Goal: Feedback & Contribution: Leave review/rating

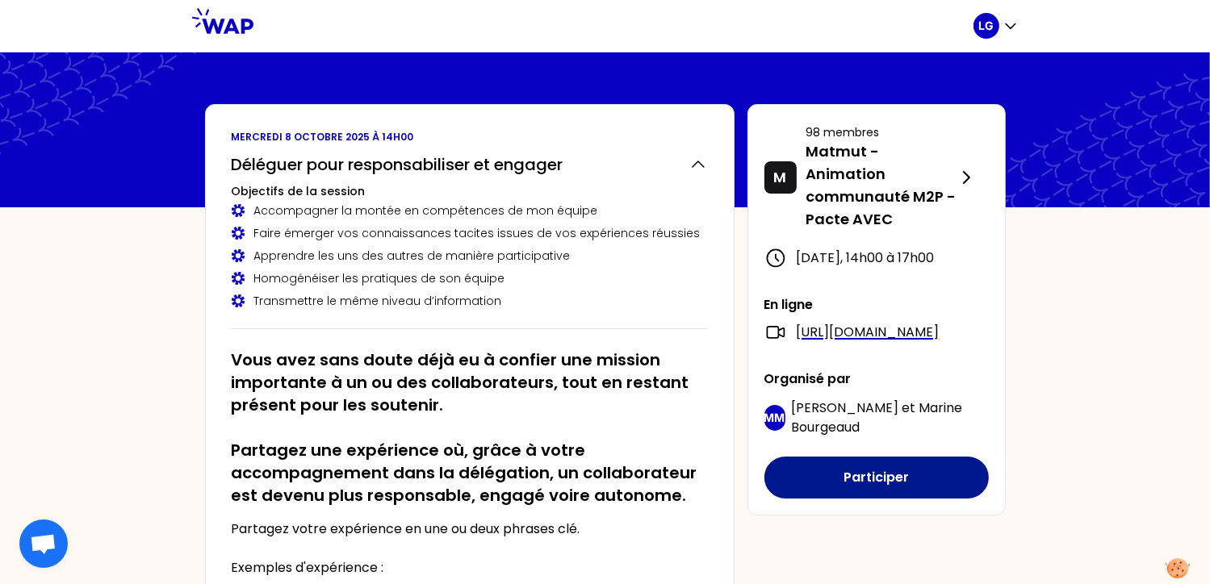
click at [854, 499] on button "Participer" at bounding box center [876, 478] width 224 height 42
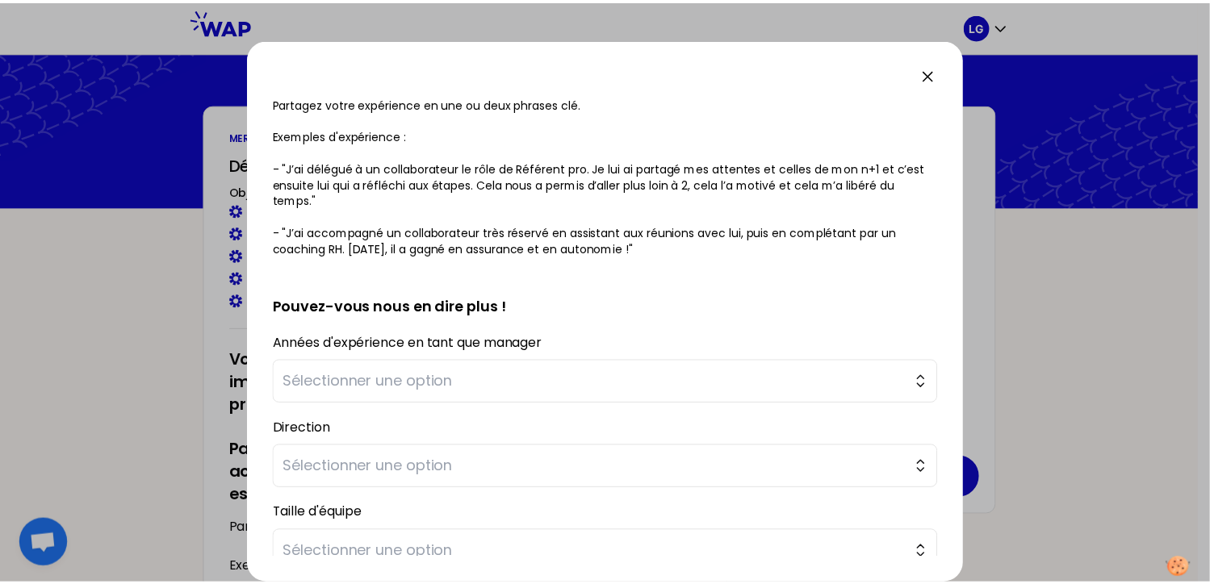
scroll to position [356, 0]
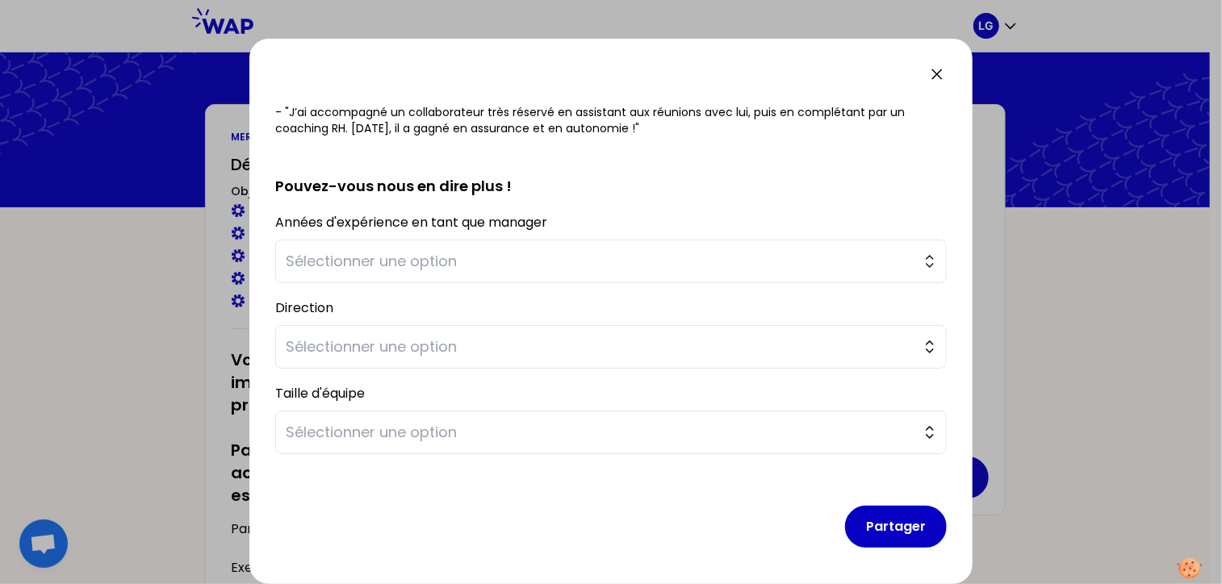
click at [939, 71] on icon at bounding box center [937, 74] width 10 height 10
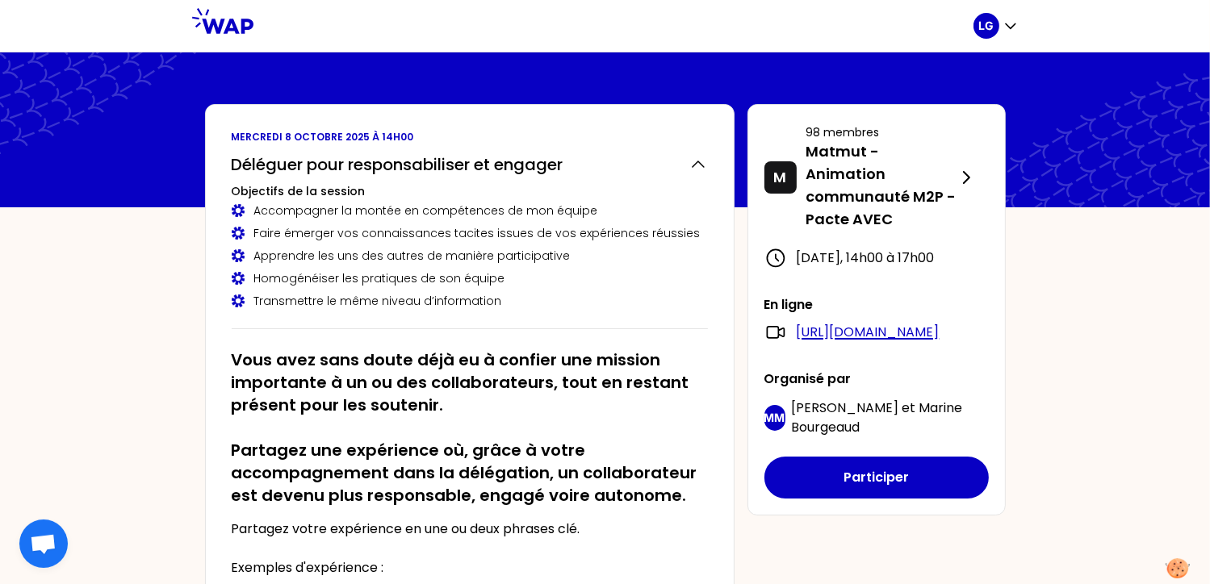
click at [868, 342] on link "https://us06web.zoom.us/j/7353391757" at bounding box center [868, 332] width 143 height 19
click at [843, 342] on link "[URL][DOMAIN_NAME]" at bounding box center [868, 332] width 143 height 19
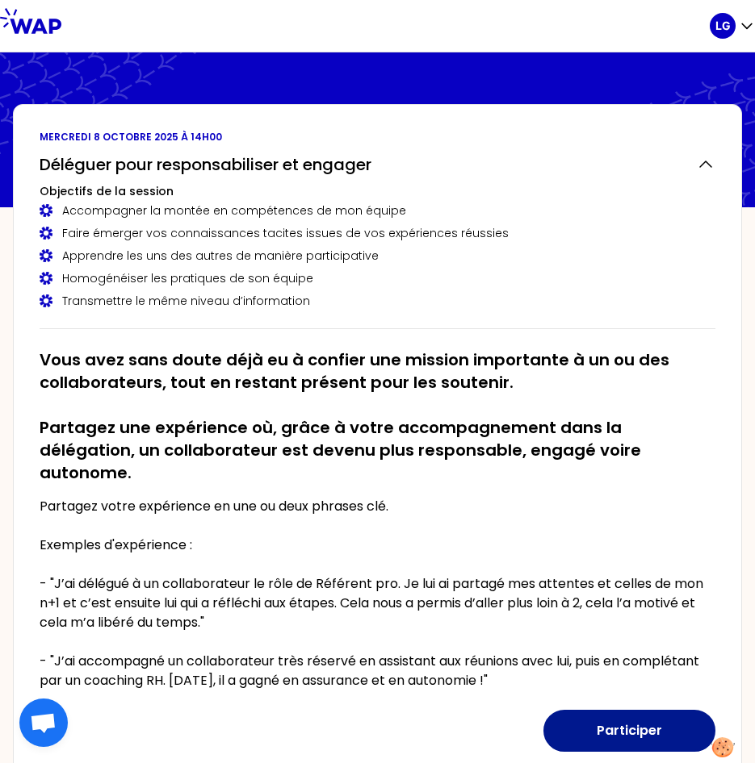
click at [607, 716] on button "Participer" at bounding box center [629, 731] width 172 height 42
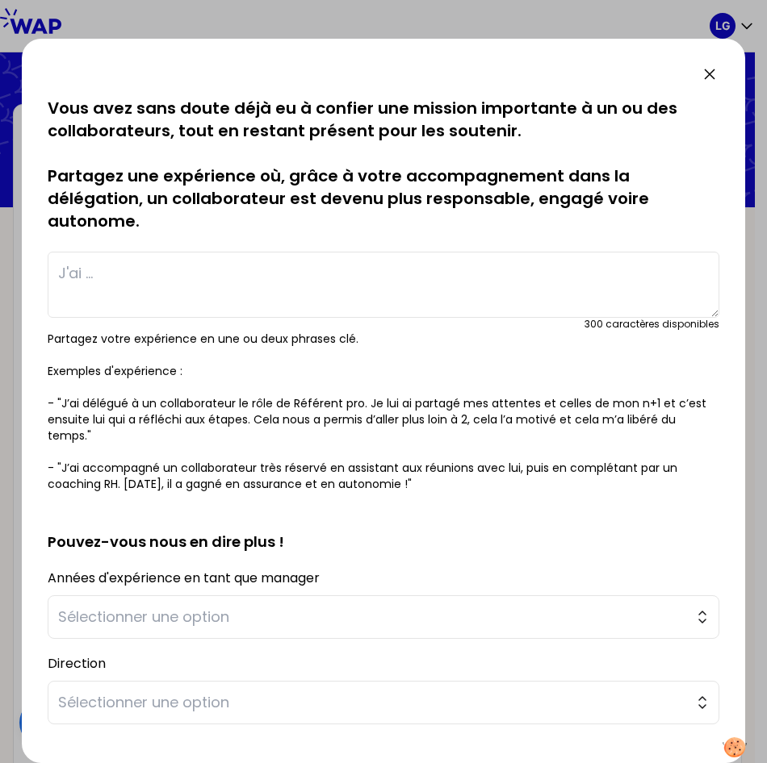
click at [73, 270] on textarea at bounding box center [383, 285] width 671 height 66
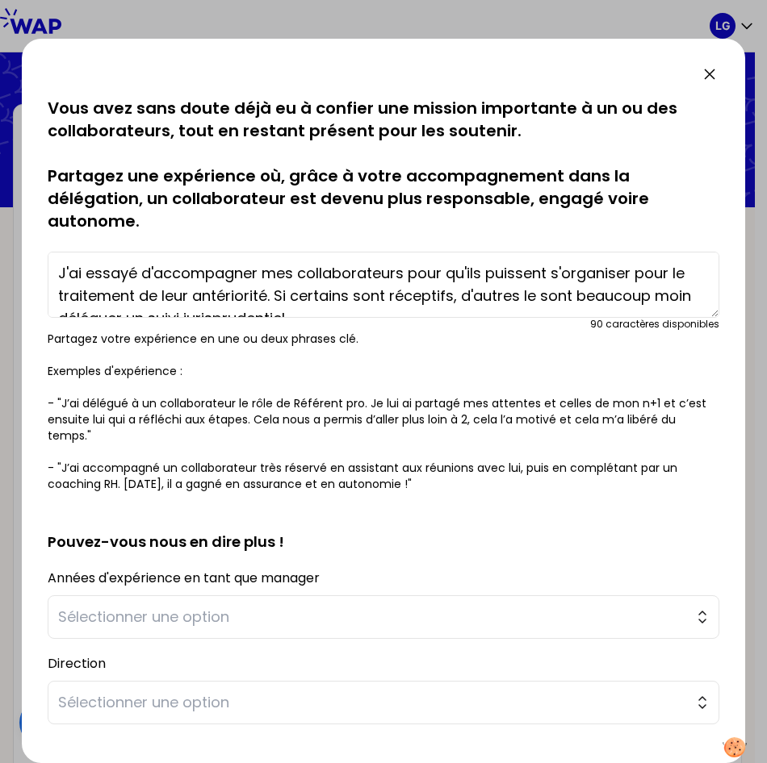
scroll to position [11, 0]
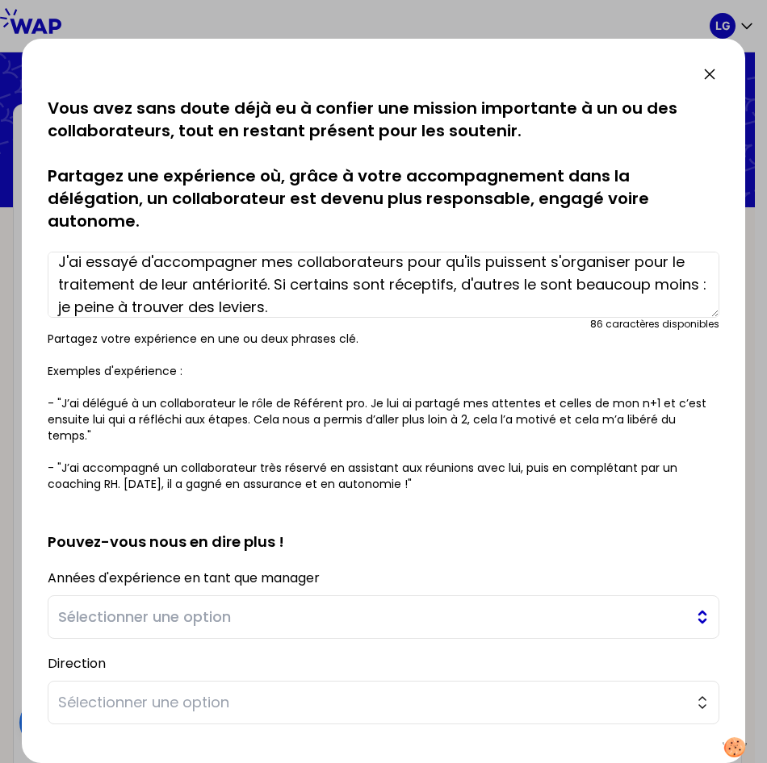
type textarea "J'ai essayé d'accompagner mes collaborateurs pour qu'ils puissent s'organiser p…"
click at [688, 614] on button "Sélectionner une option" at bounding box center [383, 618] width 671 height 44
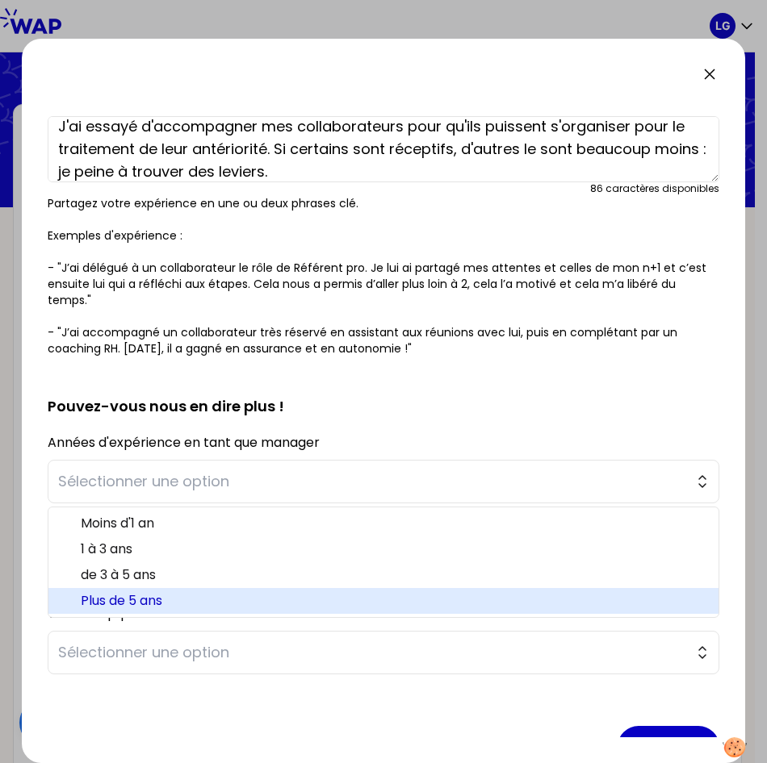
scroll to position [161, 0]
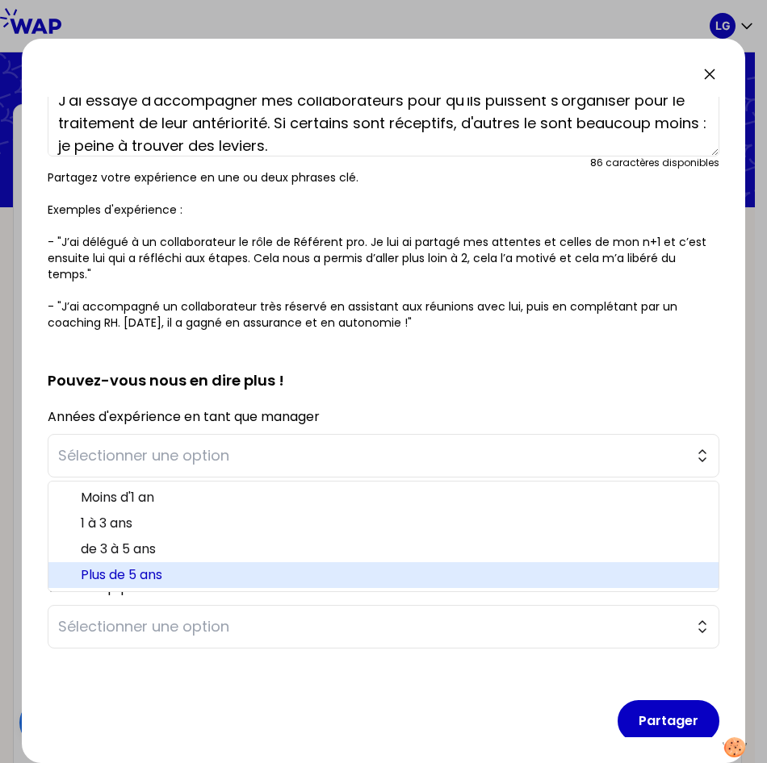
click at [128, 575] on span "Plus de 5 ans" at bounding box center [393, 575] width 625 height 19
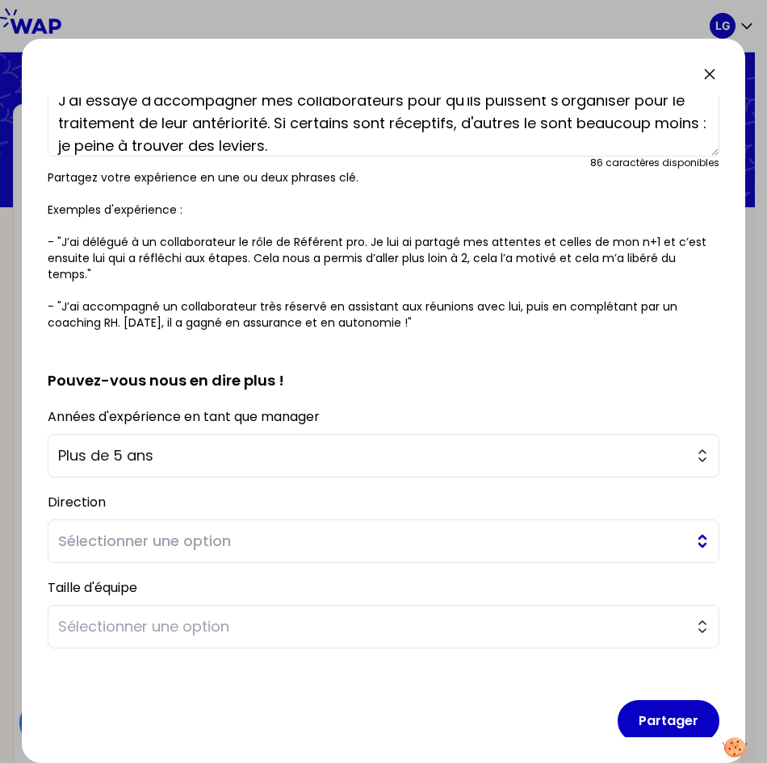
click at [688, 544] on button "Sélectionner une option" at bounding box center [383, 542] width 671 height 44
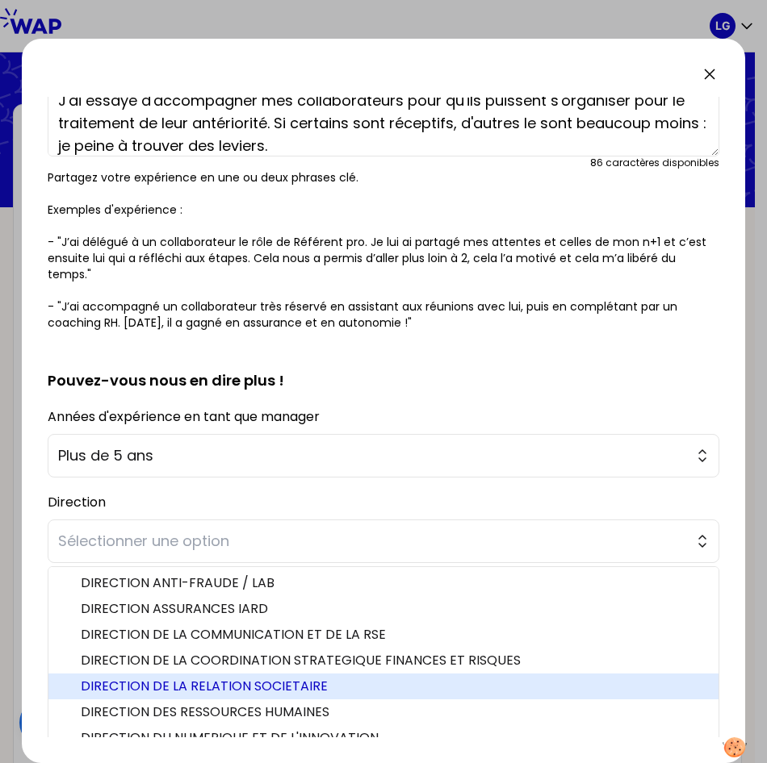
click at [212, 685] on span "DIRECTION DE LA RELATION SOCIETAIRE" at bounding box center [393, 686] width 625 height 19
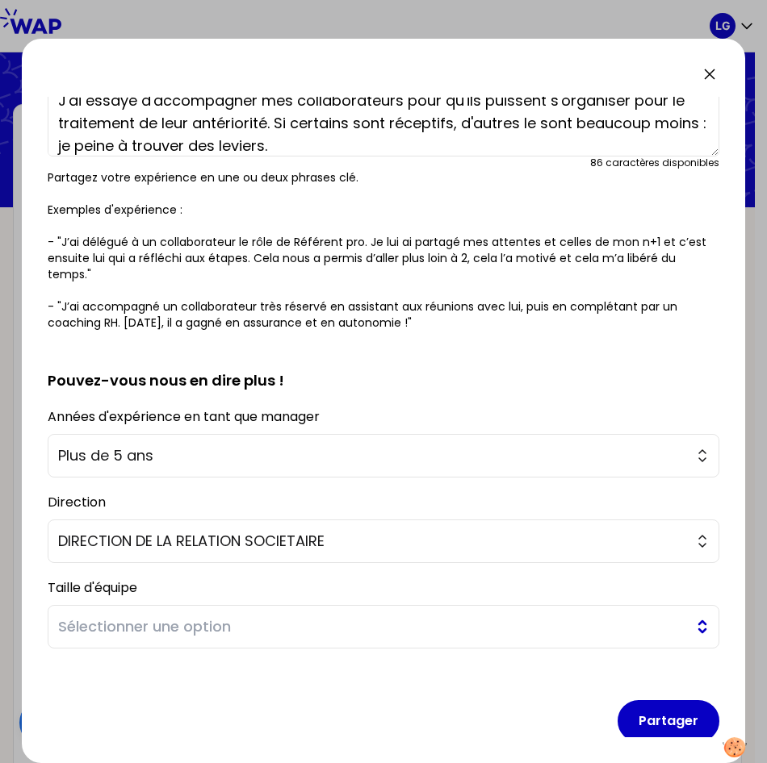
click at [687, 623] on button "Sélectionner une option" at bounding box center [383, 627] width 671 height 44
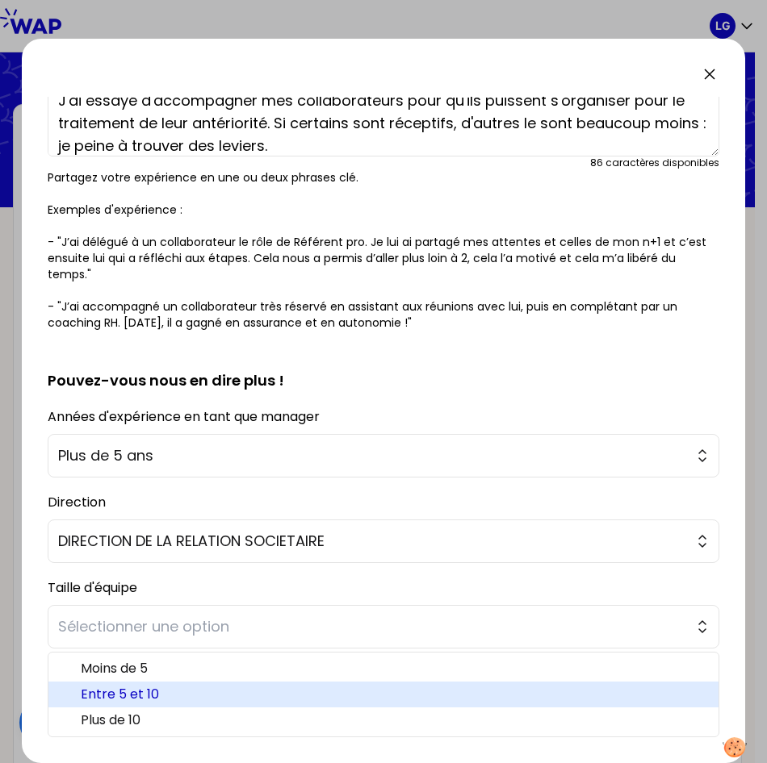
click at [141, 698] on span "Entre 5 et 10" at bounding box center [393, 694] width 625 height 19
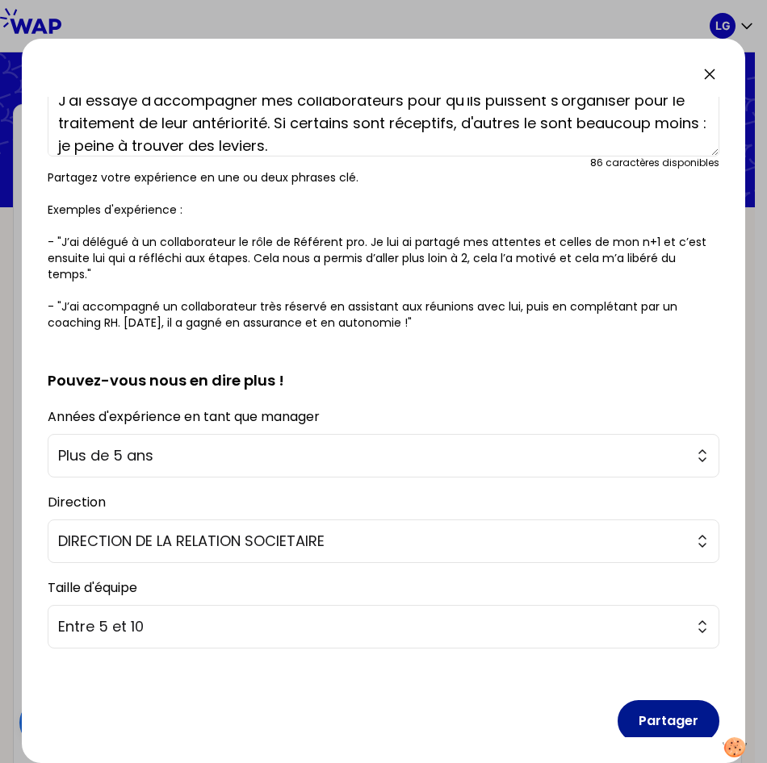
click at [647, 723] on button "Partager" at bounding box center [668, 722] width 102 height 42
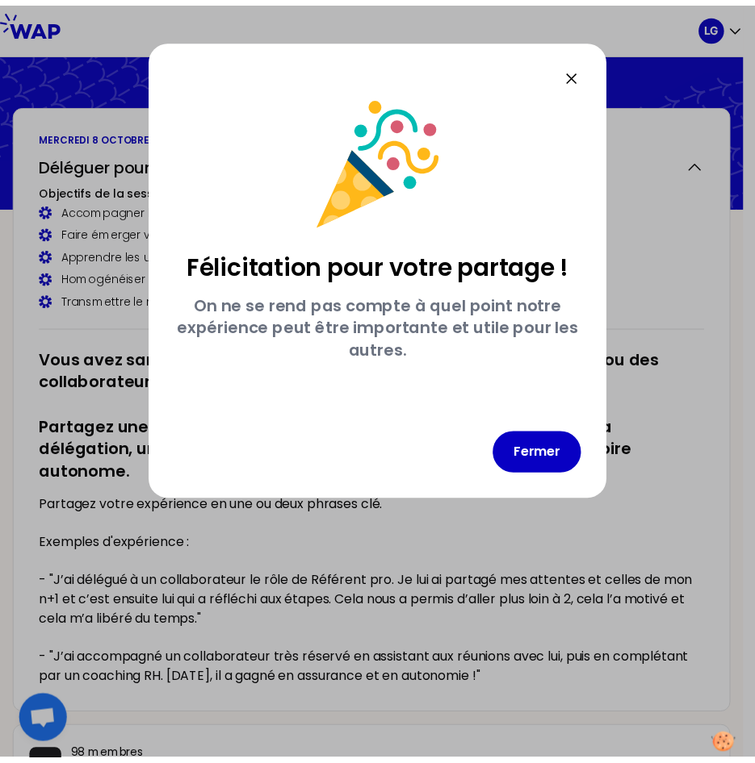
scroll to position [0, 0]
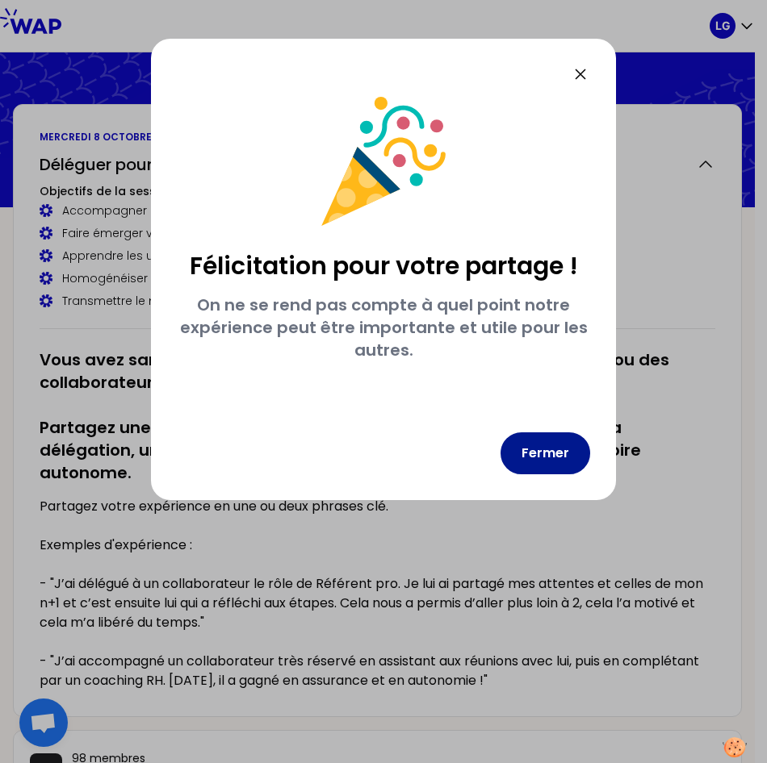
click at [563, 451] on button "Fermer" at bounding box center [545, 454] width 90 height 42
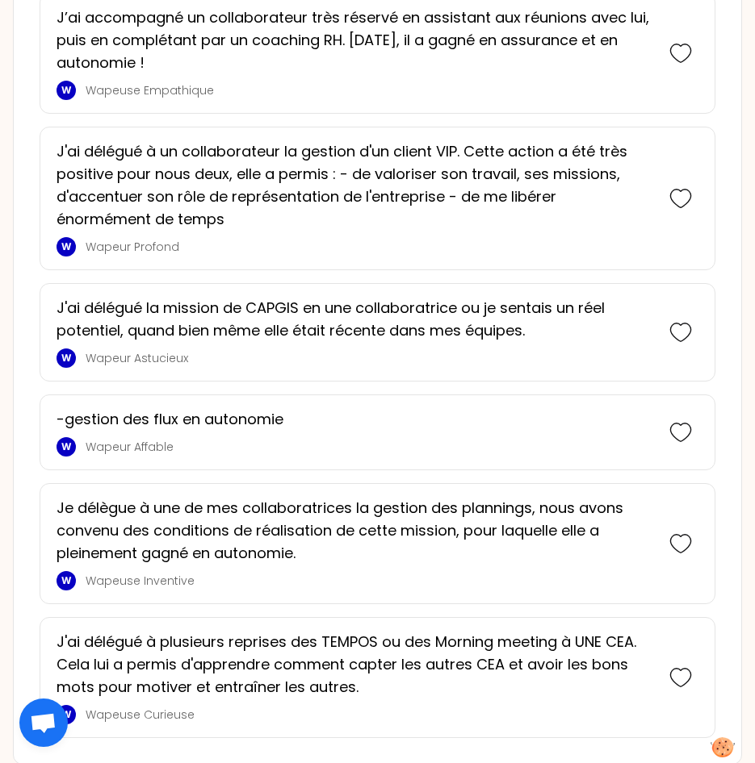
scroll to position [1937, 0]
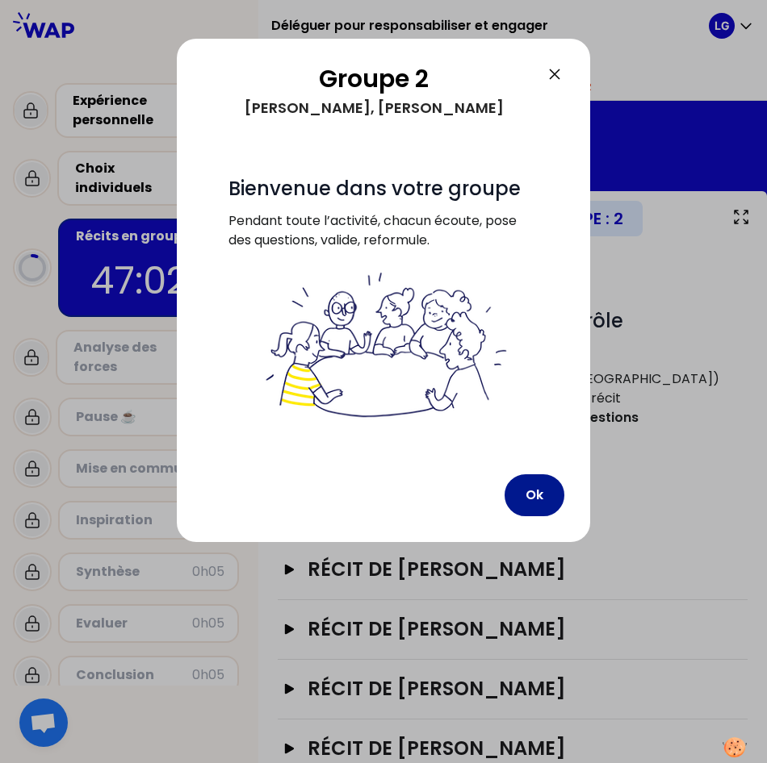
click at [526, 492] on button "Ok" at bounding box center [534, 496] width 60 height 42
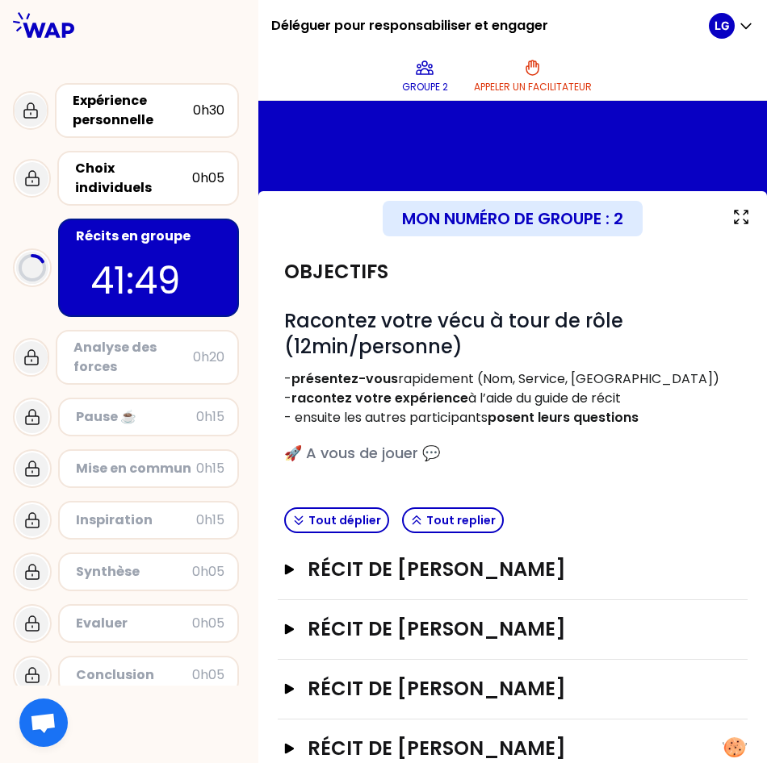
scroll to position [36, 0]
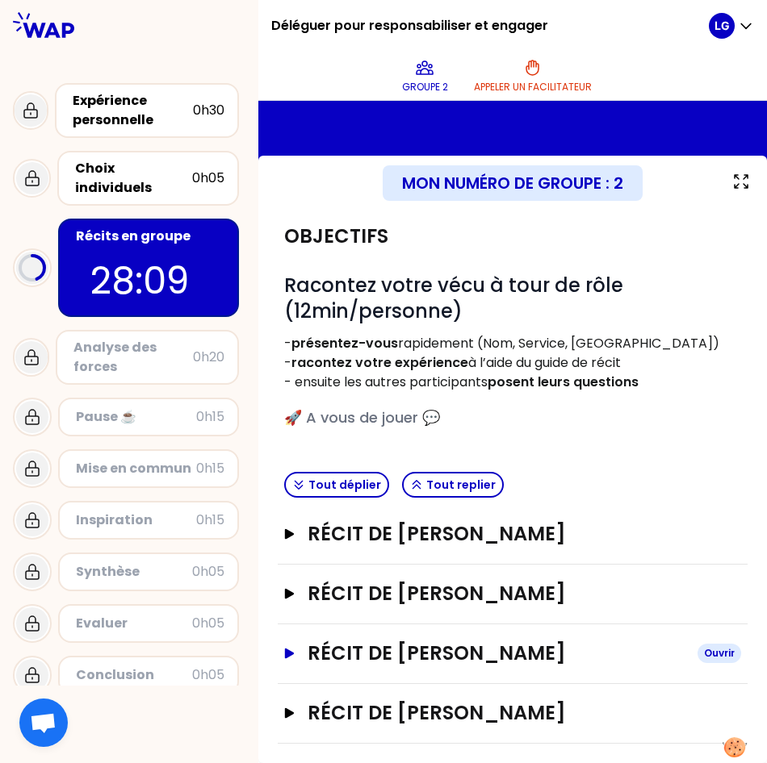
click at [449, 650] on h3 "Récit de Narjes TORKMAN" at bounding box center [495, 654] width 377 height 26
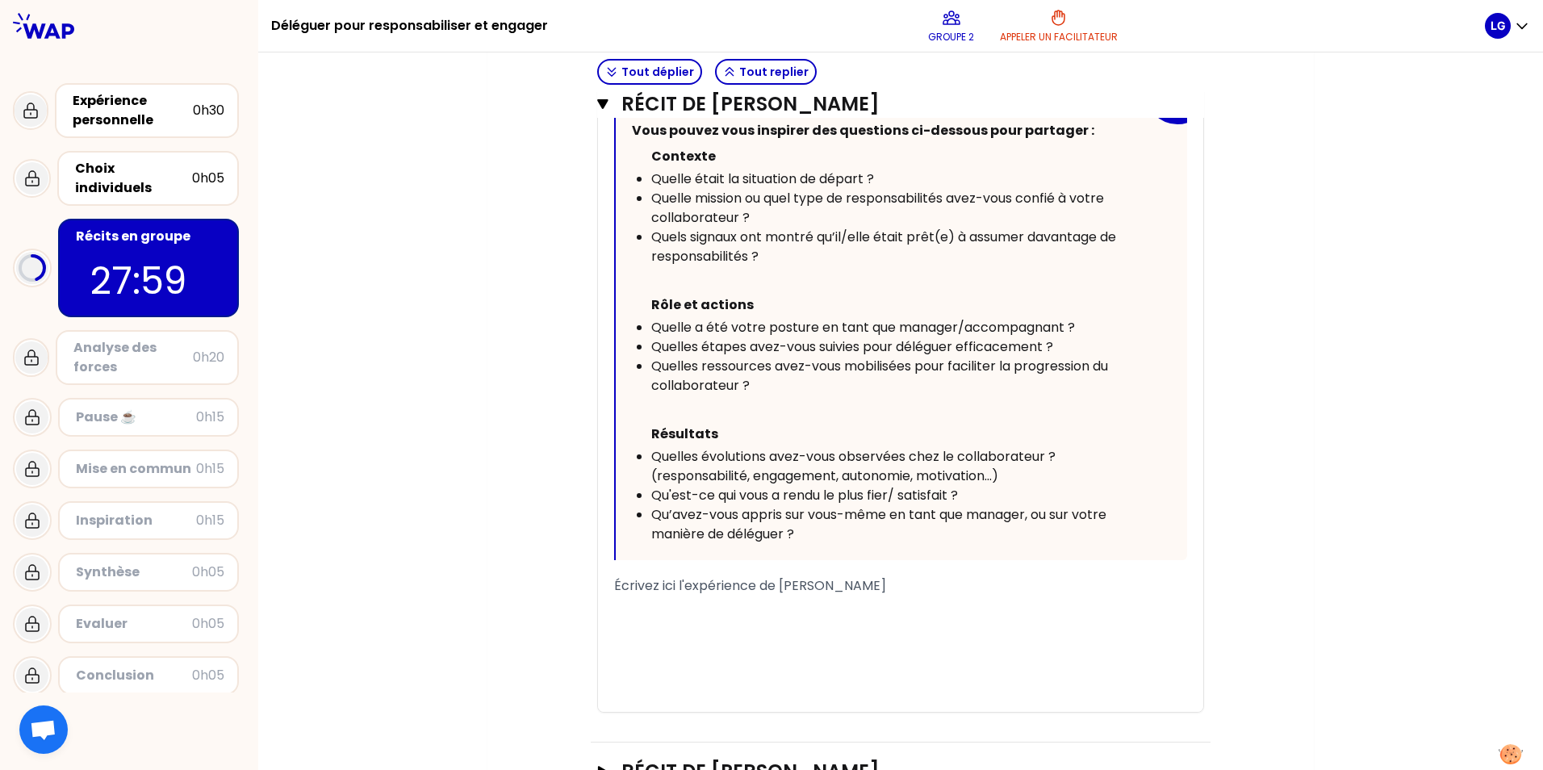
scroll to position [700, 0]
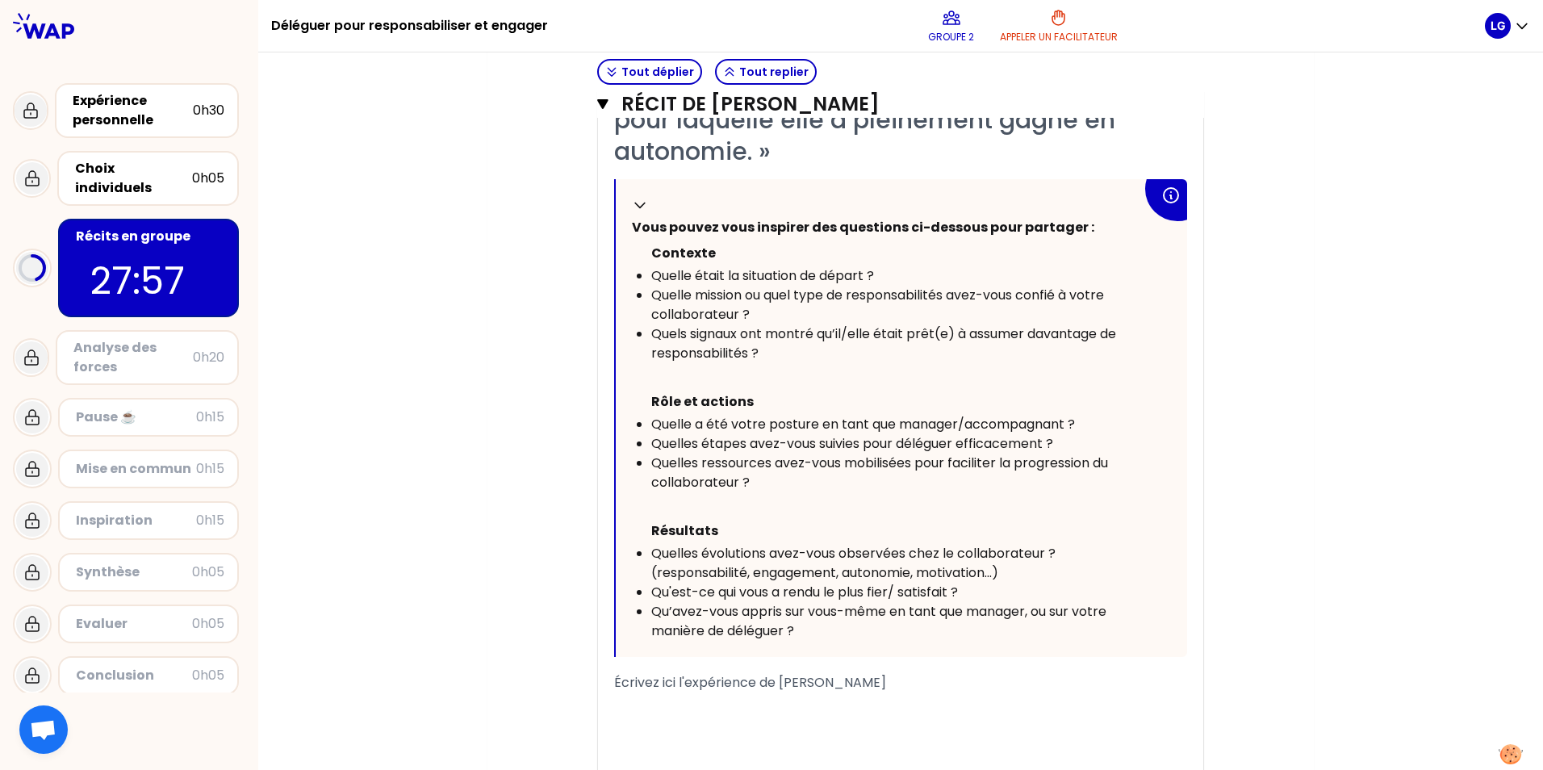
click at [655, 693] on div "﻿" at bounding box center [900, 701] width 573 height 19
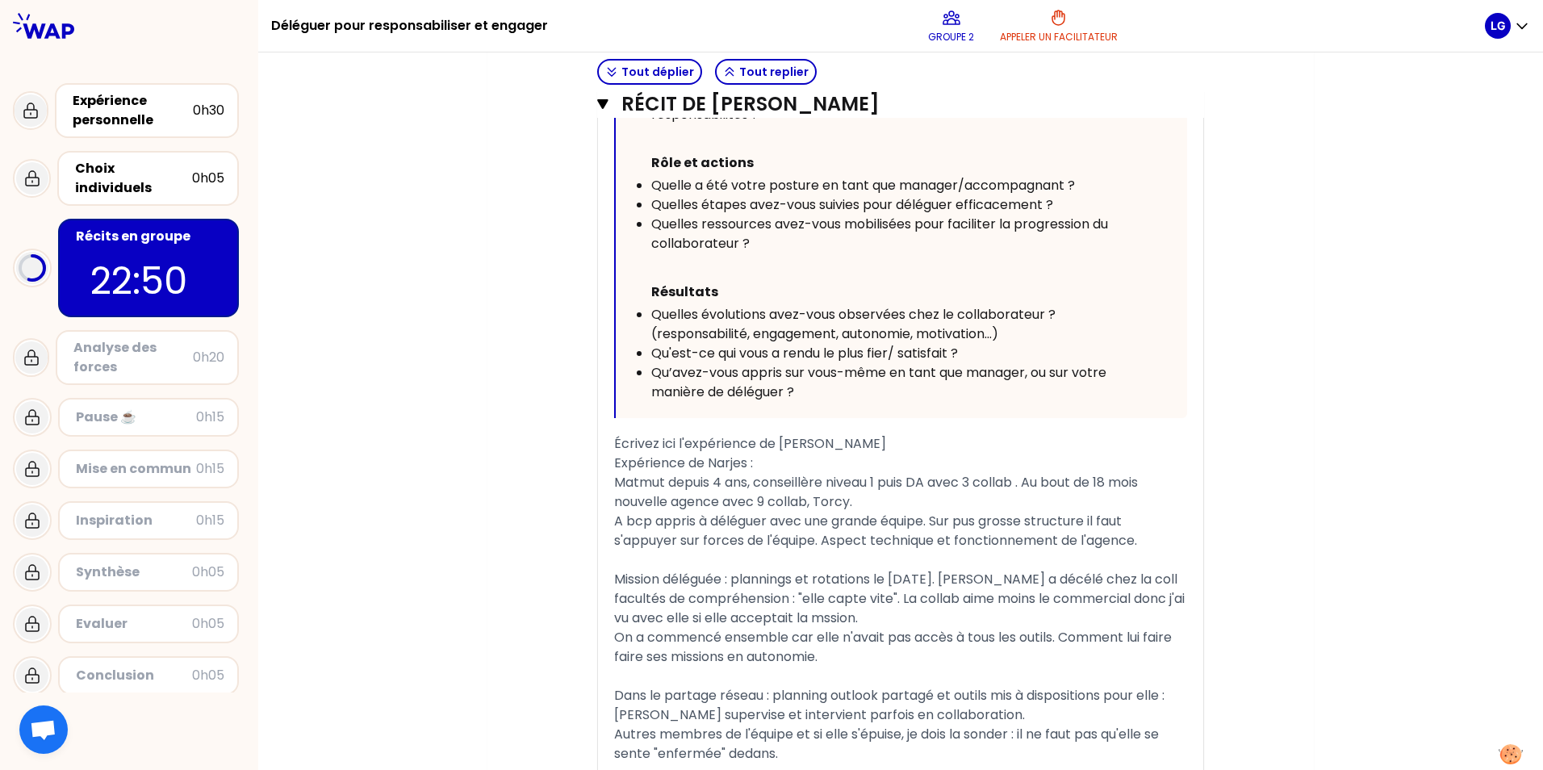
scroll to position [1171, 0]
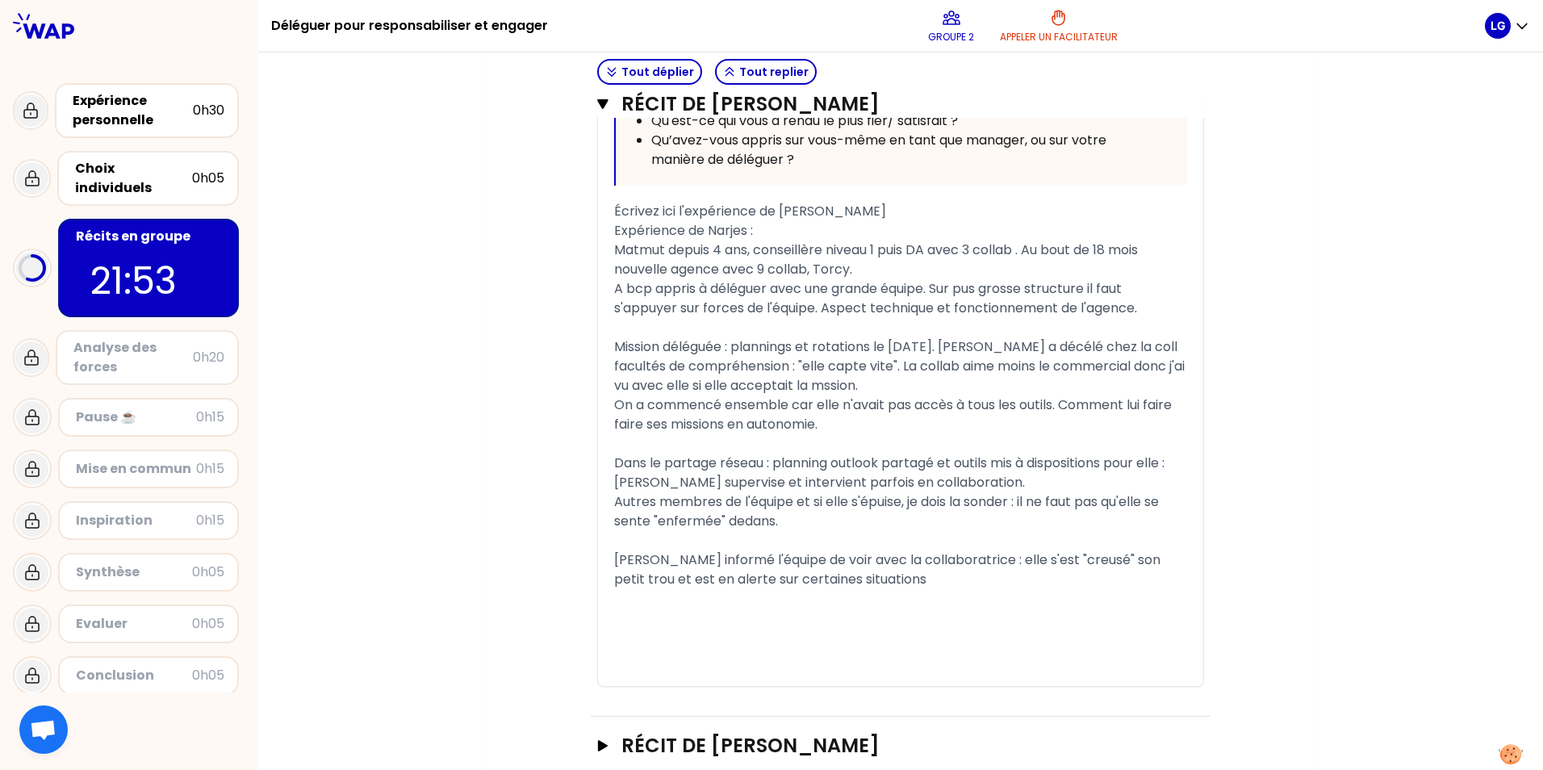
click at [766, 578] on span "Ai informé l'équipe de voir avec la collaboratrice : elle s'est "creusé" son pe…" at bounding box center [889, 569] width 550 height 38
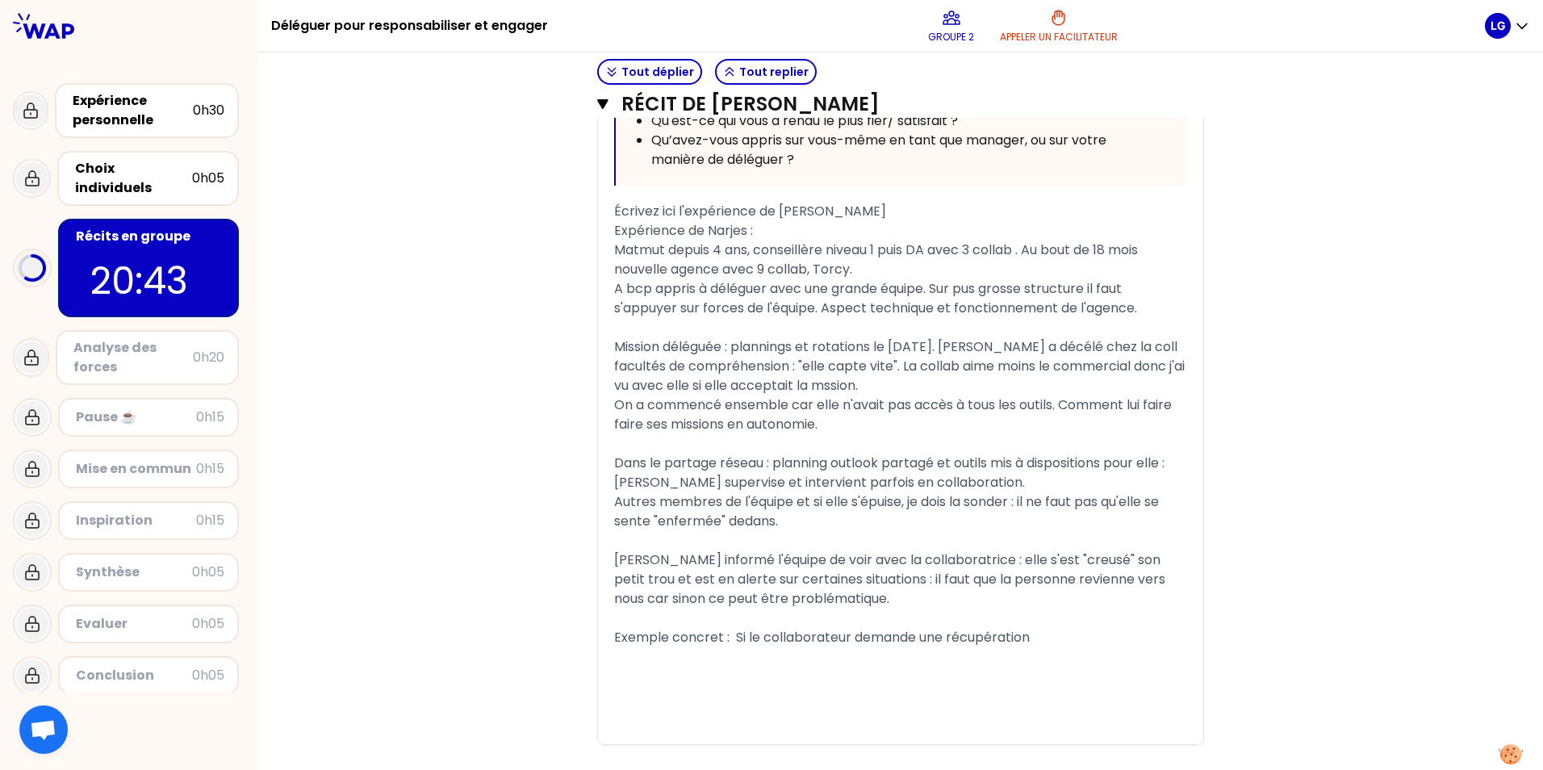
click at [766, 632] on span "Exemple concret : Si le collaborateur demande une récupération" at bounding box center [822, 637] width 416 height 19
click at [614, 655] on span "donc j'ai rappelé la consigne à tous en amont" at bounding box center [757, 656] width 287 height 19
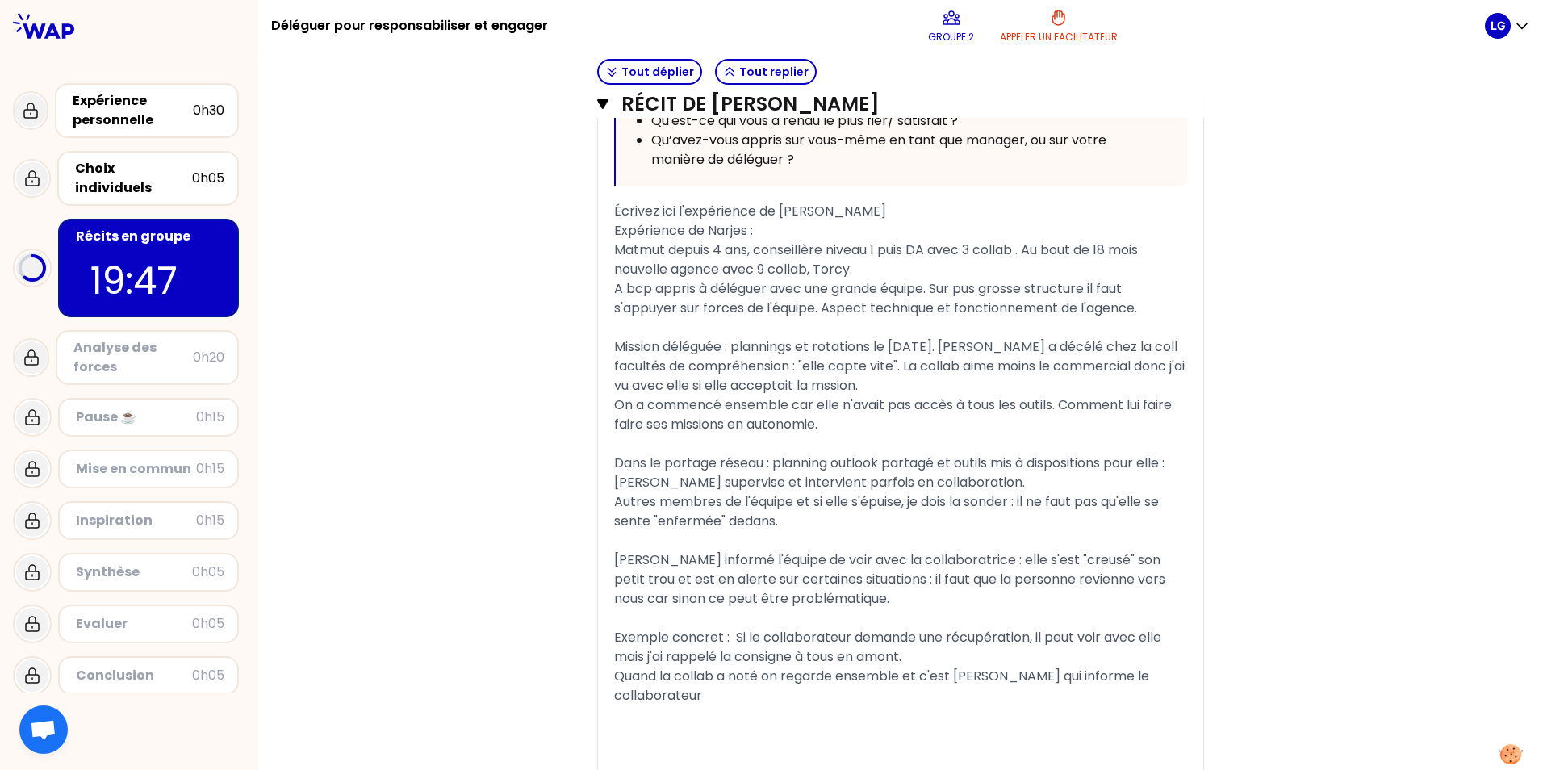
click at [766, 676] on span "Quand la collab a noté on regarde ensemble et c'est NArjes qui informe le colla…" at bounding box center [883, 686] width 538 height 38
click at [760, 676] on span "Quand la collab a noté on regarde ensemble et c'est Narjes qui informe le colla…" at bounding box center [883, 686] width 538 height 38
click at [718, 673] on span "Quand la collab a noté sur l'outil on regarde ensemble et c'est Narjes qui info…" at bounding box center [878, 686] width 529 height 38
click at [614, 678] on span "Quand la collab qui a la délégation a noté sur l'outil on regarde ensemble et c…" at bounding box center [871, 686] width 515 height 38
click at [766, 672] on span ""Quand la collab qui a la délégation a noté sur l'outil on regarde ensemble et …" at bounding box center [873, 686] width 519 height 38
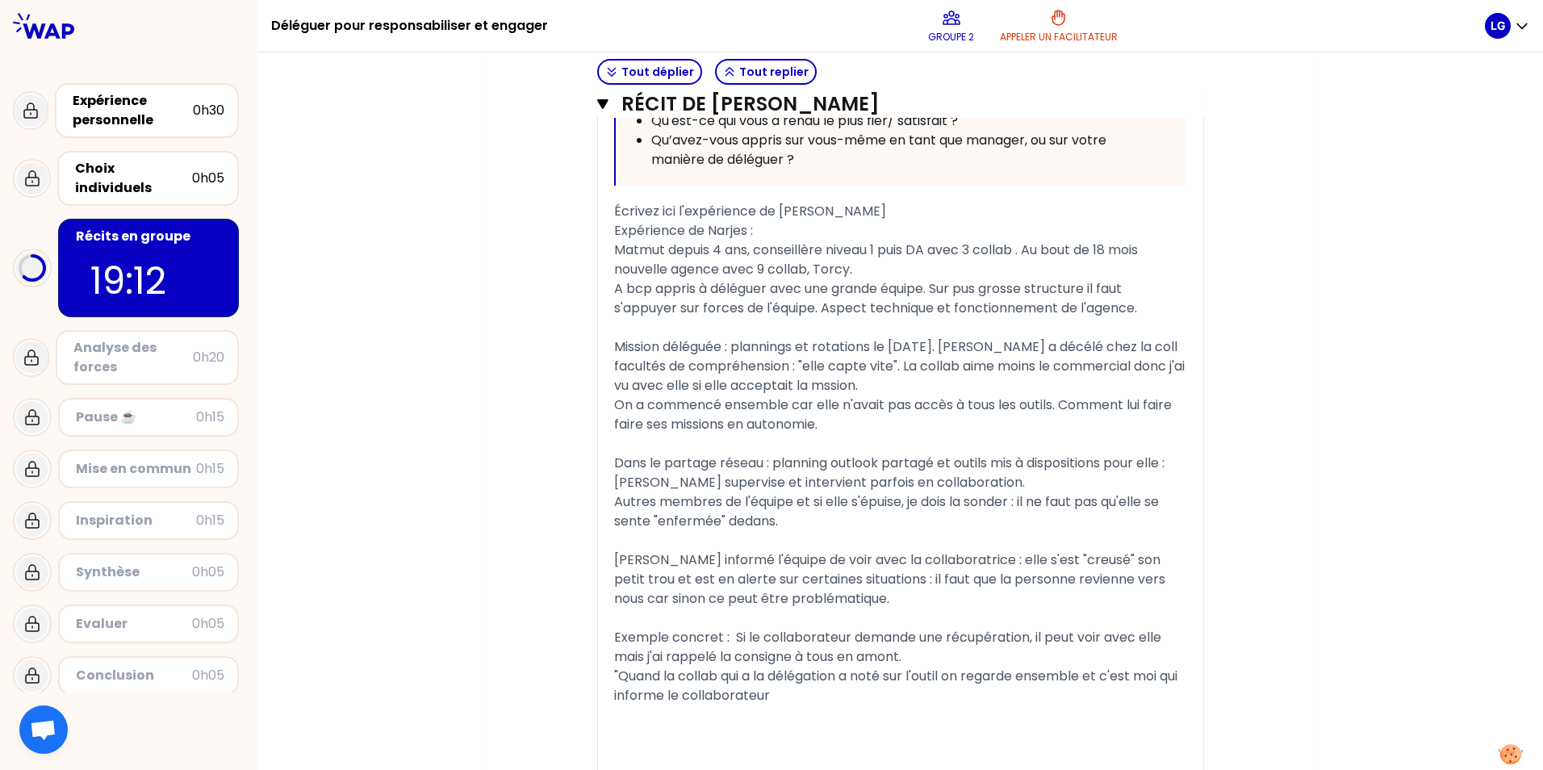
click at [766, 696] on span ""Quand la collab qui a la délégation a noté sur l'outil on regarde ensemble et …" at bounding box center [897, 686] width 567 height 38
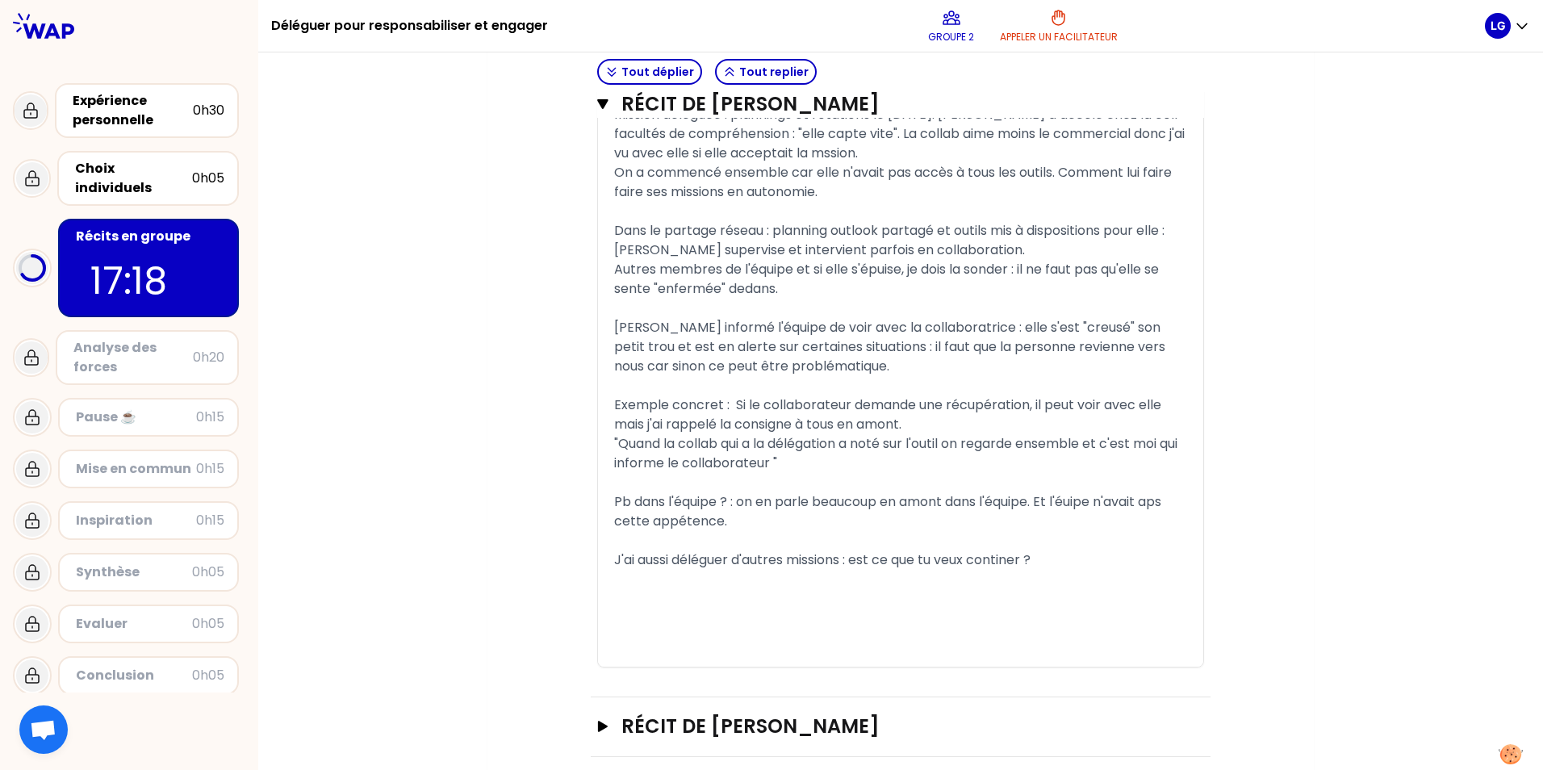
click at [718, 563] on span "J'ai aussi déléguer d'autres missions : est ce que tu veux continer ?" at bounding box center [822, 559] width 416 height 19
click at [766, 558] on span "J'ai aussi délégué d'autres missions : est ce que tu veux continer ?" at bounding box center [819, 559] width 411 height 19
click at [766, 559] on span "J'ai aussi délégué d'autres missions : est ce que tu veux continer ?" at bounding box center [819, 559] width 411 height 19
click at [766, 563] on span "J'ai aussi délégué d'autres missions : est ce que tu veux continuer ?" at bounding box center [823, 559] width 418 height 19
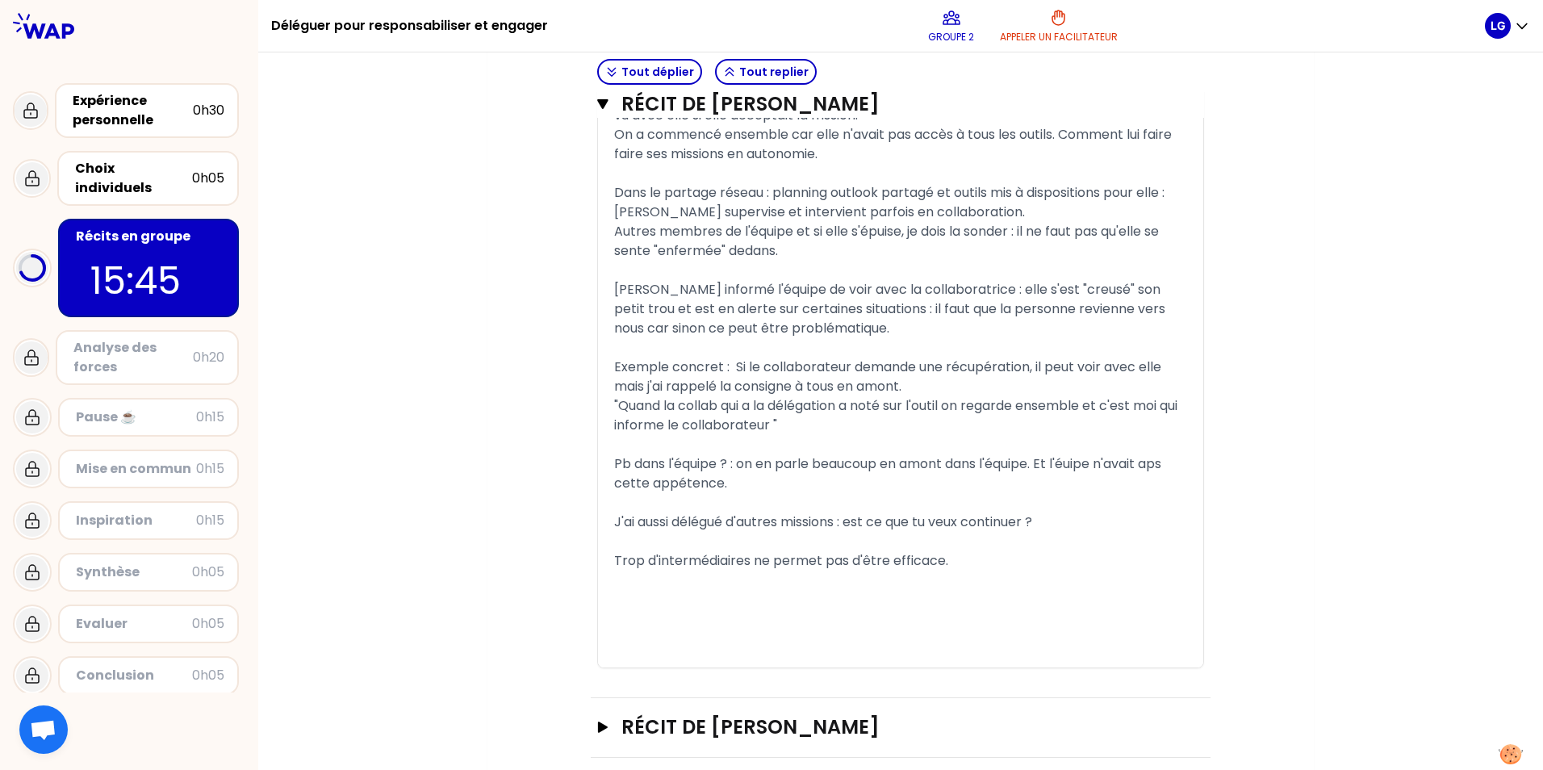
scroll to position [1462, 0]
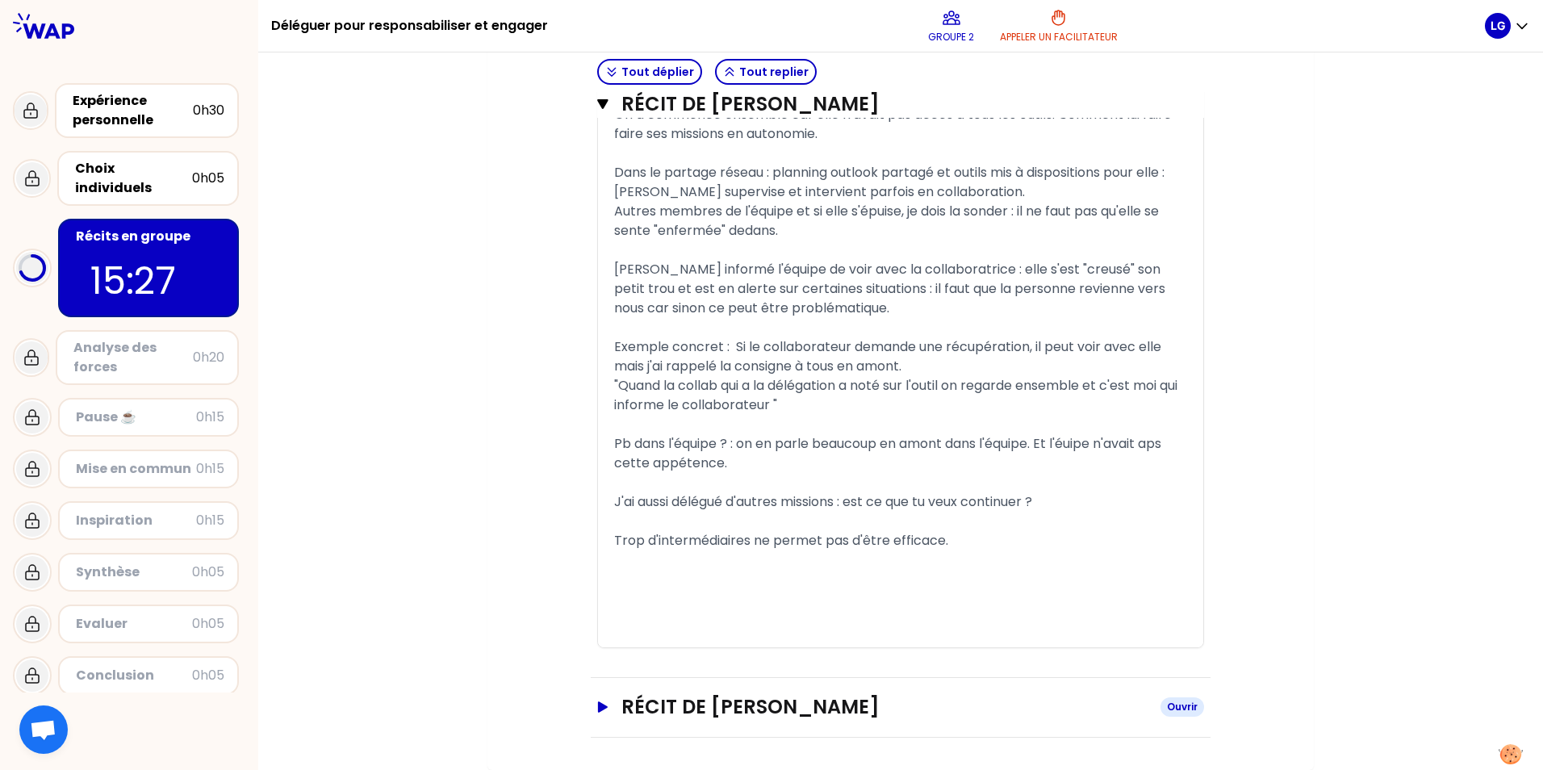
click at [599, 705] on icon "button" at bounding box center [603, 706] width 10 height 11
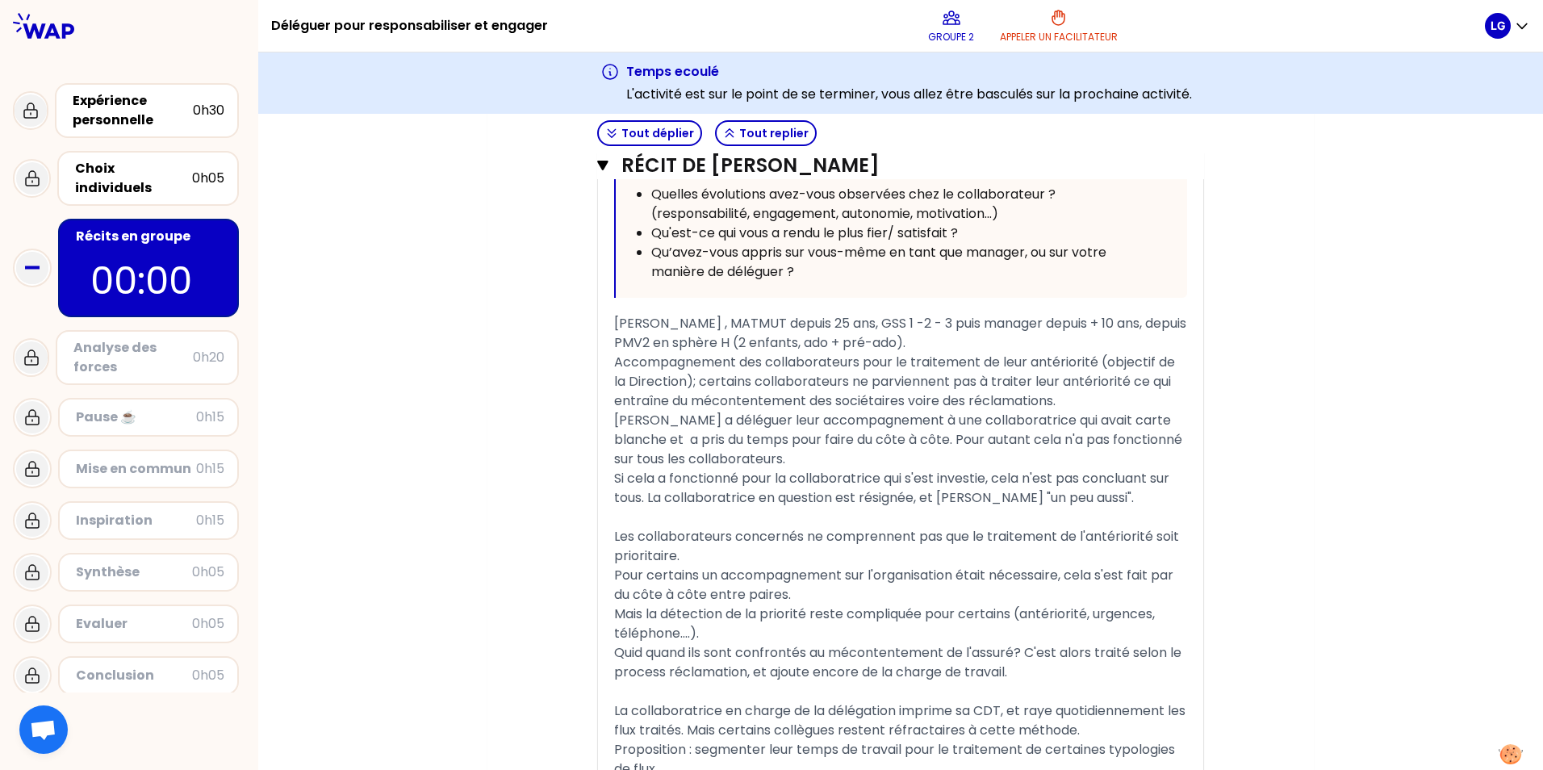
scroll to position [2834, 0]
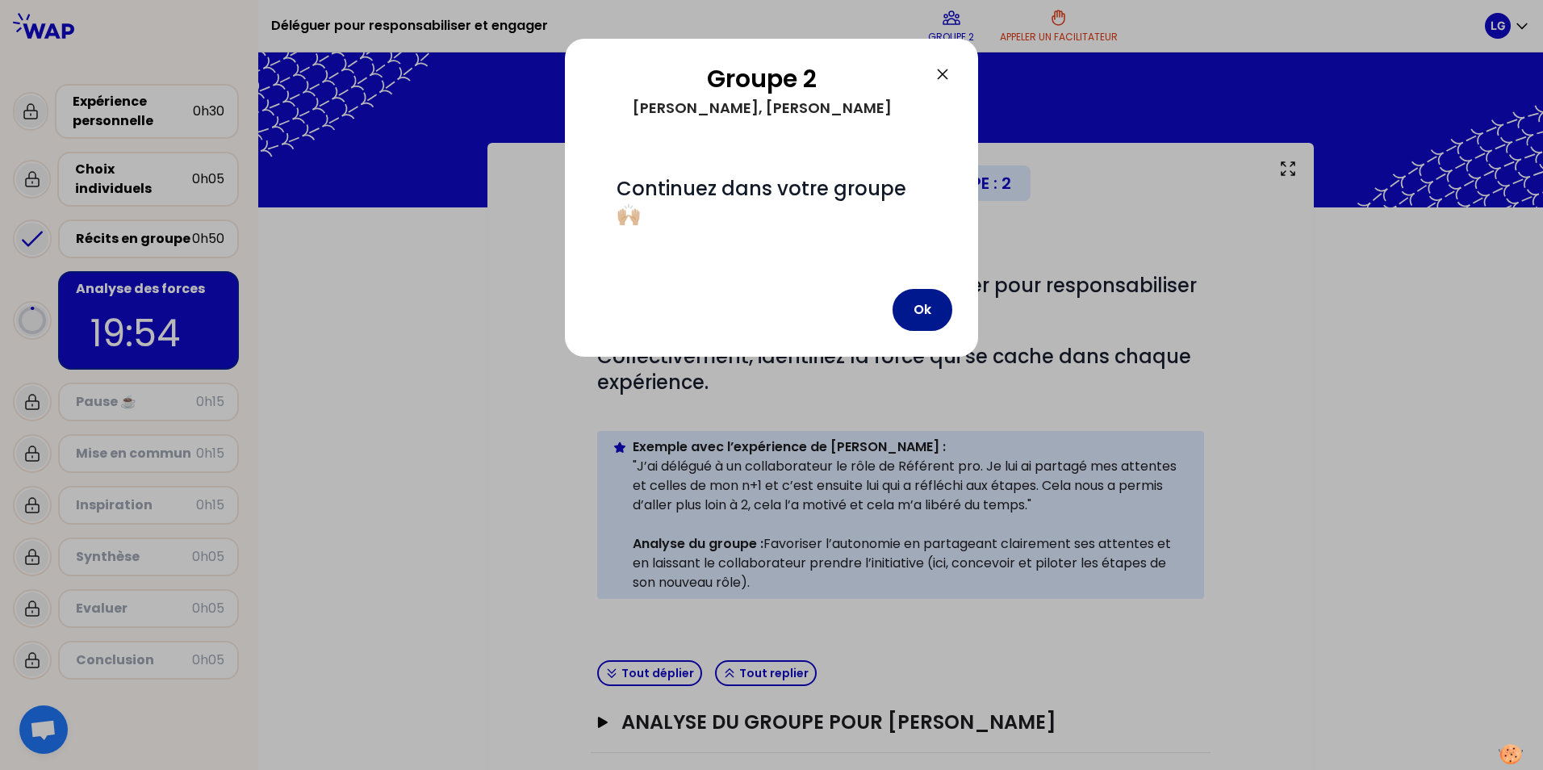
click at [766, 313] on button "Ok" at bounding box center [923, 310] width 60 height 42
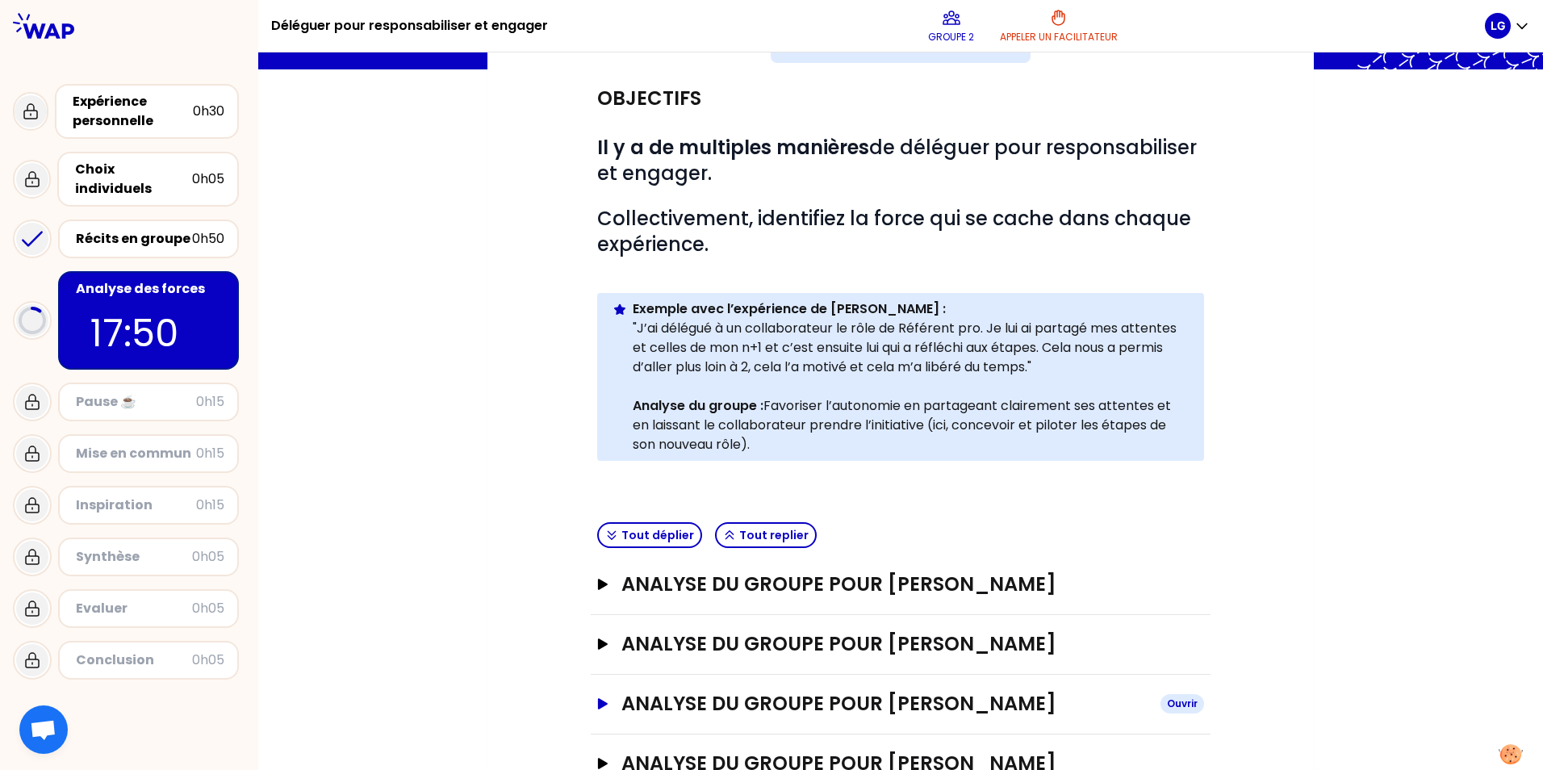
scroll to position [161, 0]
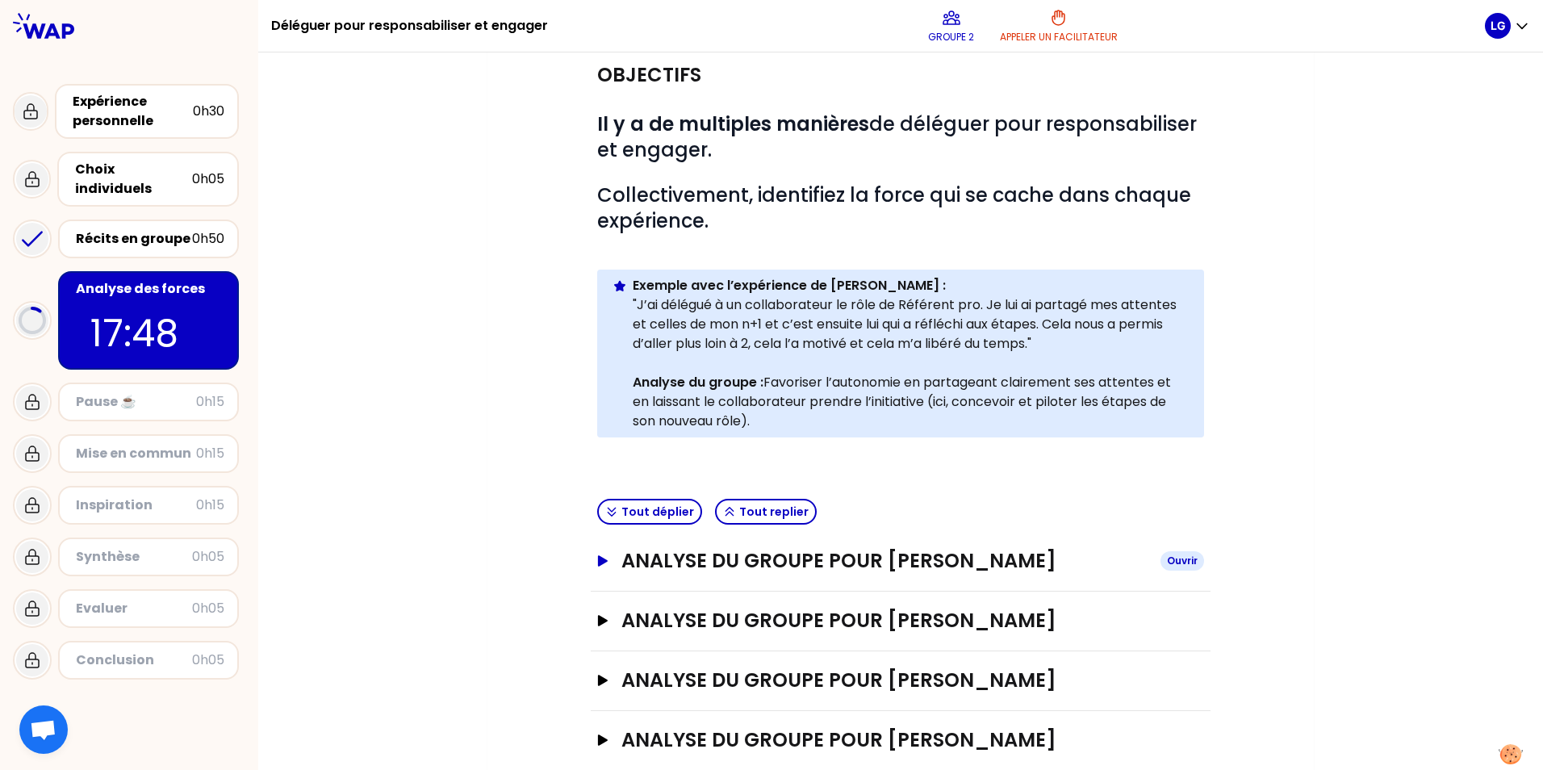
click at [766, 562] on h3 "ANALYSE DU GROUPE POUR Milène Navarette" at bounding box center [884, 561] width 526 height 26
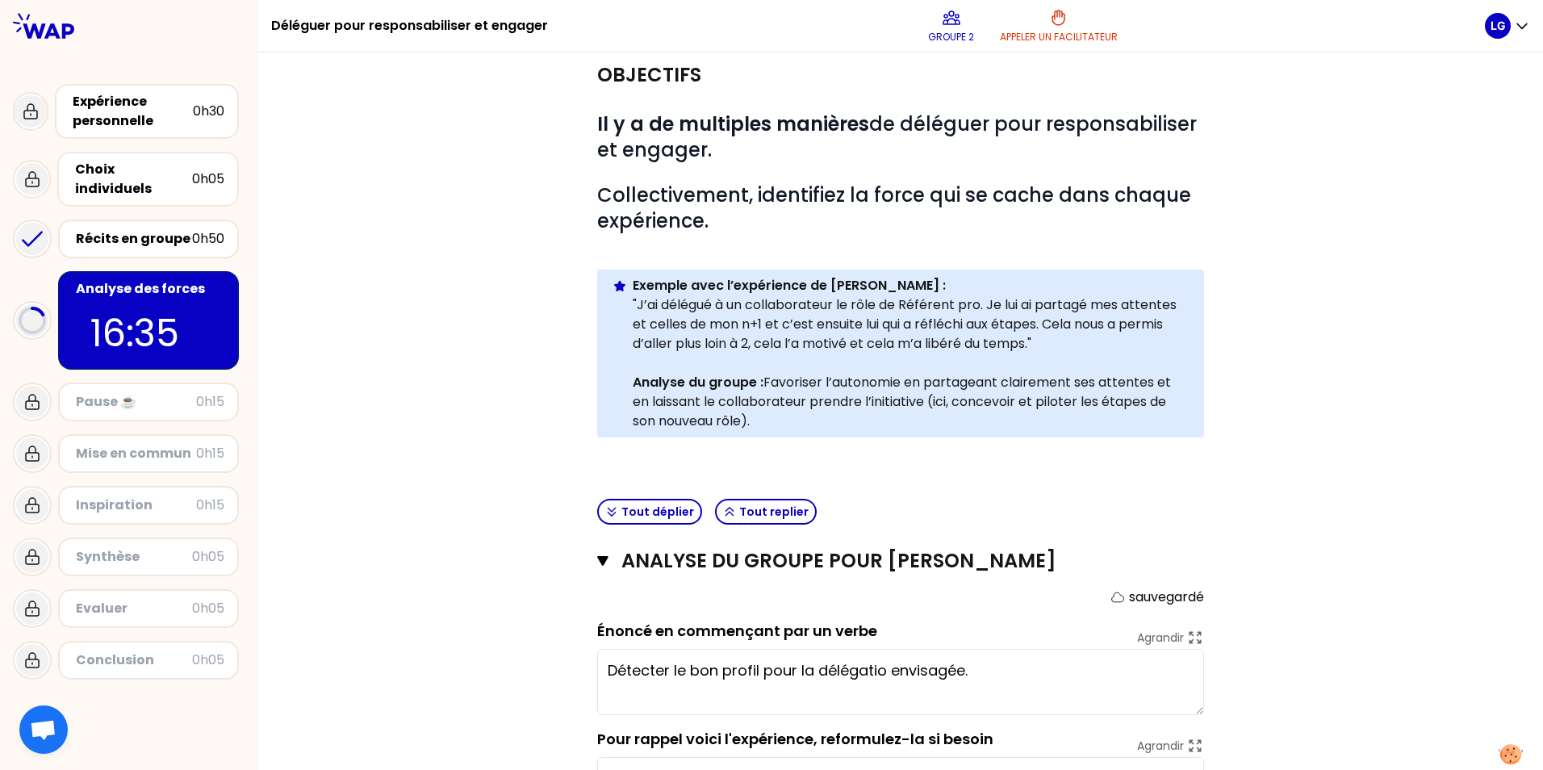
type textarea "Détecter le bon profil pour la délégation envisagée."
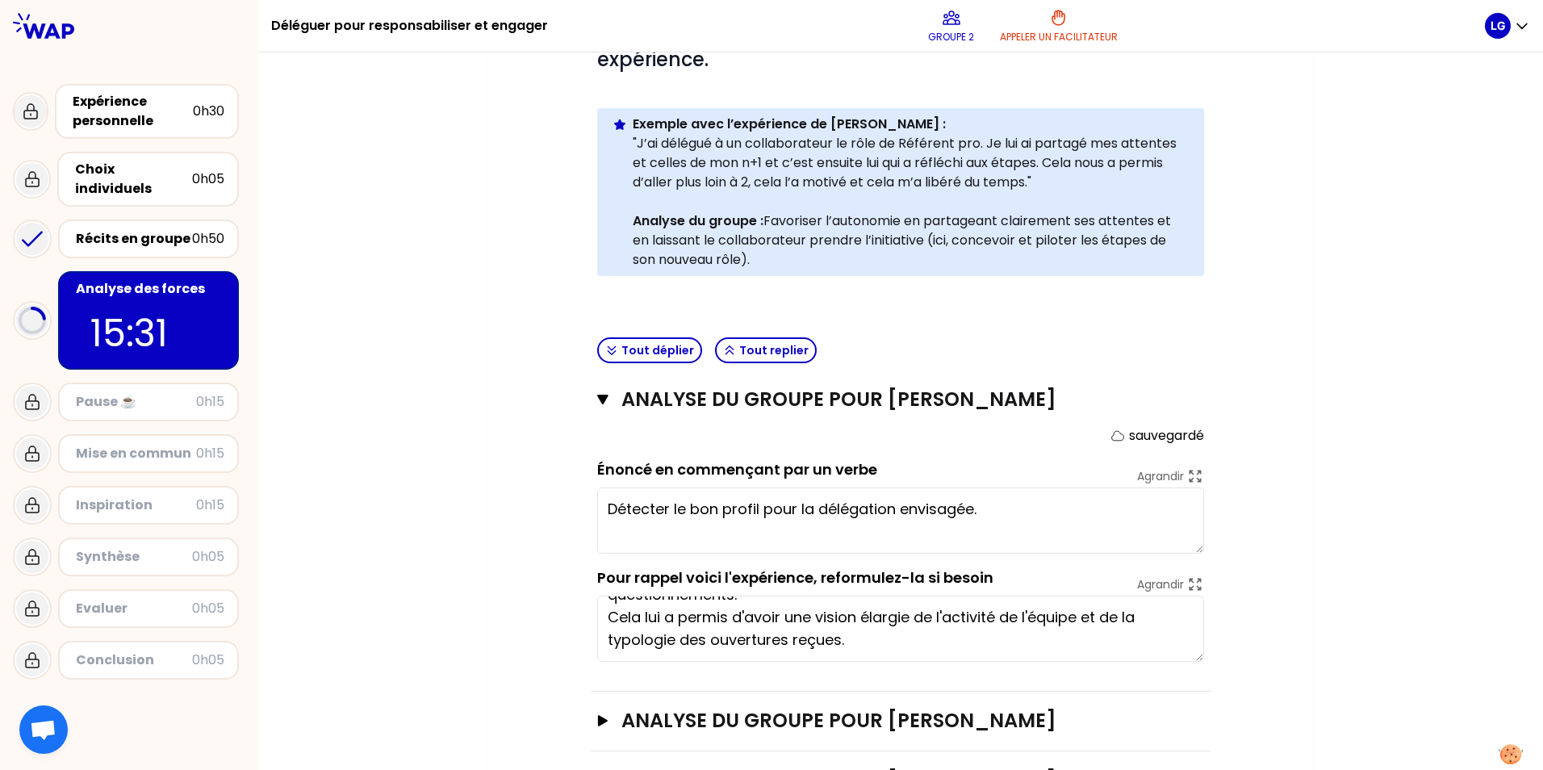
scroll to position [404, 0]
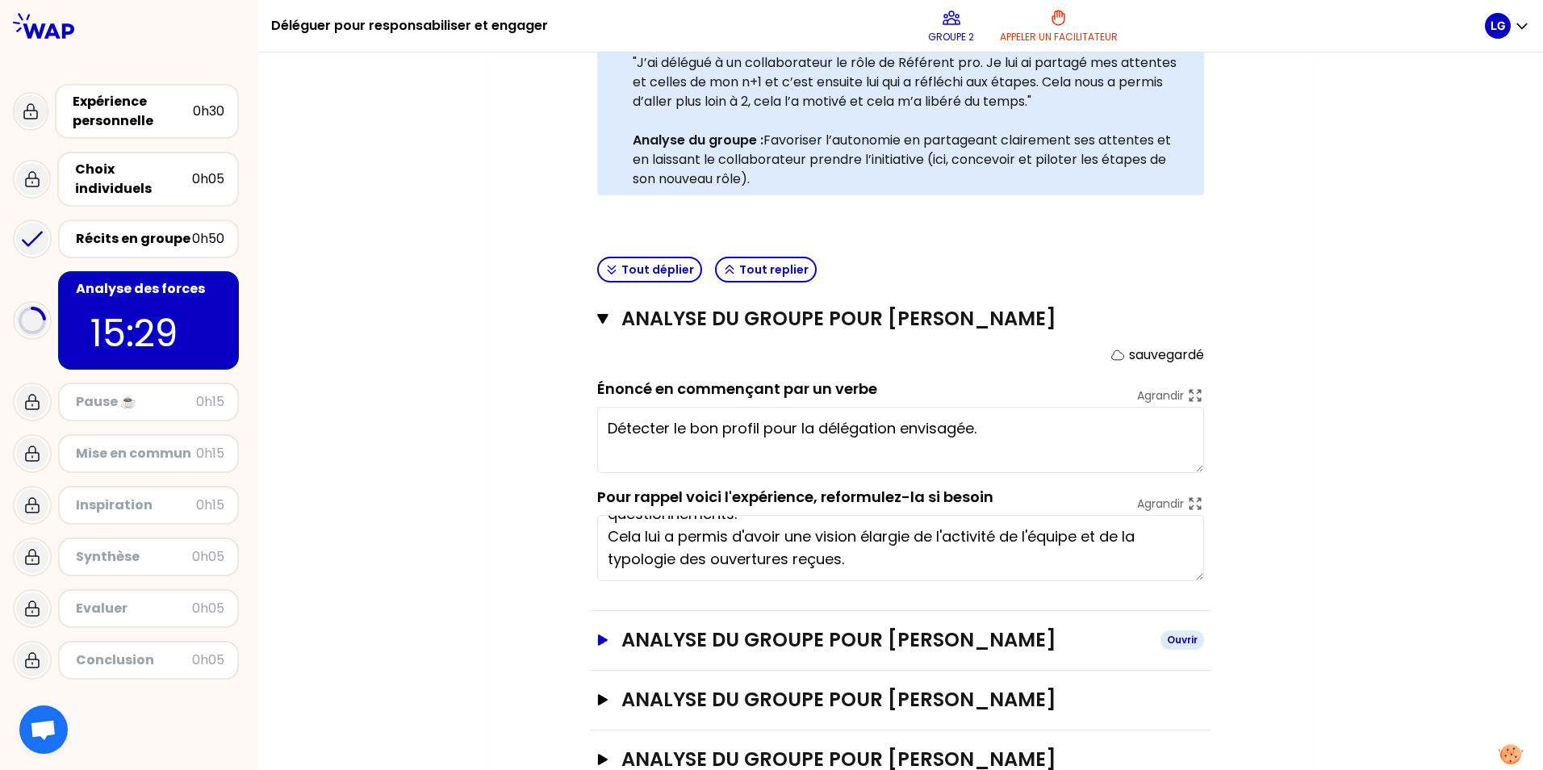
click at [662, 638] on h3 "ANALYSE DU GROUPE POUR LAURE GAULON" at bounding box center [884, 640] width 526 height 26
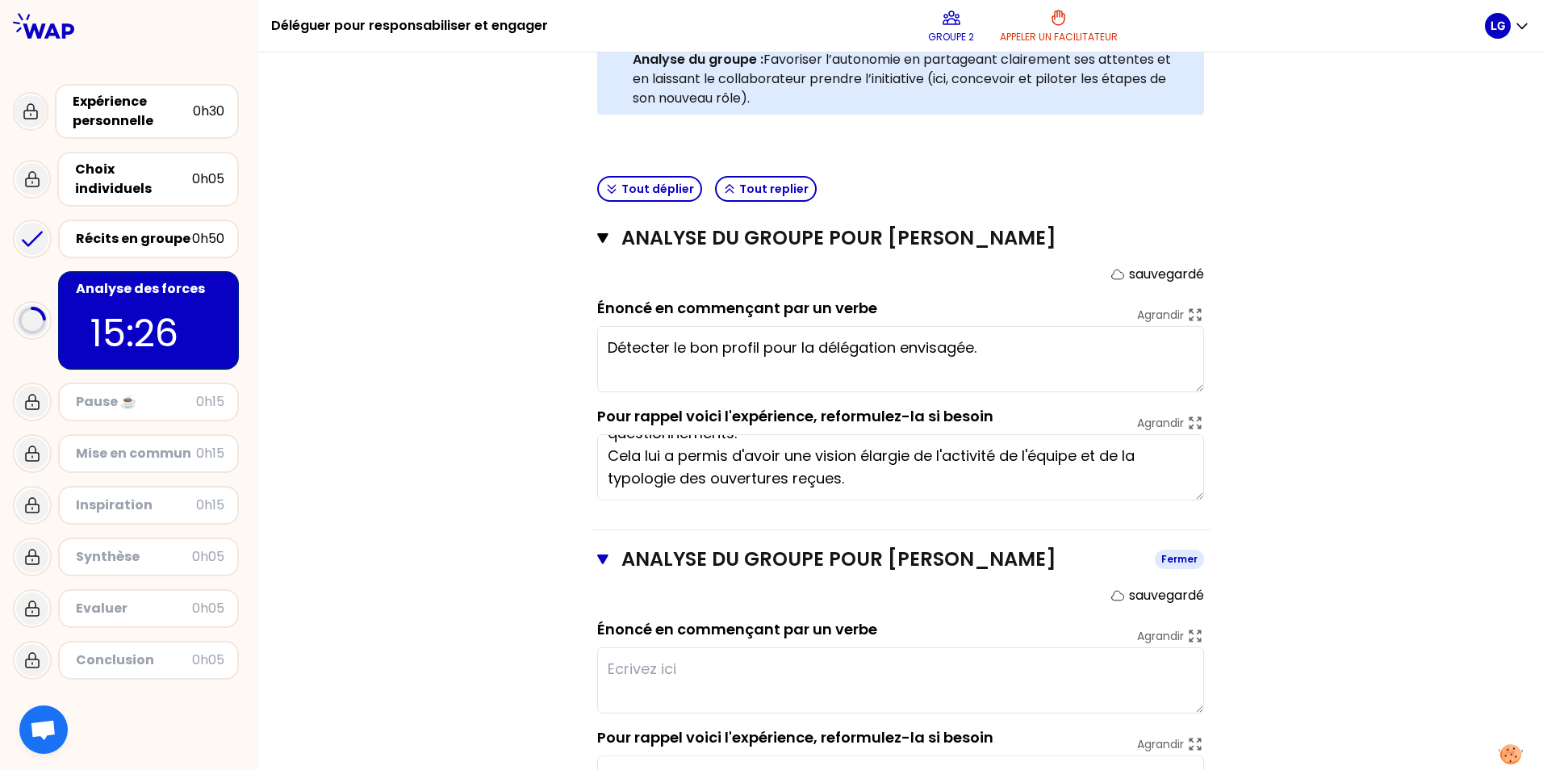
scroll to position [565, 0]
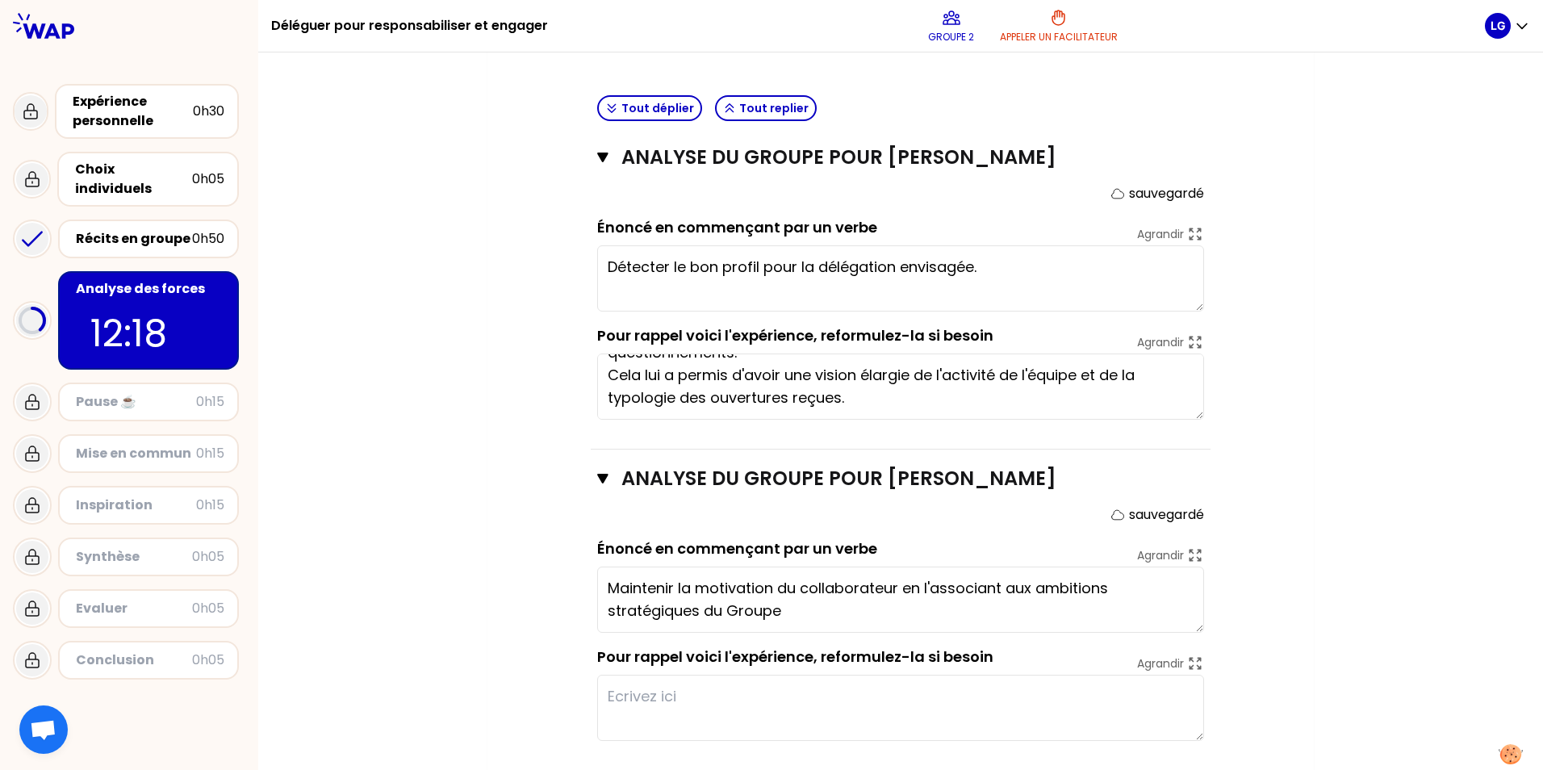
type textarea "Maintenir la motivation du collaborateur en l'associant aux ambitions stratégiq…"
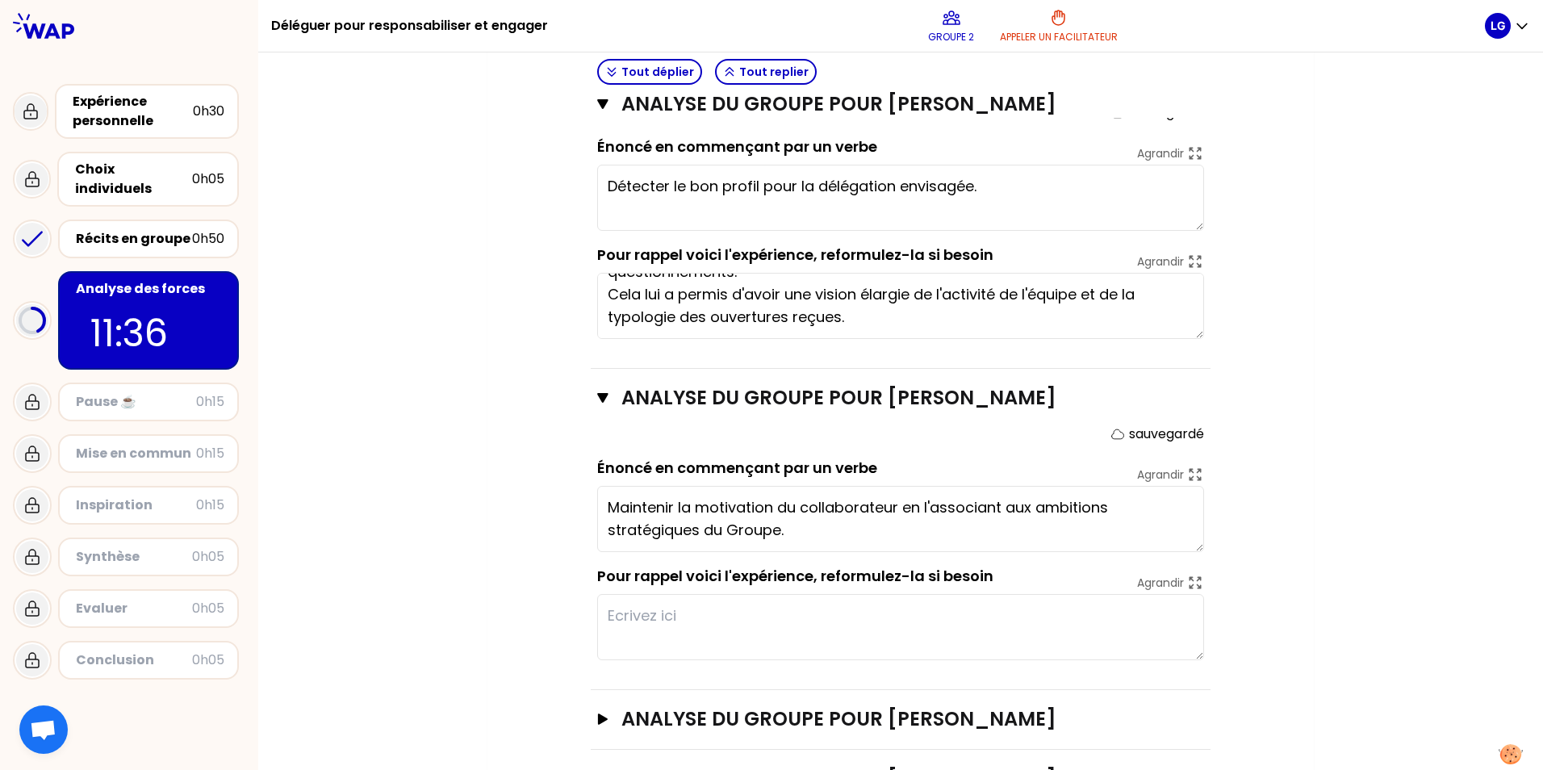
scroll to position [717, 0]
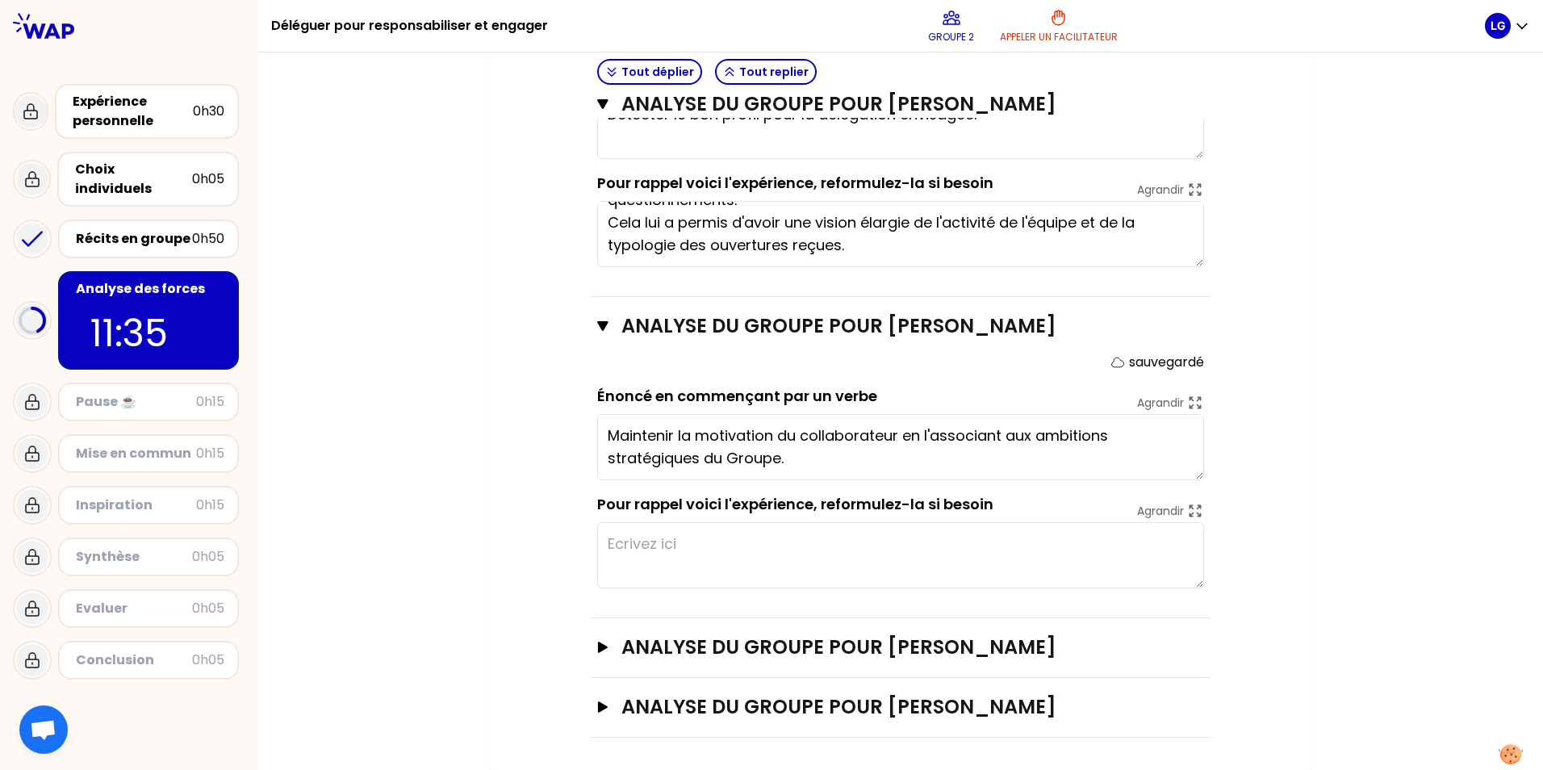
click at [676, 547] on textarea at bounding box center [900, 555] width 607 height 66
click at [716, 650] on h3 "ANALYSE DU GROUPE POUR Narjes TORKMAN" at bounding box center [884, 647] width 526 height 26
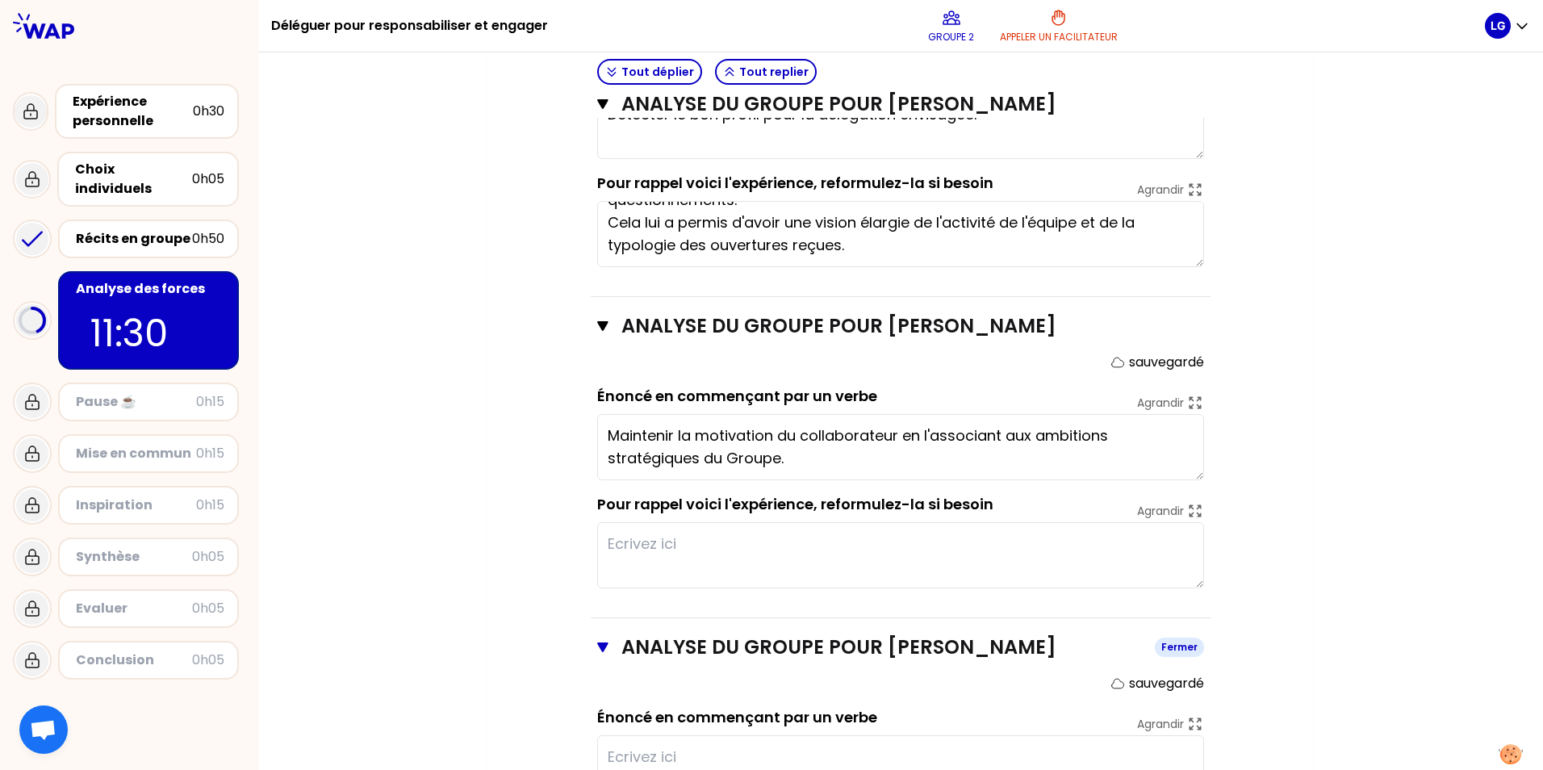
scroll to position [879, 0]
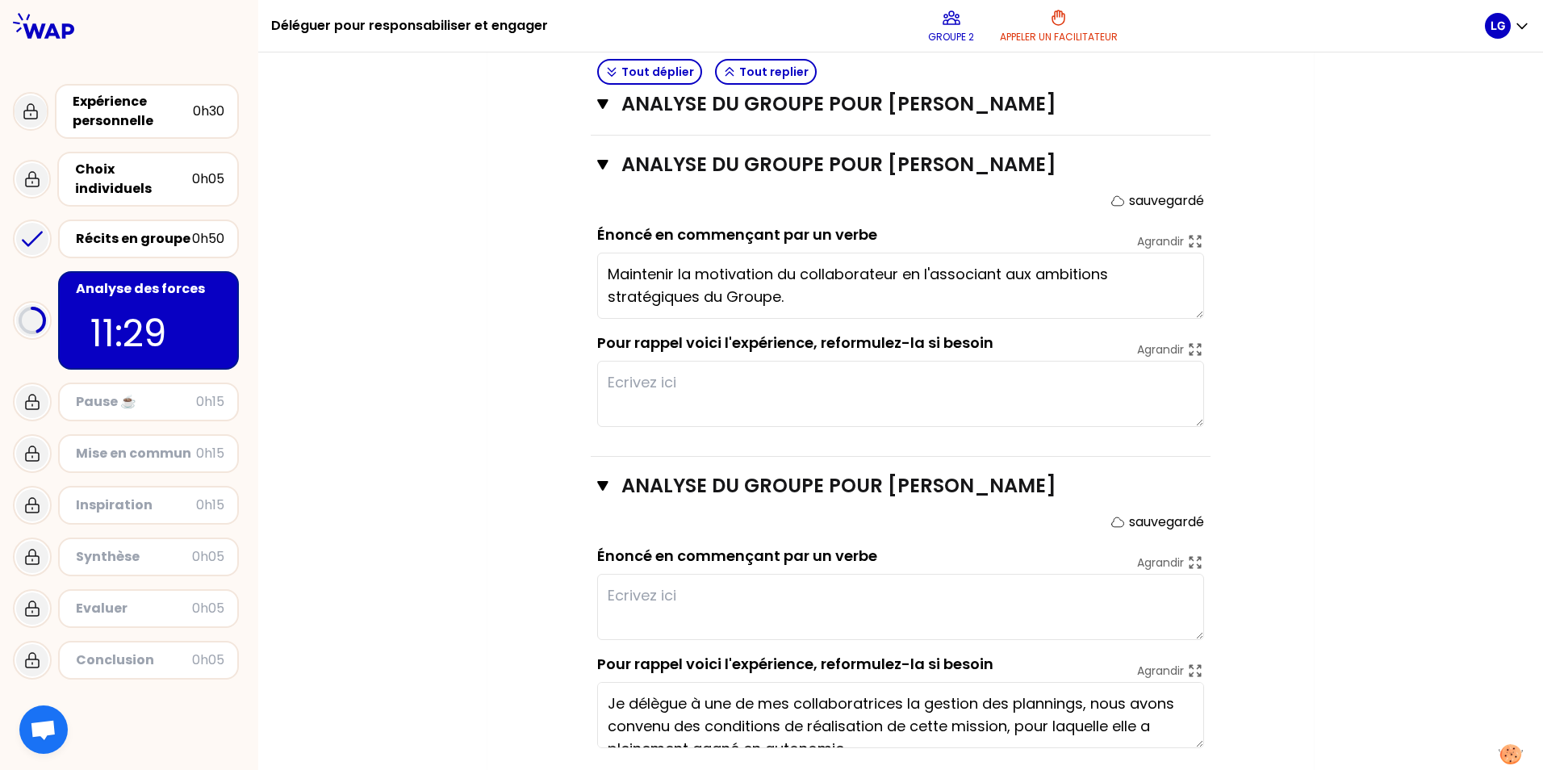
click at [671, 604] on textarea at bounding box center [900, 607] width 607 height 66
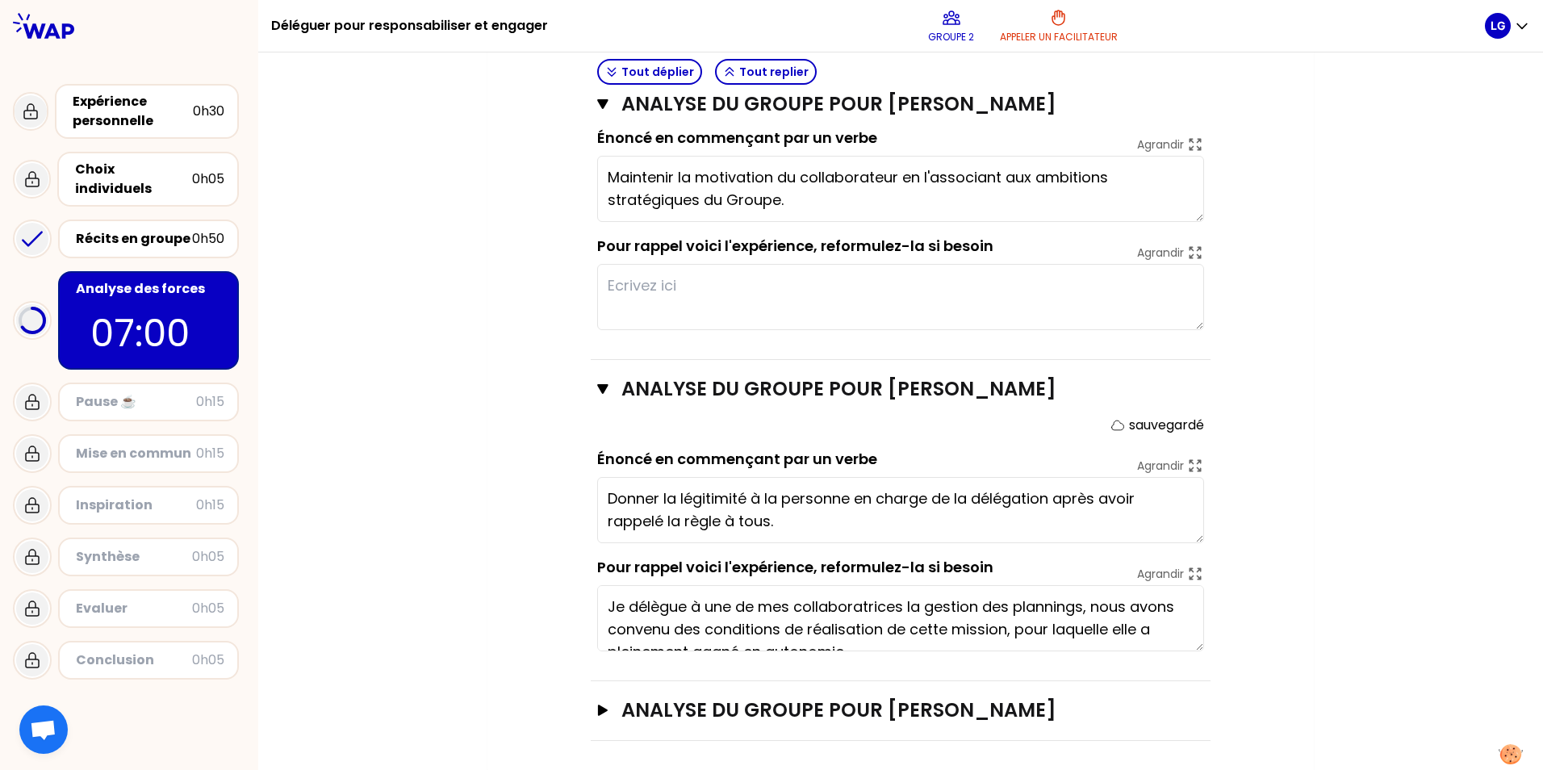
scroll to position [979, 0]
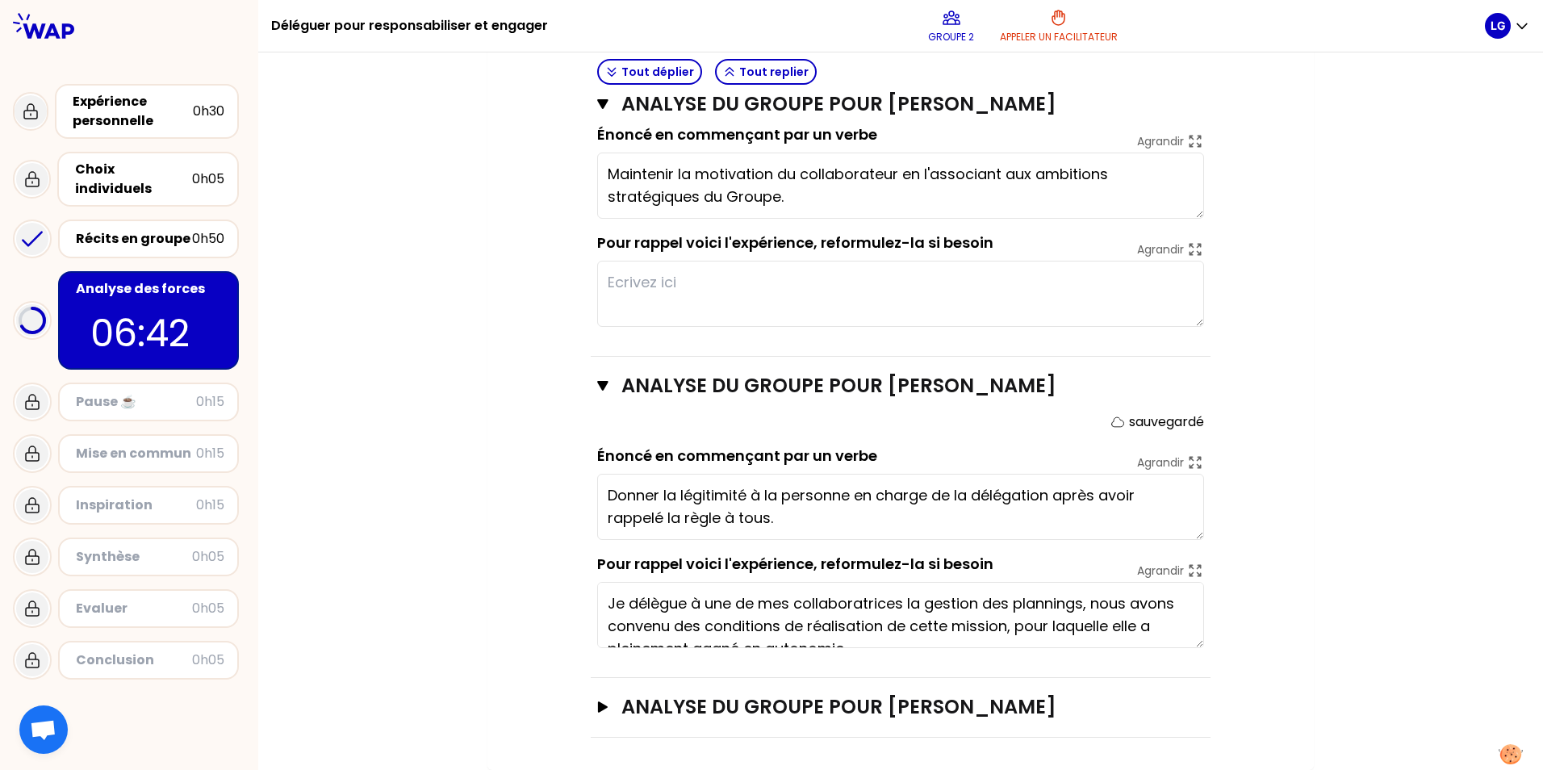
type textarea "Donner la légitimité à la personne en charge de la délégation après avoir rappe…"
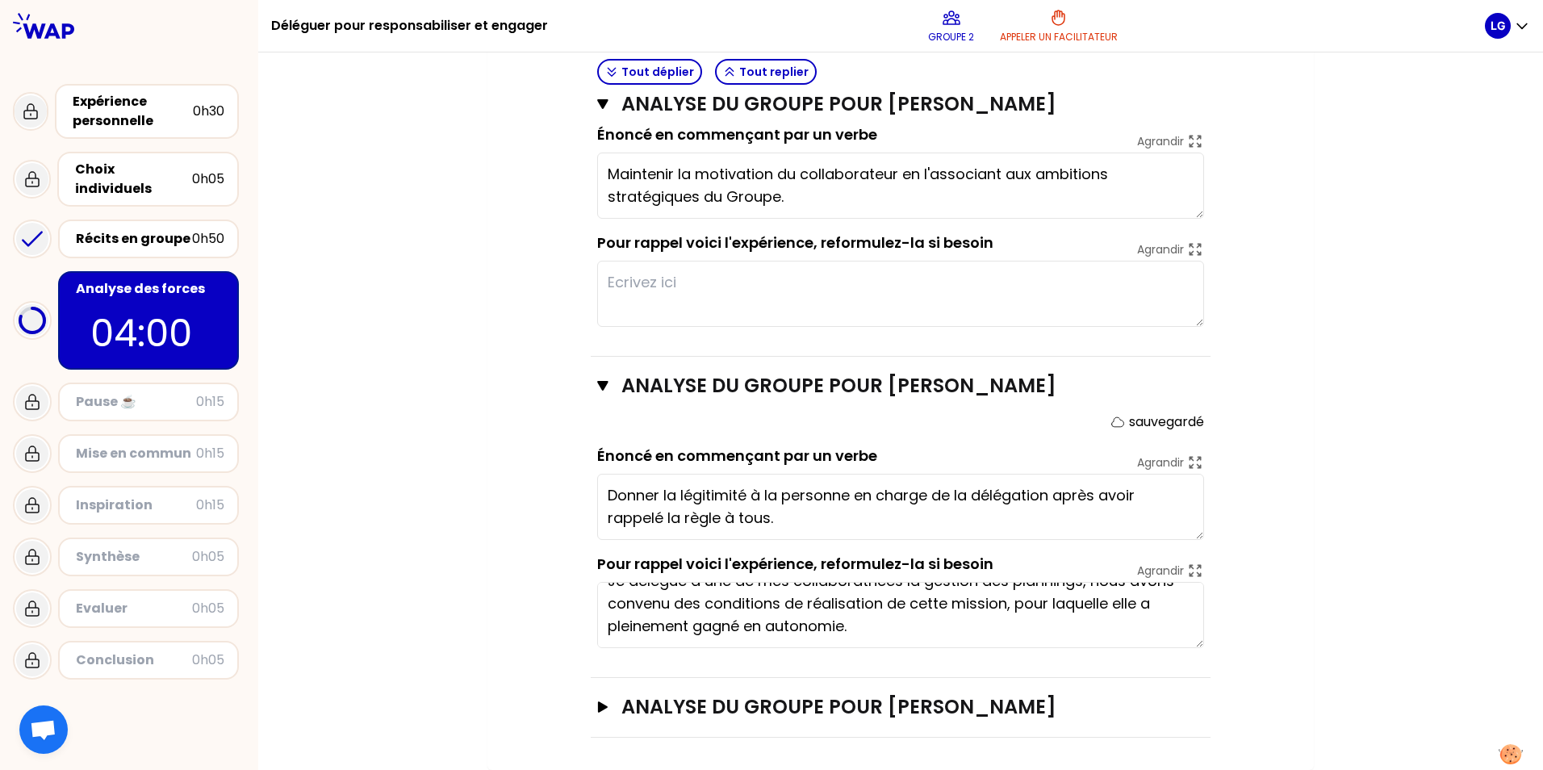
click at [766, 655] on div "ANALYSE DU GROUPE POUR Narjes TORKMAN Fermer sauvegardé Énoncé en commençant pa…" at bounding box center [901, 517] width 620 height 321
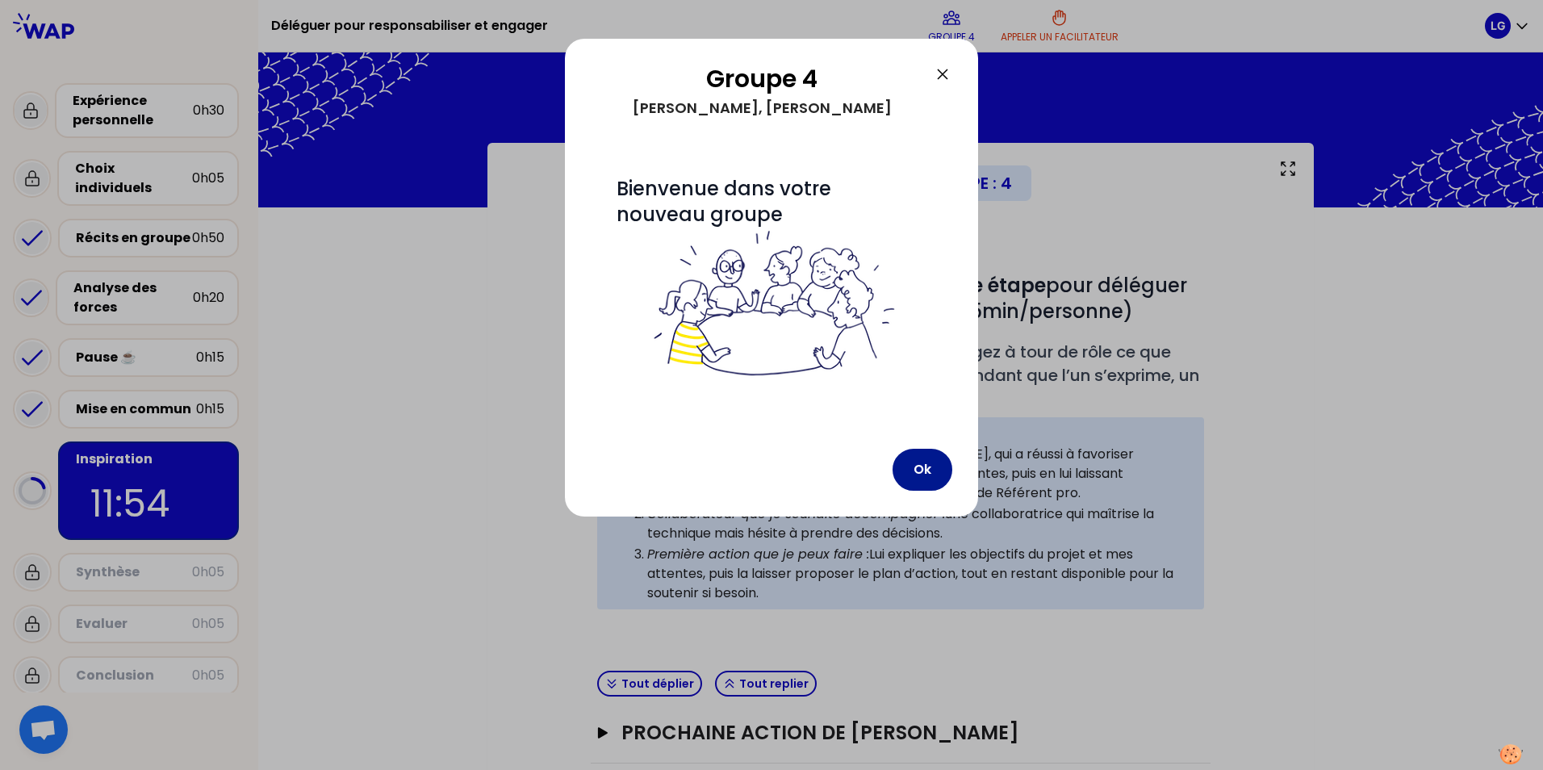
click at [914, 471] on button "Ok" at bounding box center [923, 470] width 60 height 42
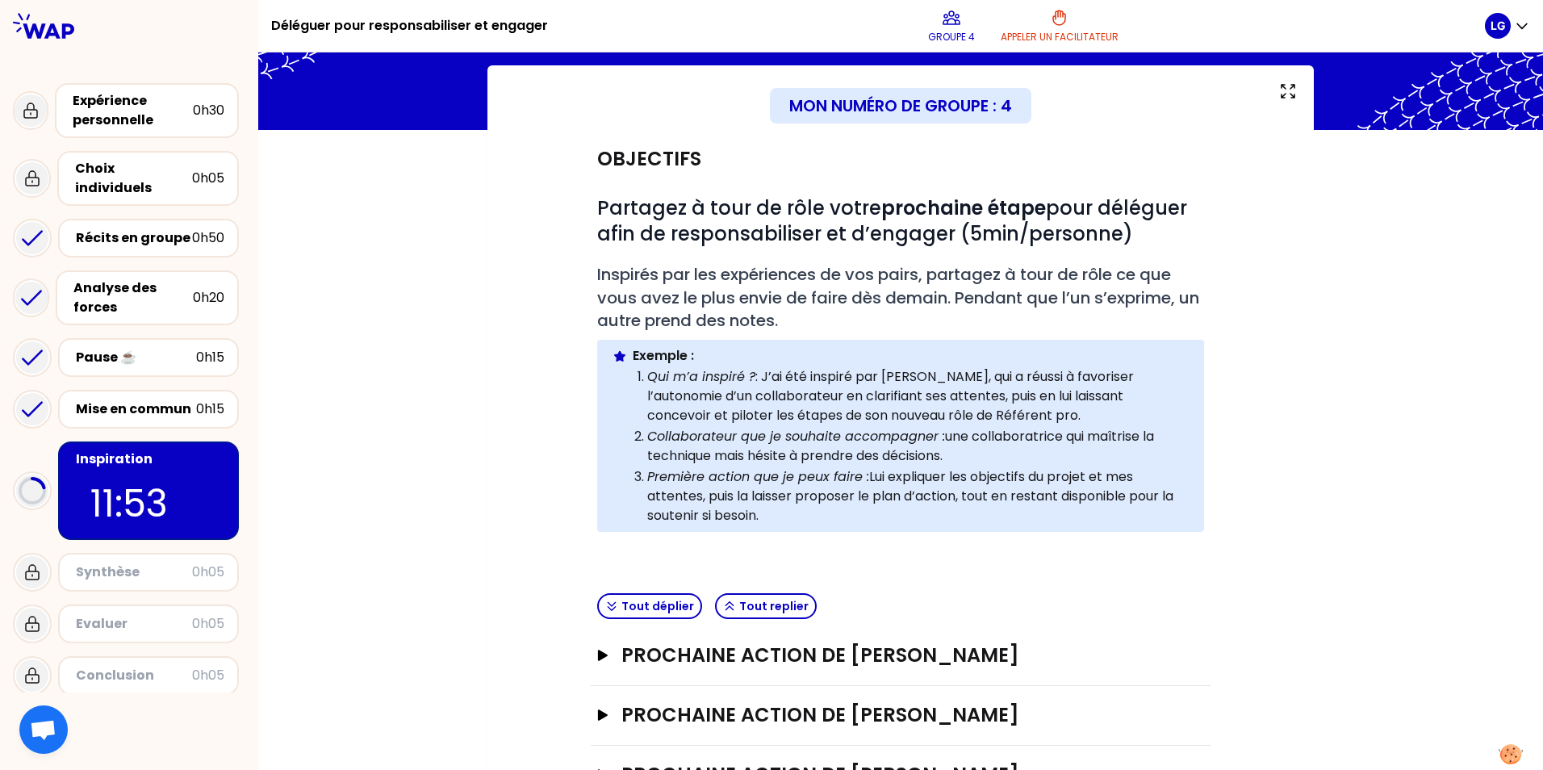
scroll to position [145, 0]
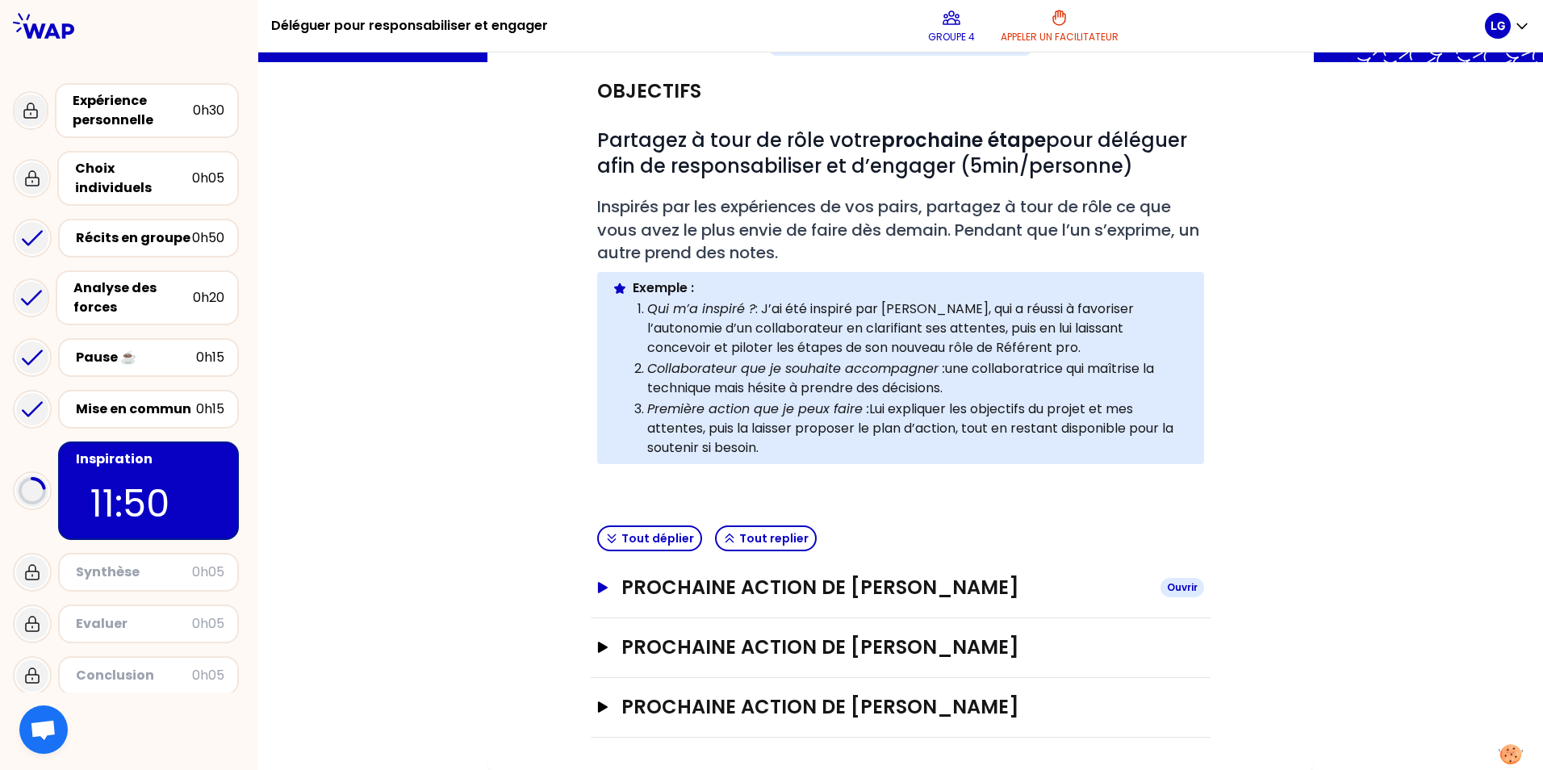
click at [1170, 588] on div "Ouvrir" at bounding box center [1183, 587] width 44 height 19
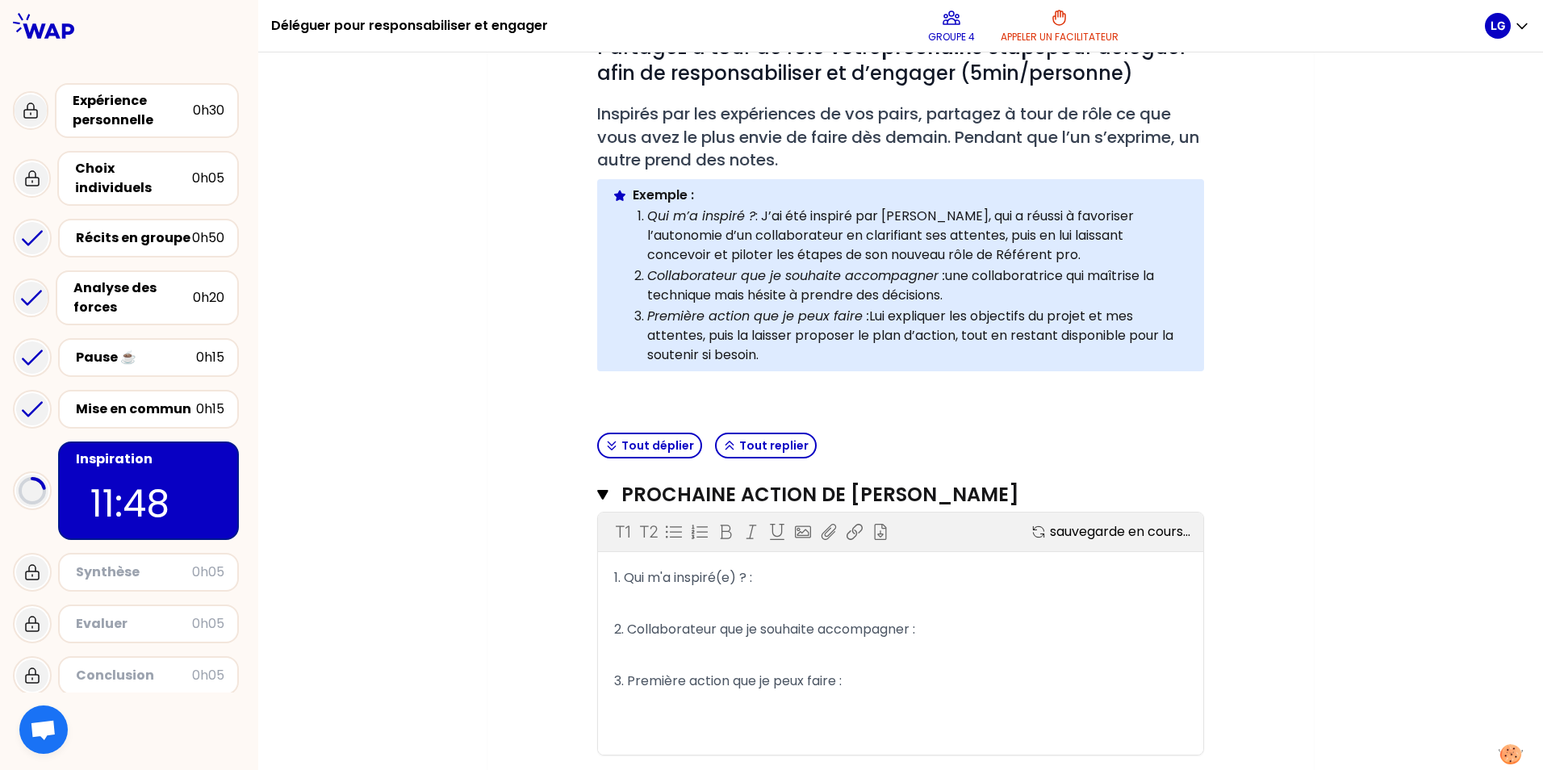
scroll to position [307, 0]
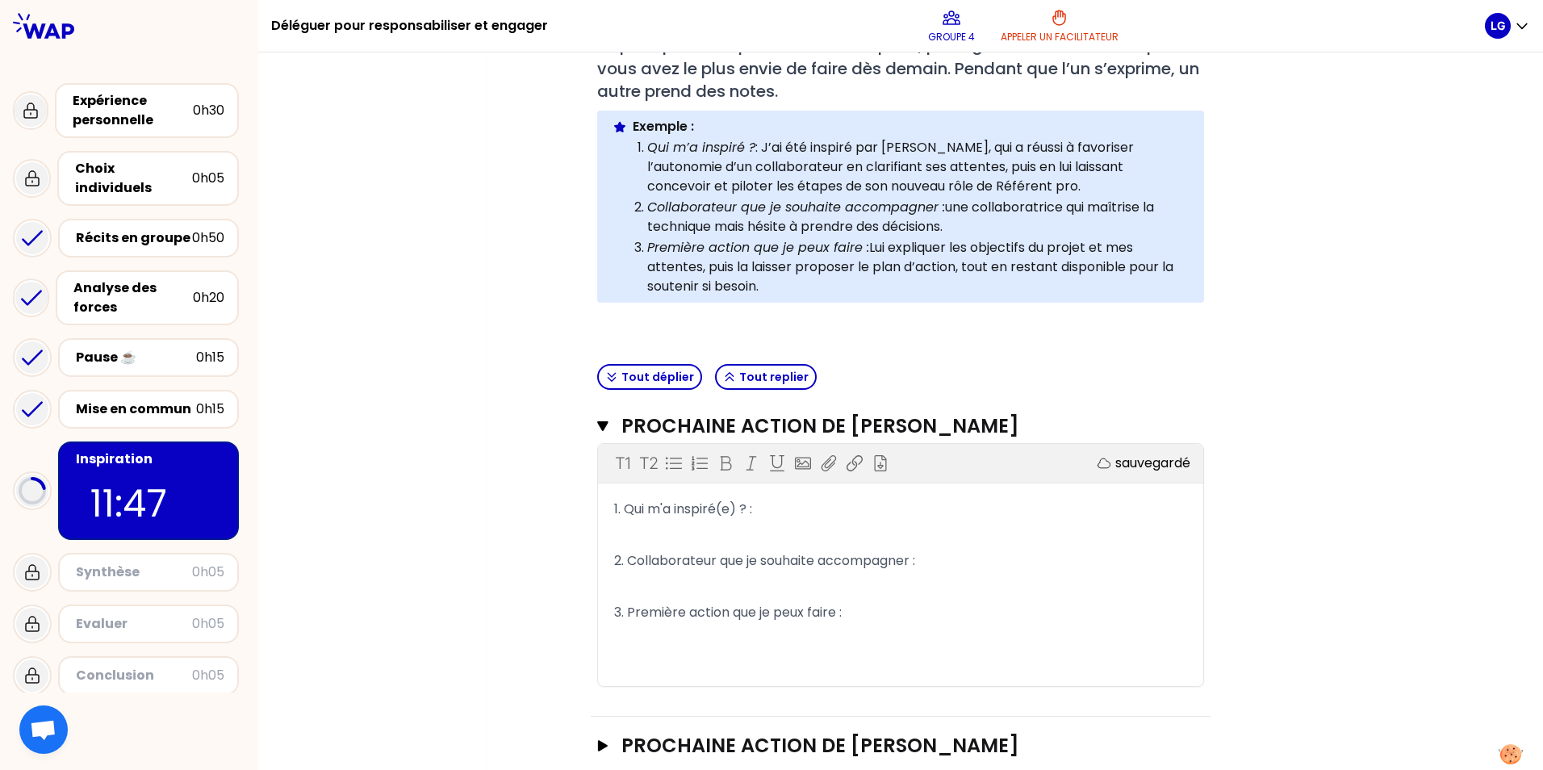
click at [823, 509] on p "1. Qui m'a inspiré(e) ? :" at bounding box center [900, 509] width 573 height 26
click at [776, 511] on p "1. Qui m'a inspiré(e) ? :" at bounding box center [900, 509] width 573 height 26
click at [924, 558] on p "2. Collaborateur que je souhaite accompagner :" at bounding box center [900, 561] width 573 height 26
click at [917, 508] on p "1. Qui m'a inspiré(e) ? : expérience de [PERSON_NAME]" at bounding box center [900, 509] width 573 height 26
click at [917, 507] on p "1. Qui m'a inspiré(e) ? : expérience de [PERSON_NAME]" at bounding box center [900, 509] width 573 height 26
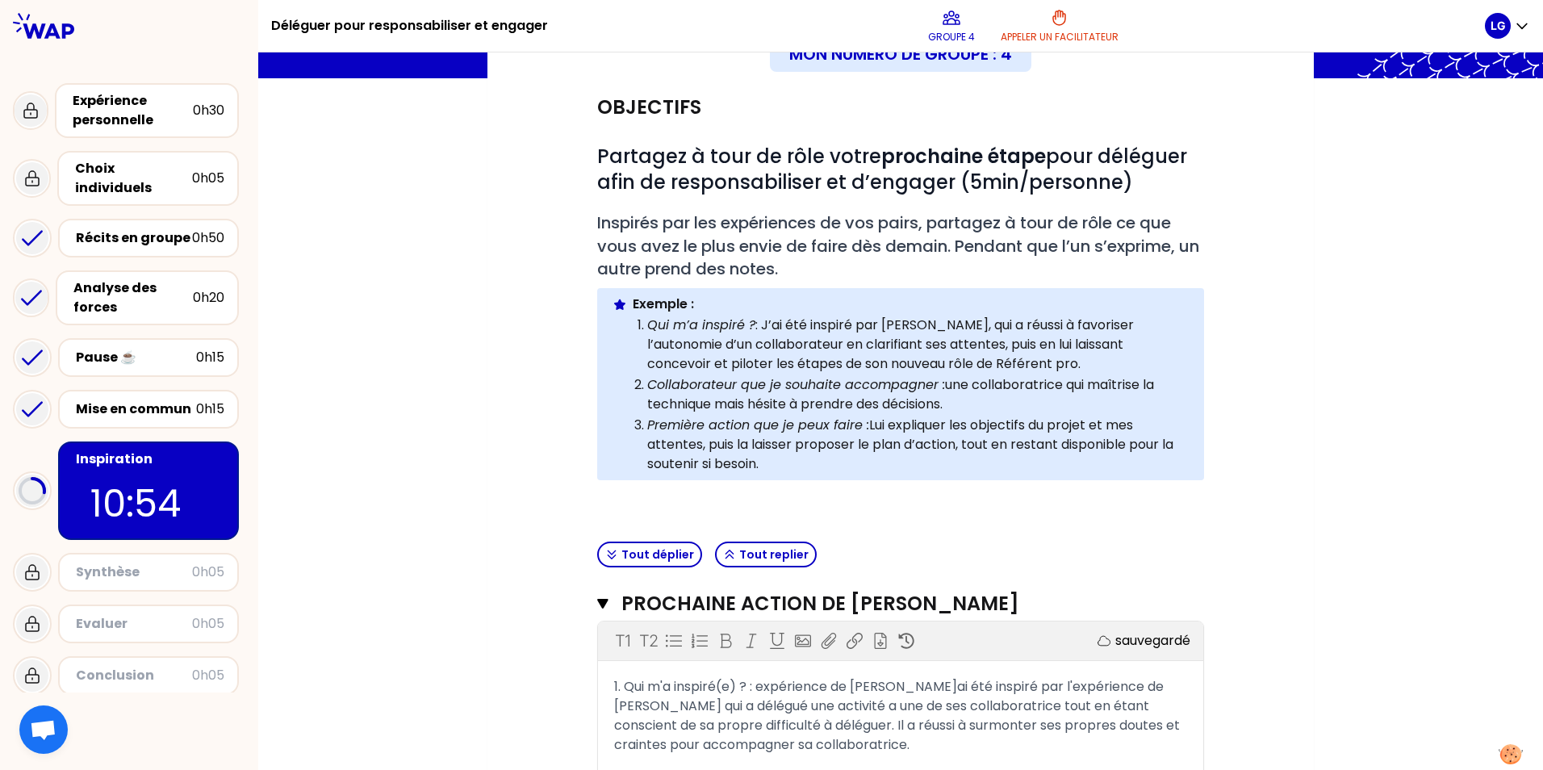
scroll to position [161, 0]
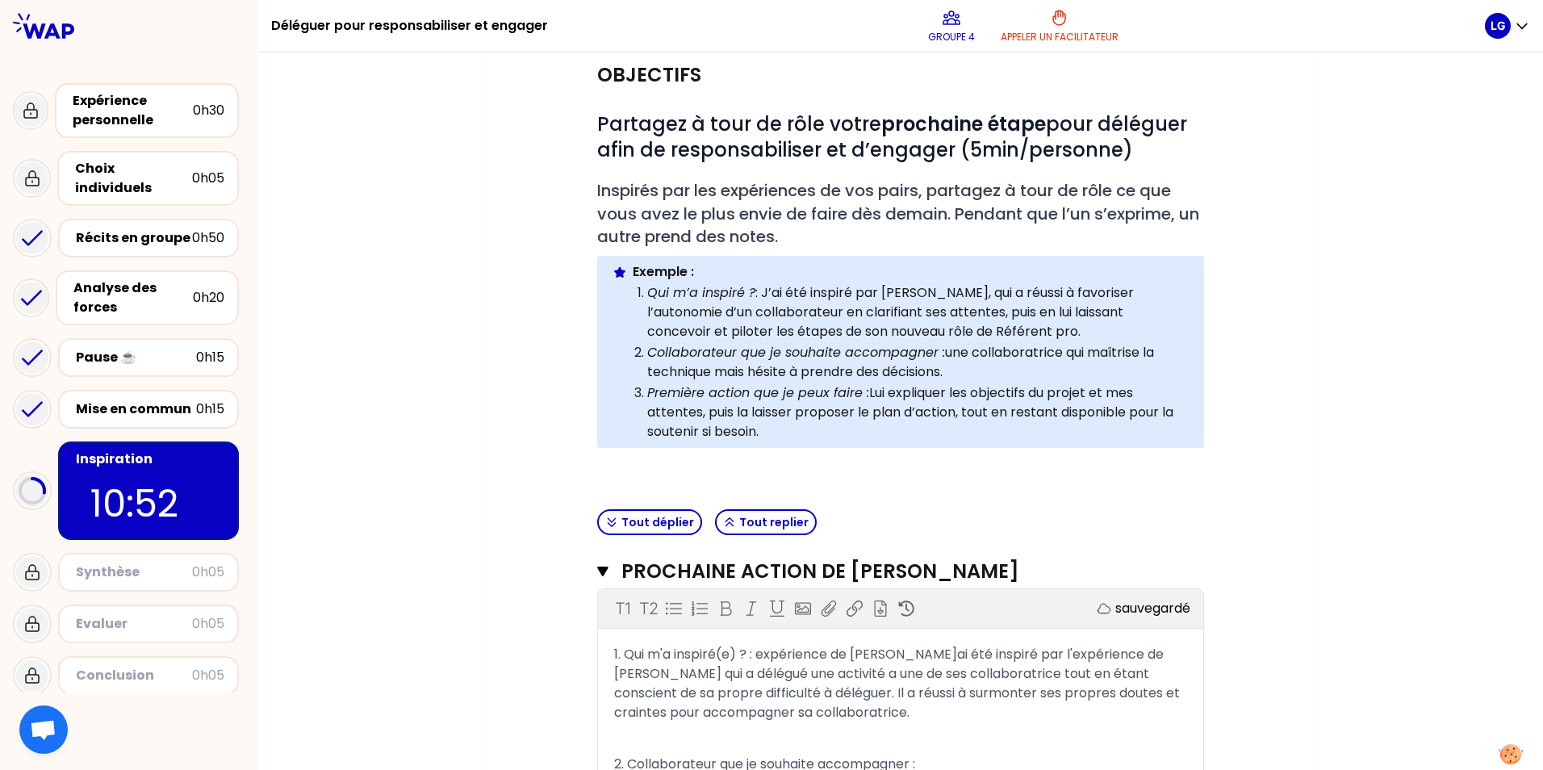
click at [754, 654] on span "1. Qui m'a inspiré(e) ? : expérience de [PERSON_NAME]ai été inspiré par l'expér…" at bounding box center [898, 683] width 569 height 77
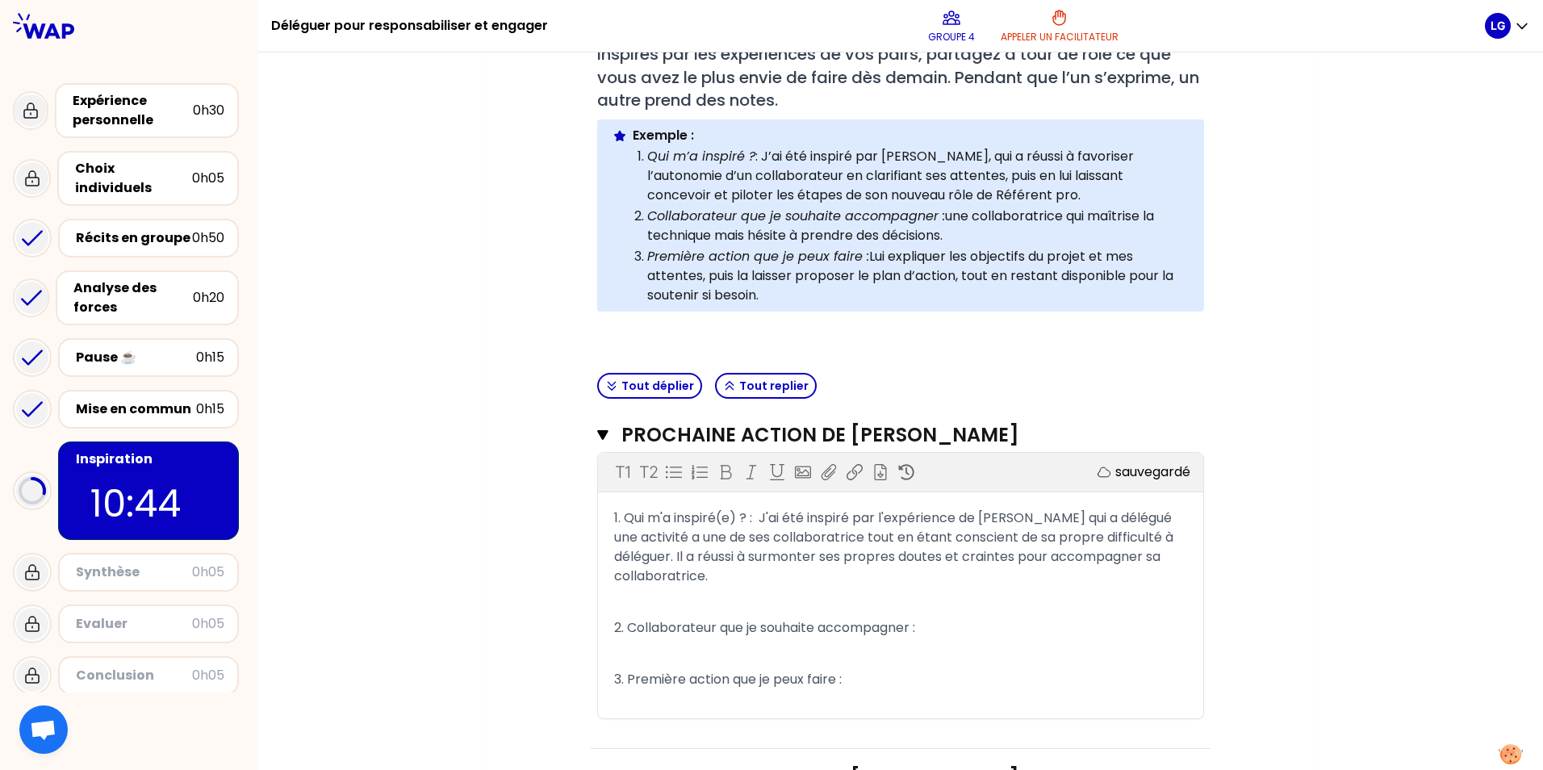
scroll to position [404, 0]
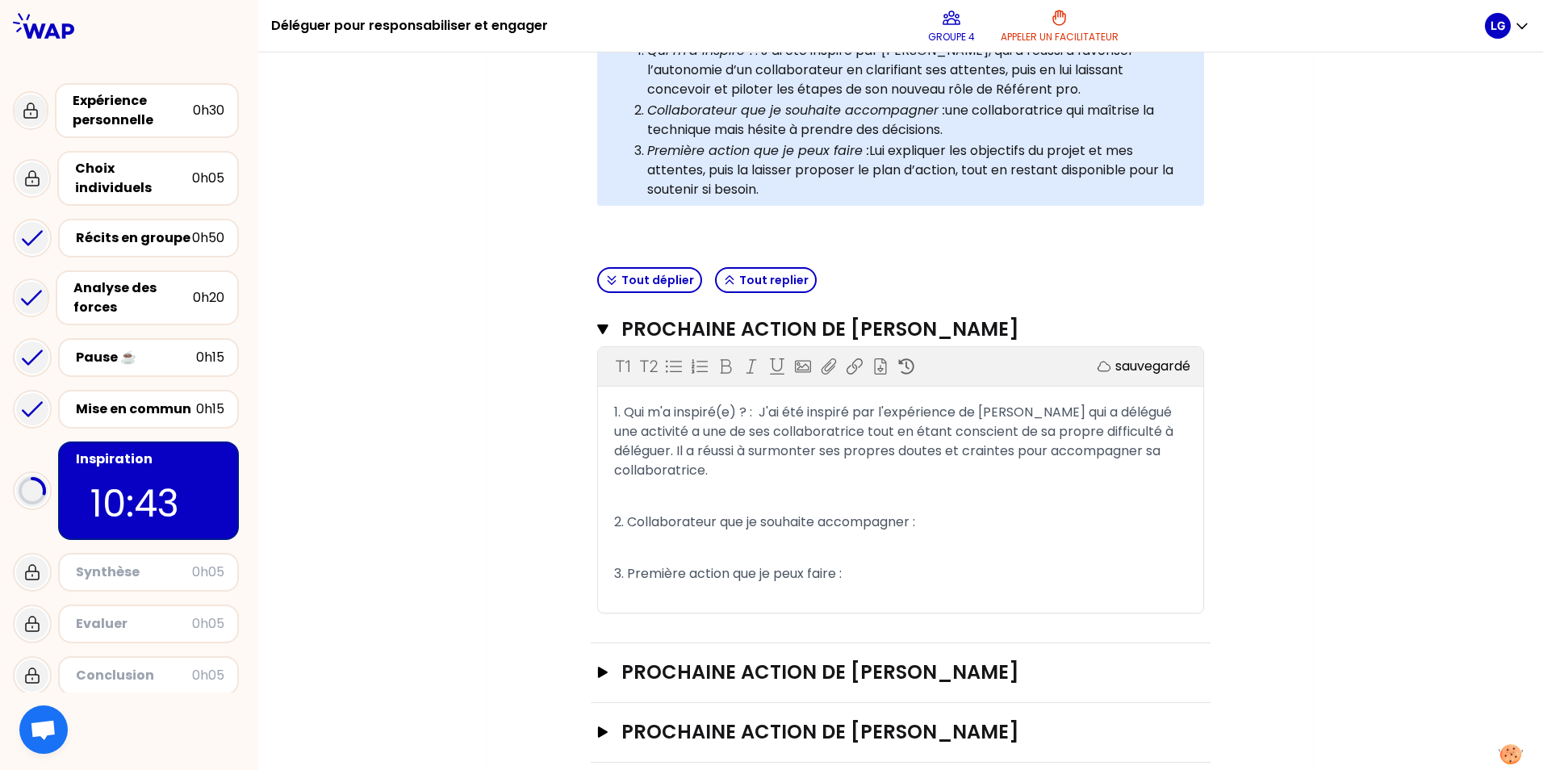
click at [985, 535] on p "2. Collaborateur que je souhaite accompagner :" at bounding box center [900, 522] width 573 height 26
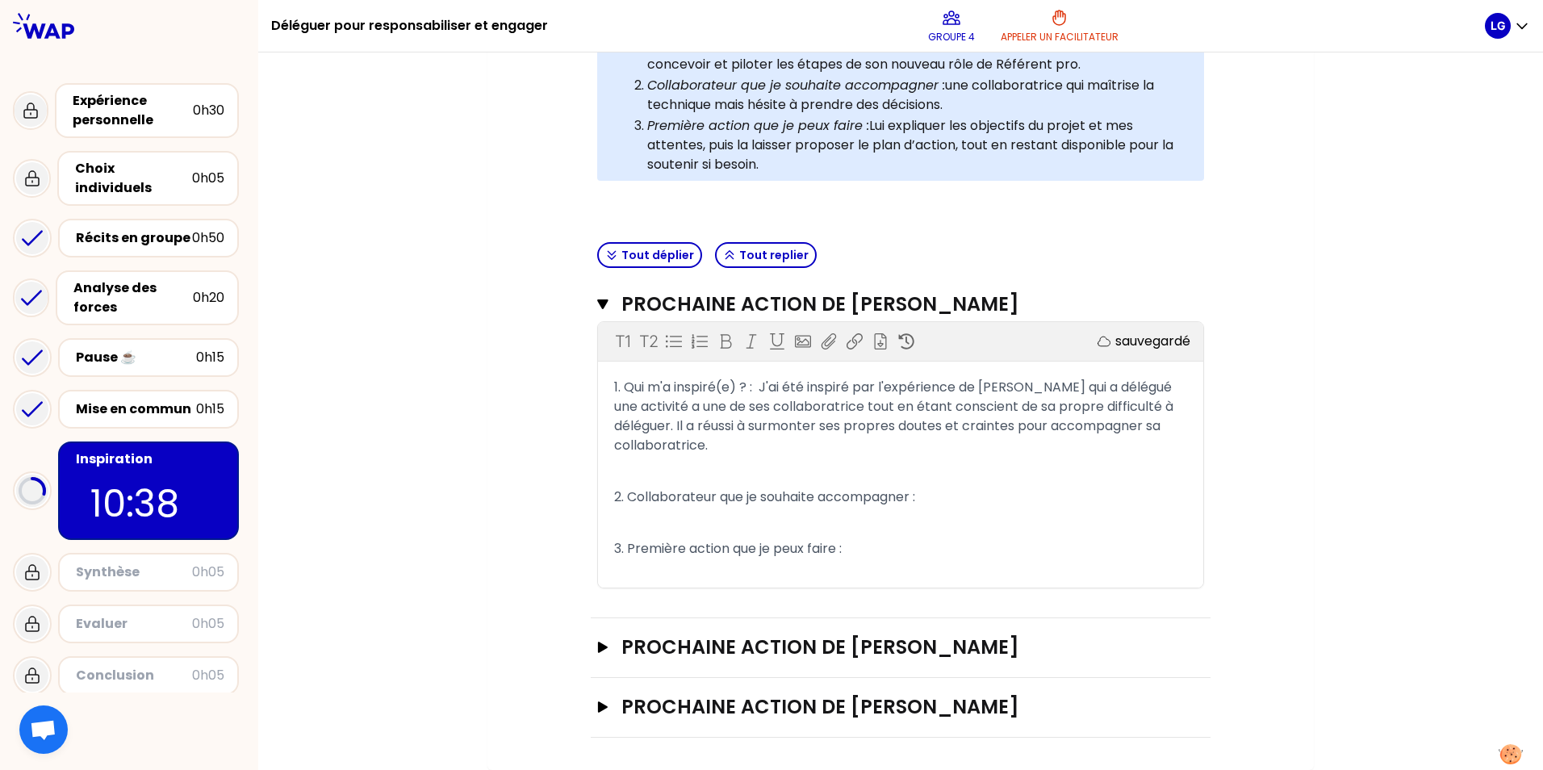
scroll to position [467, 0]
click at [600, 646] on icon "button" at bounding box center [603, 647] width 10 height 11
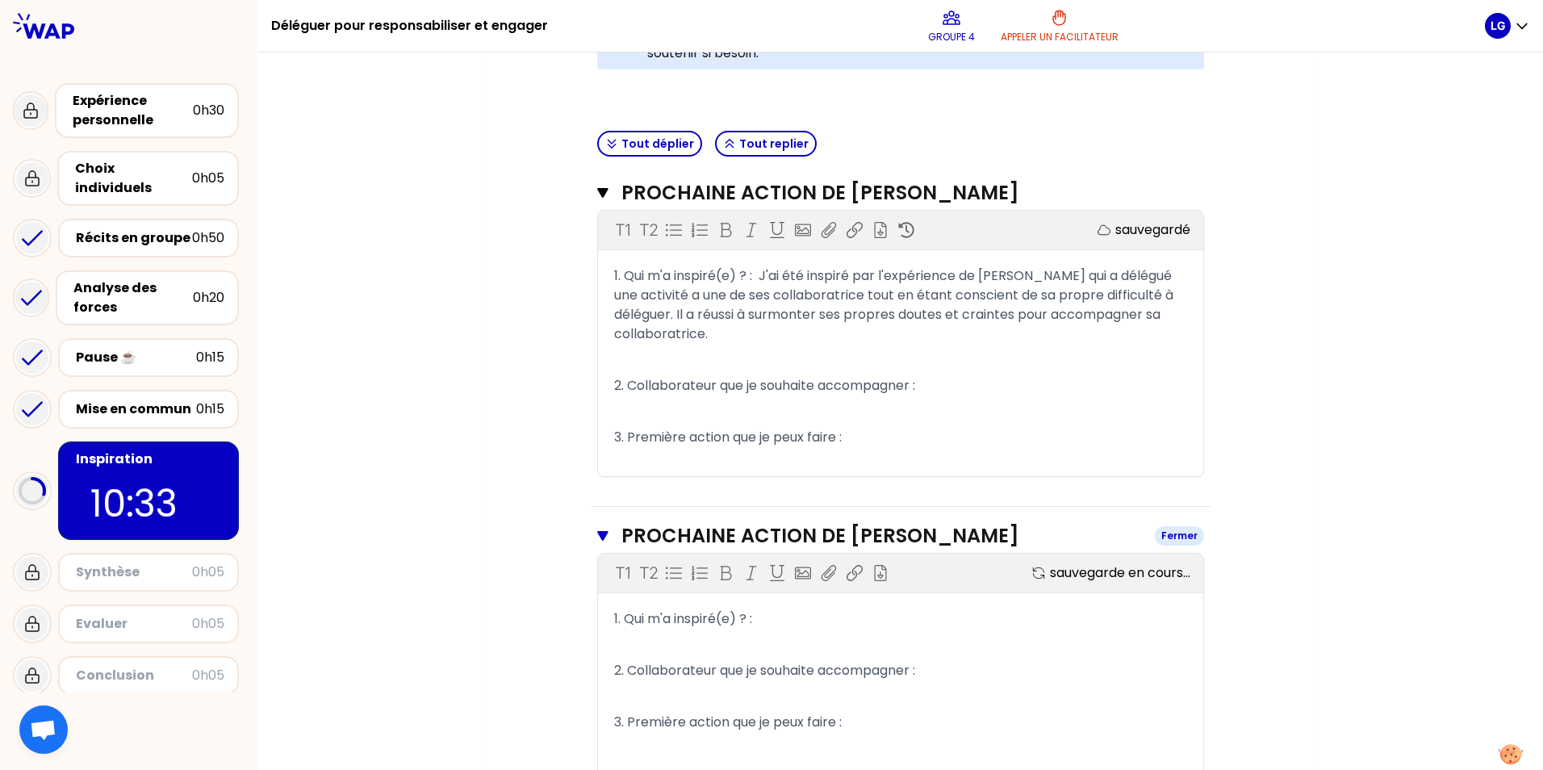
scroll to position [629, 0]
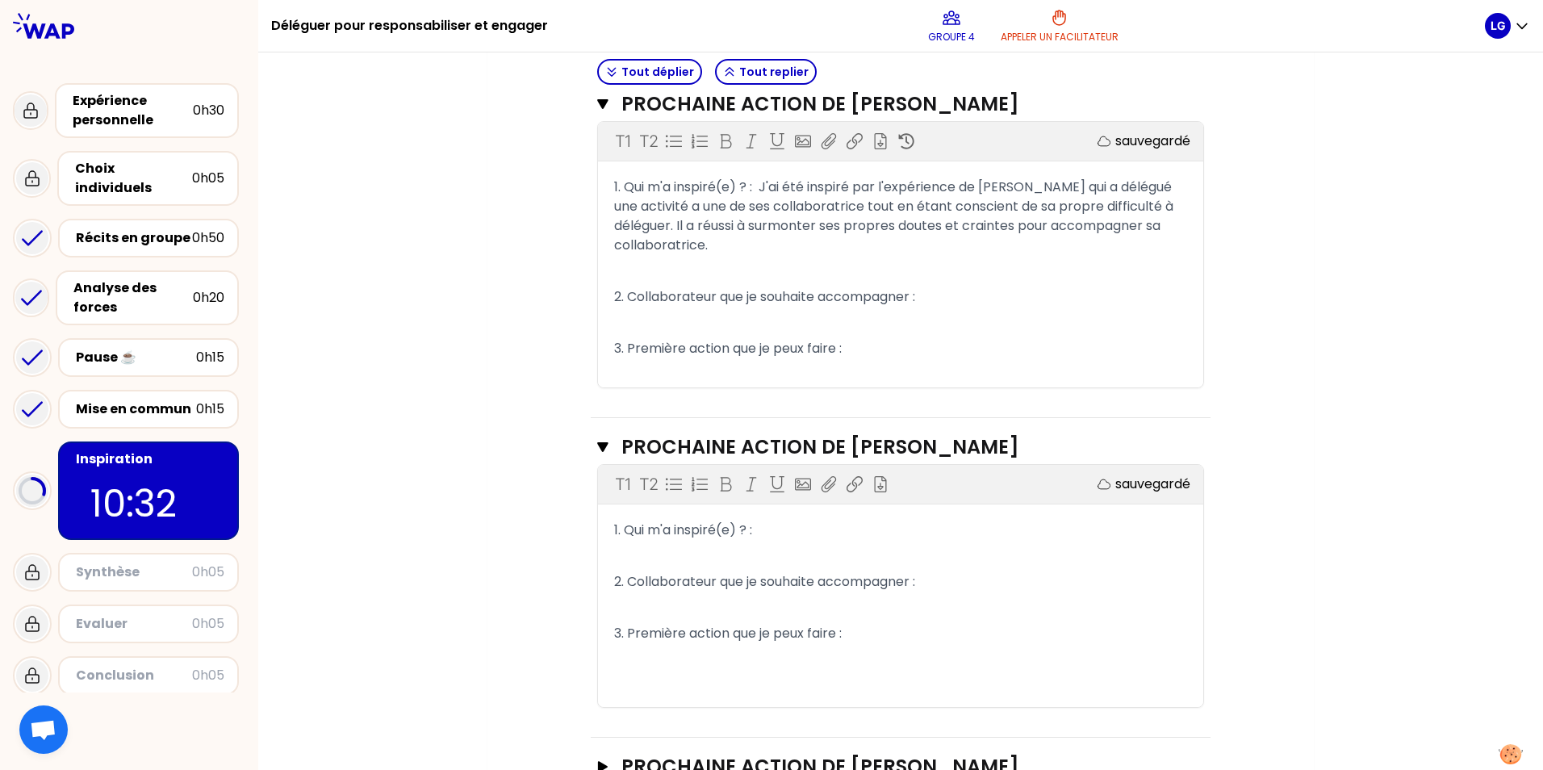
click at [756, 543] on p "1. Qui m'a inspiré(e) ? :" at bounding box center [900, 530] width 573 height 26
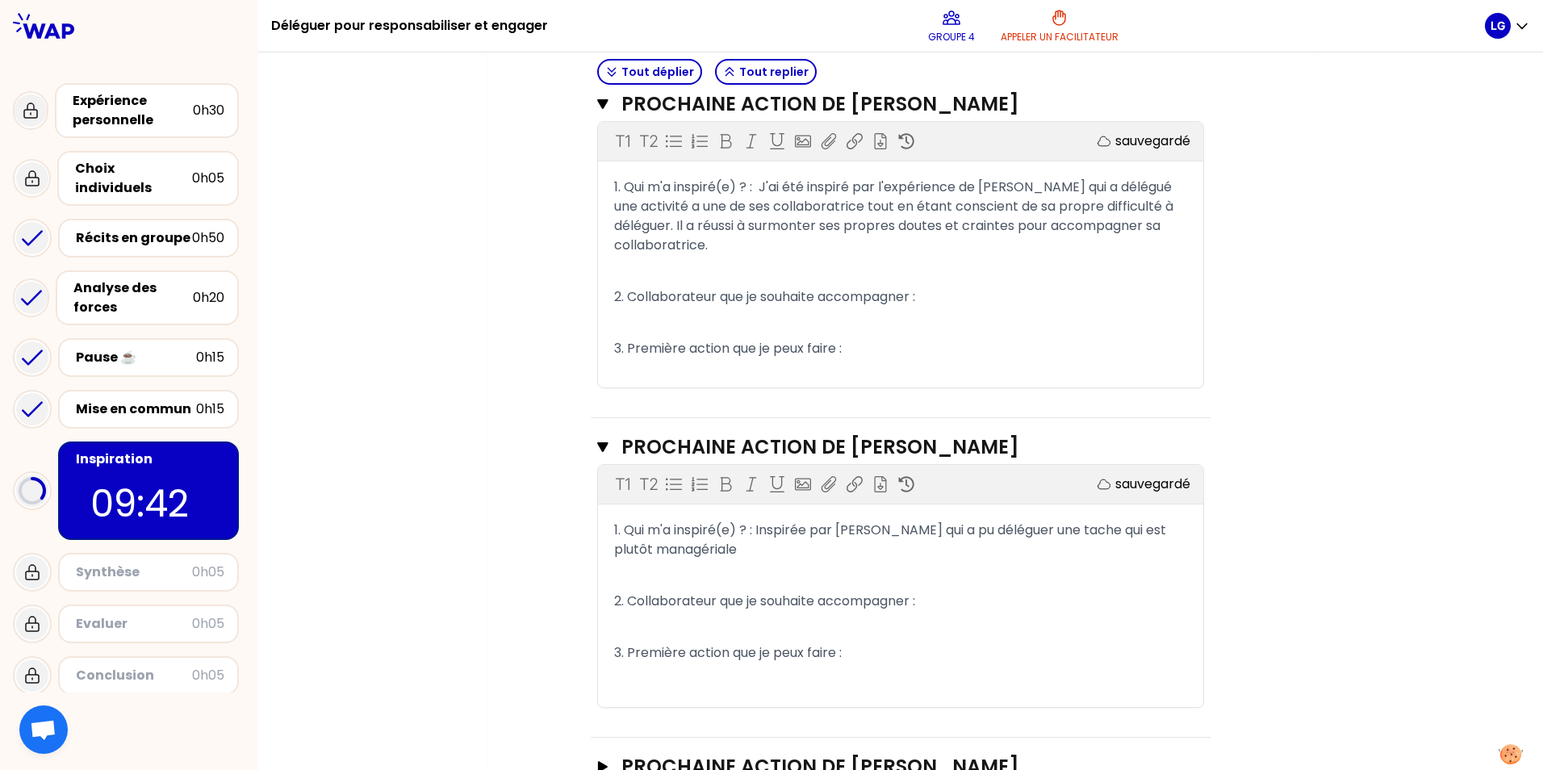
click at [923, 614] on p "2. Collaborateur que je souhaite accompagner :" at bounding box center [900, 601] width 573 height 26
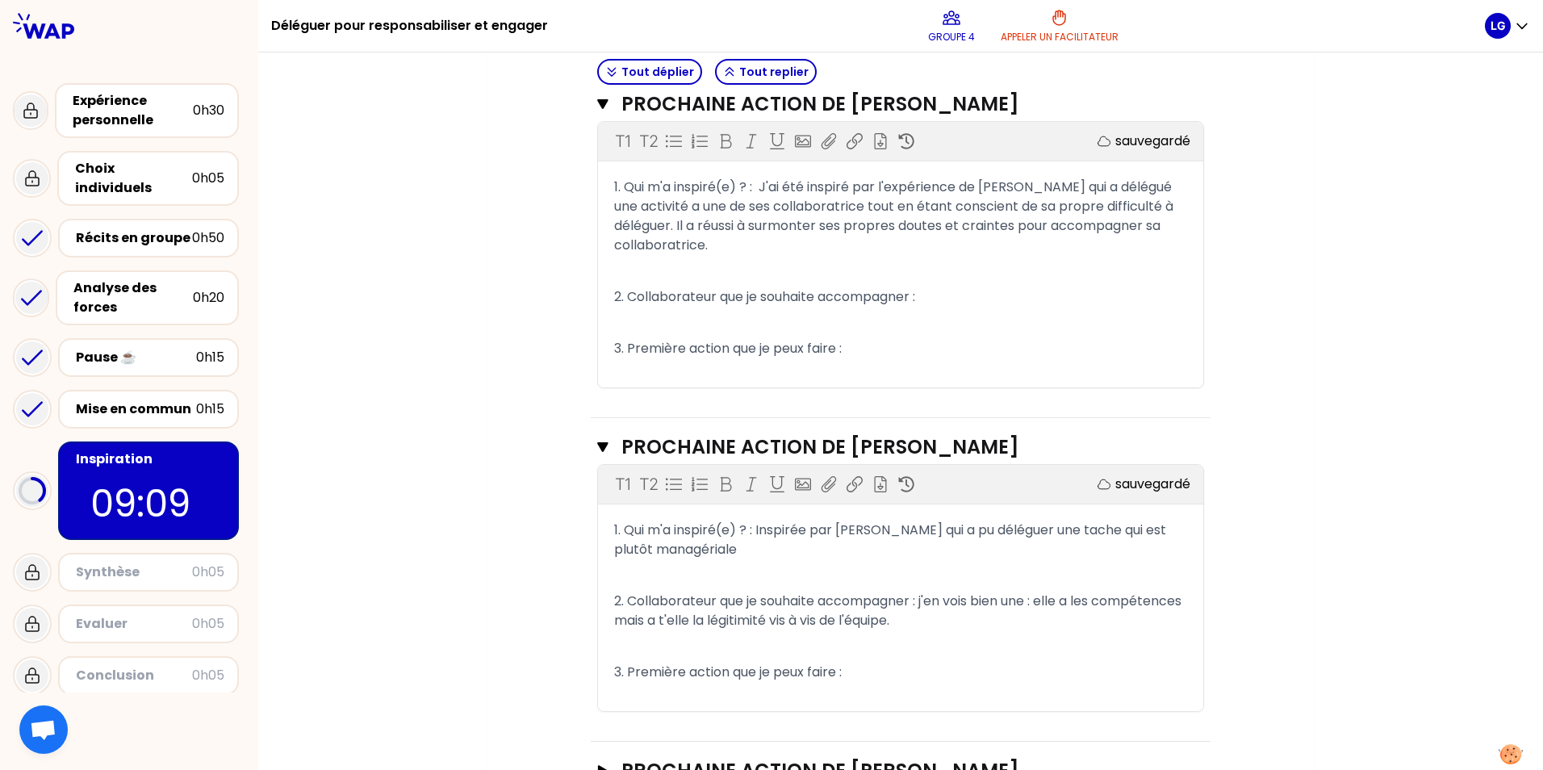
click at [853, 685] on p "3. Première action que je peux faire :" at bounding box center [900, 672] width 573 height 26
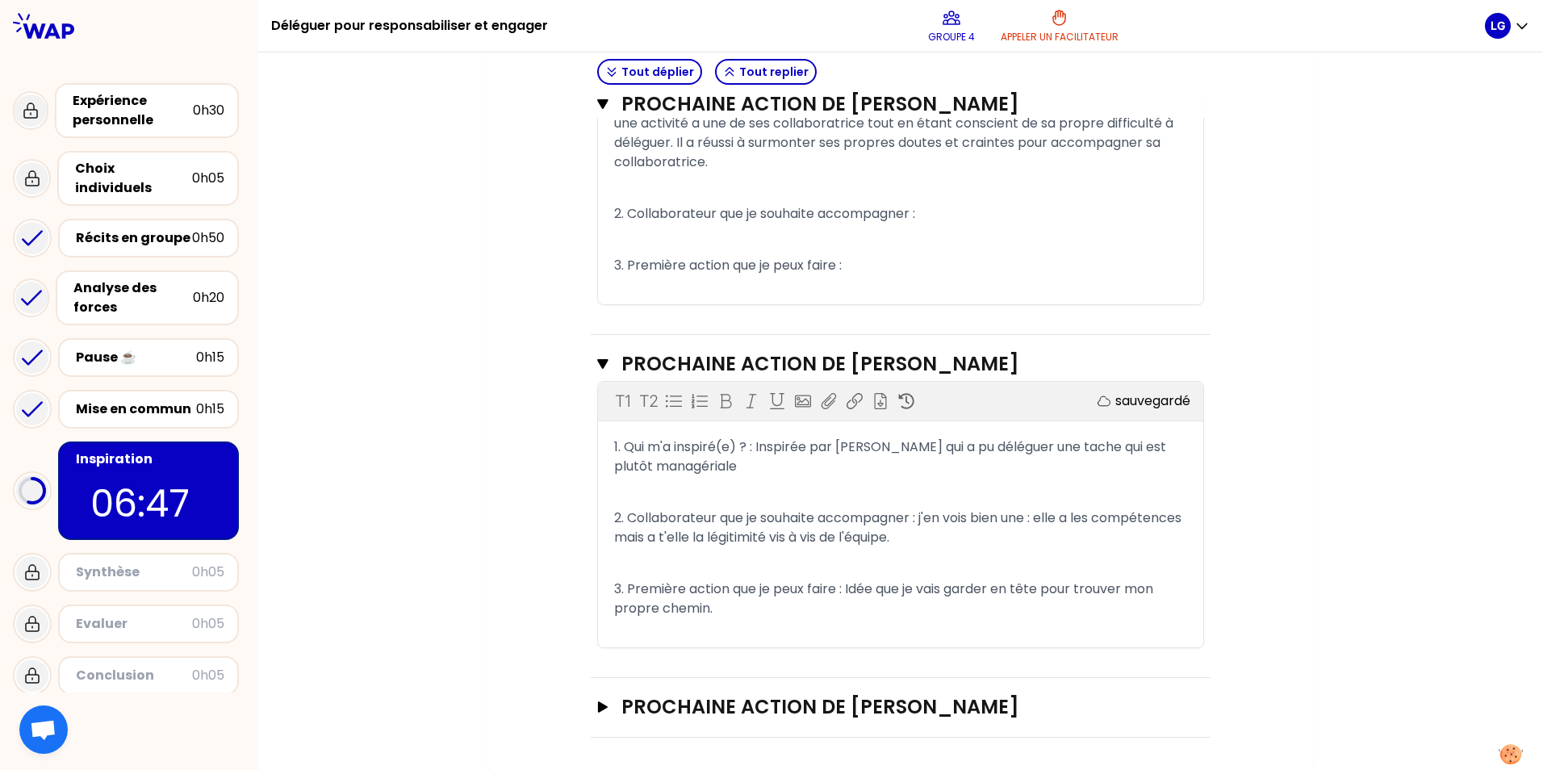
scroll to position [751, 0]
click at [1034, 705] on h3 "Prochaine action de [PERSON_NAME]" at bounding box center [884, 707] width 526 height 26
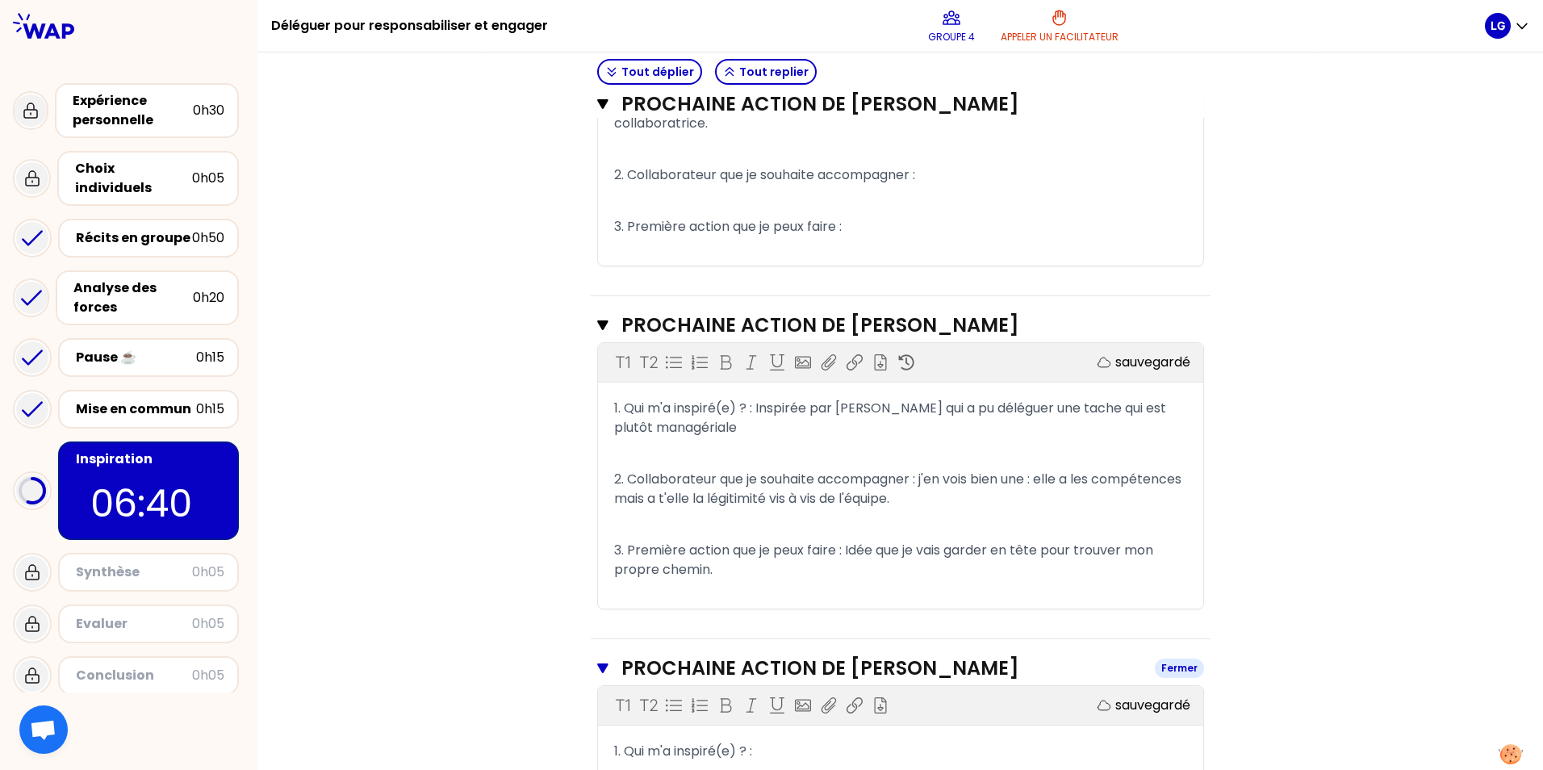
click at [1030, 681] on h3 "Prochaine action de [PERSON_NAME]" at bounding box center [881, 668] width 521 height 26
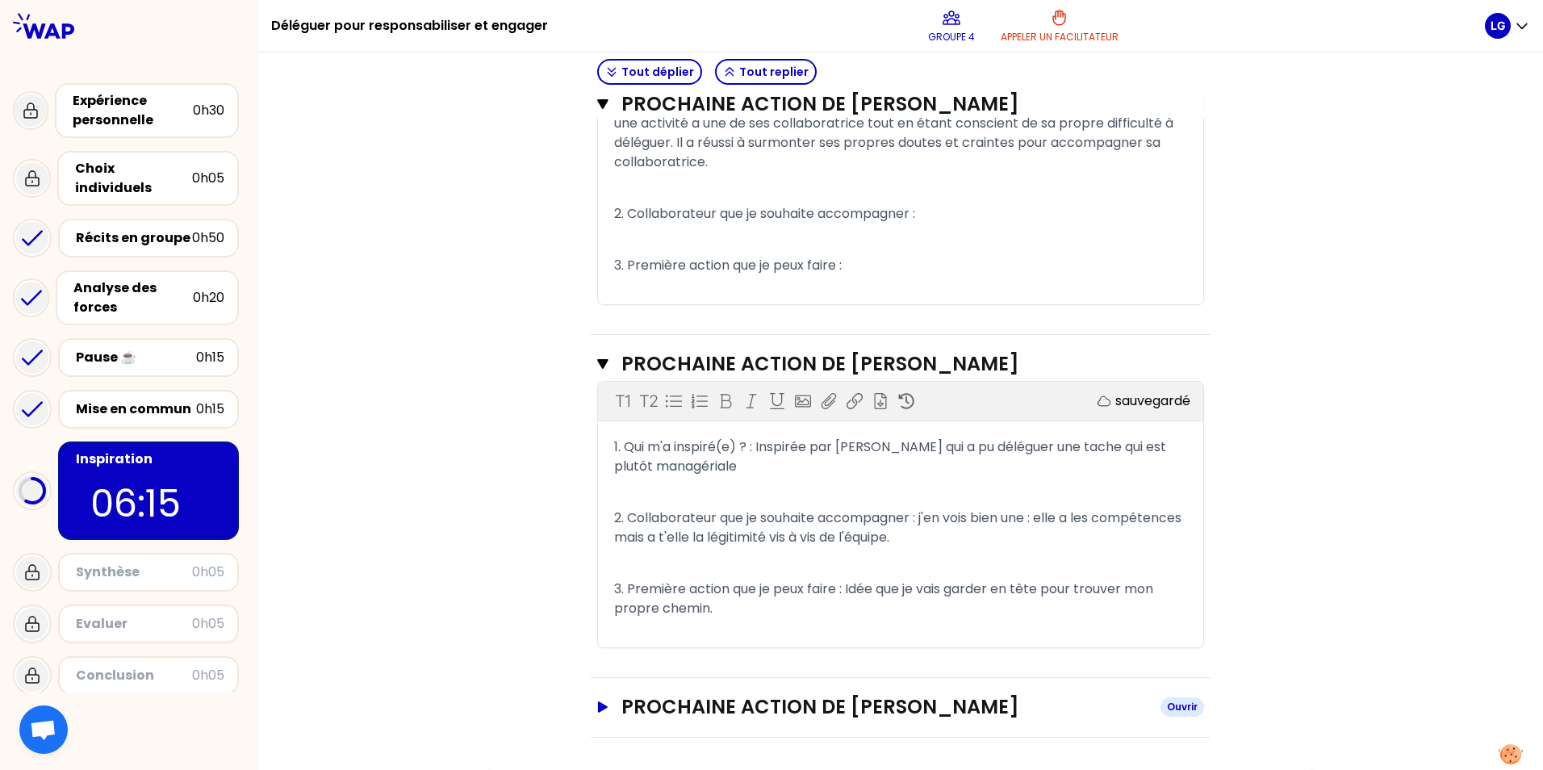
click at [596, 701] on icon "button" at bounding box center [602, 706] width 13 height 11
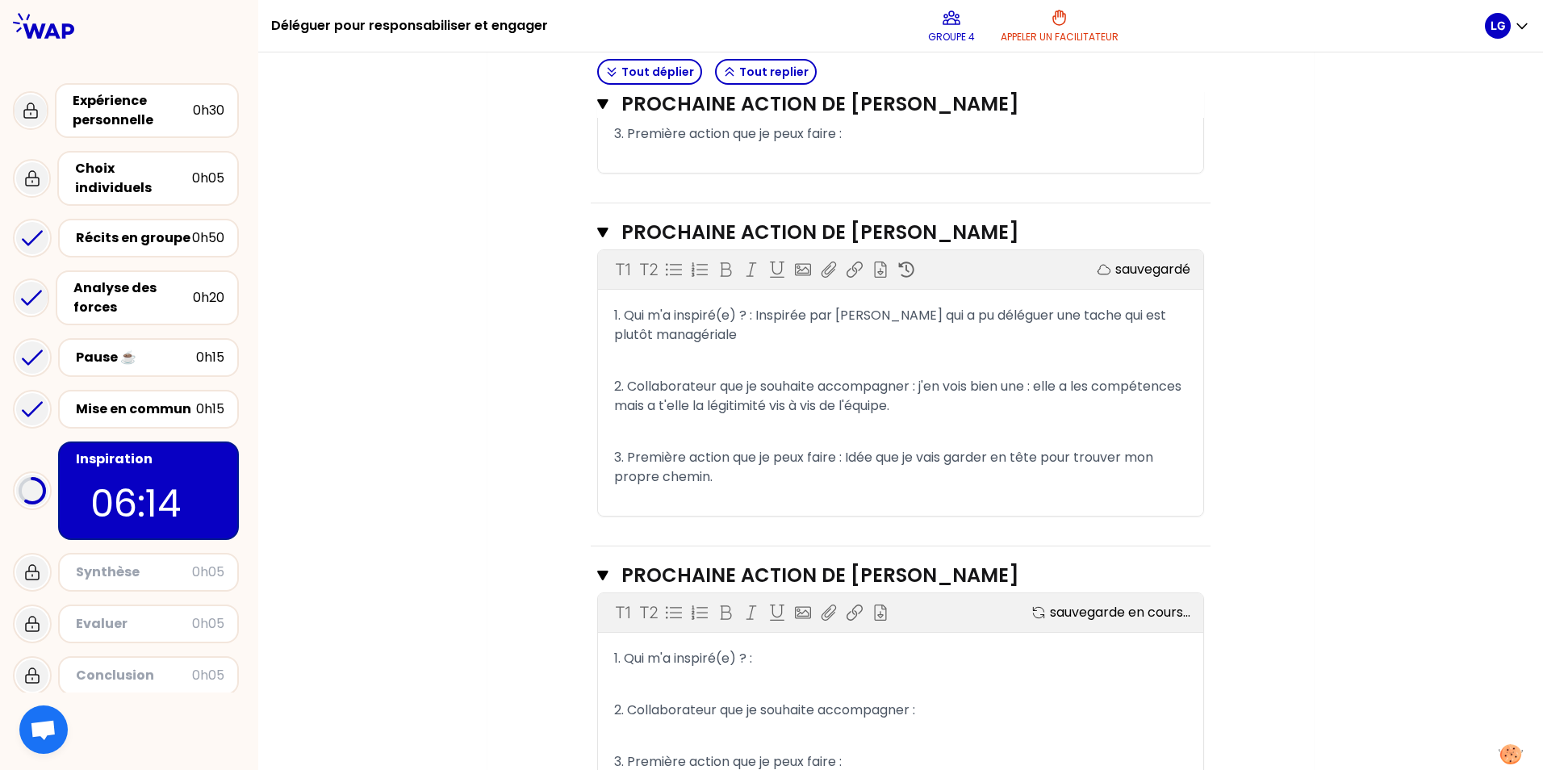
scroll to position [912, 0]
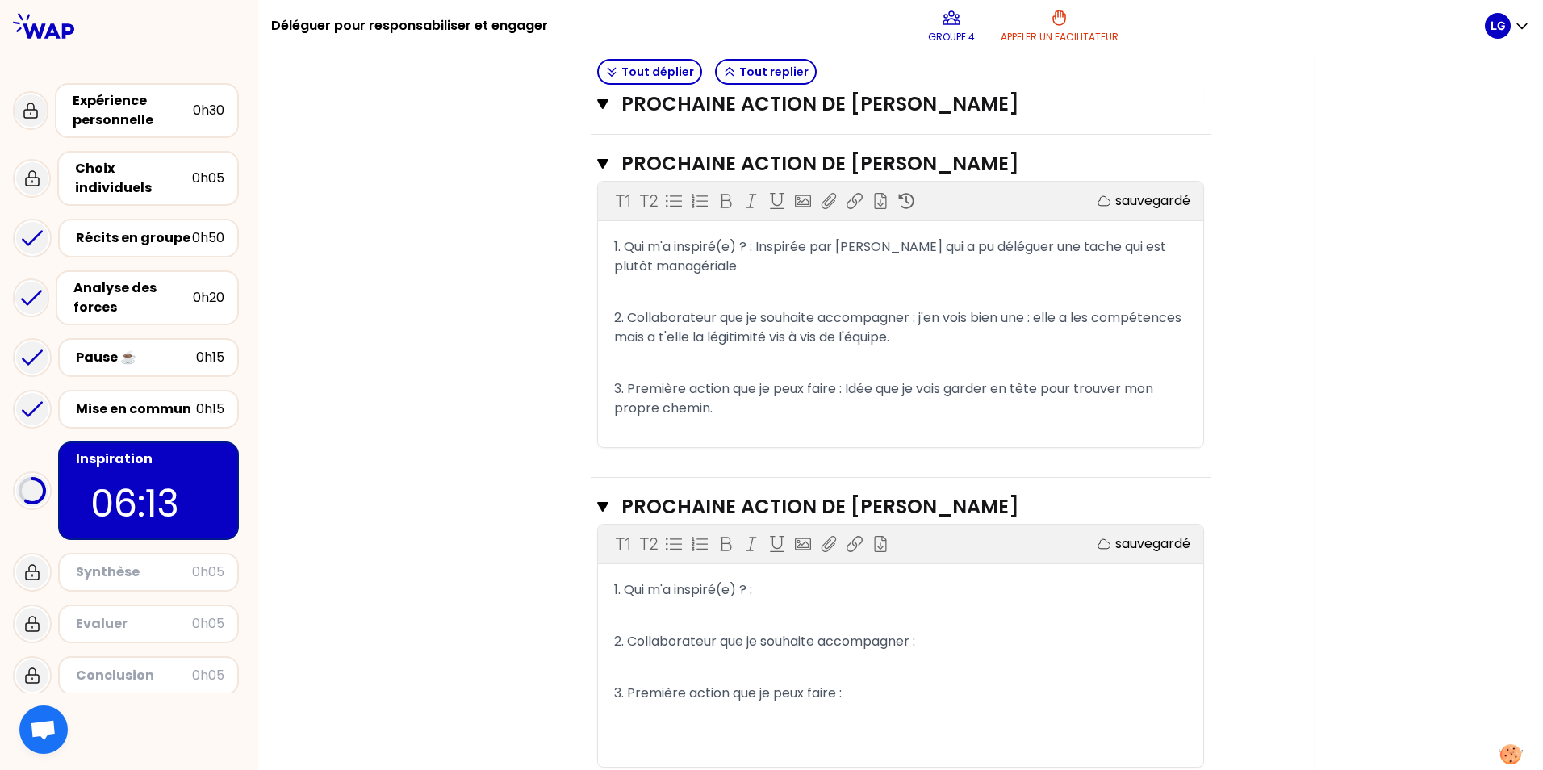
click at [769, 603] on p "1. Qui m'a inspiré(e) ? :" at bounding box center [900, 590] width 573 height 26
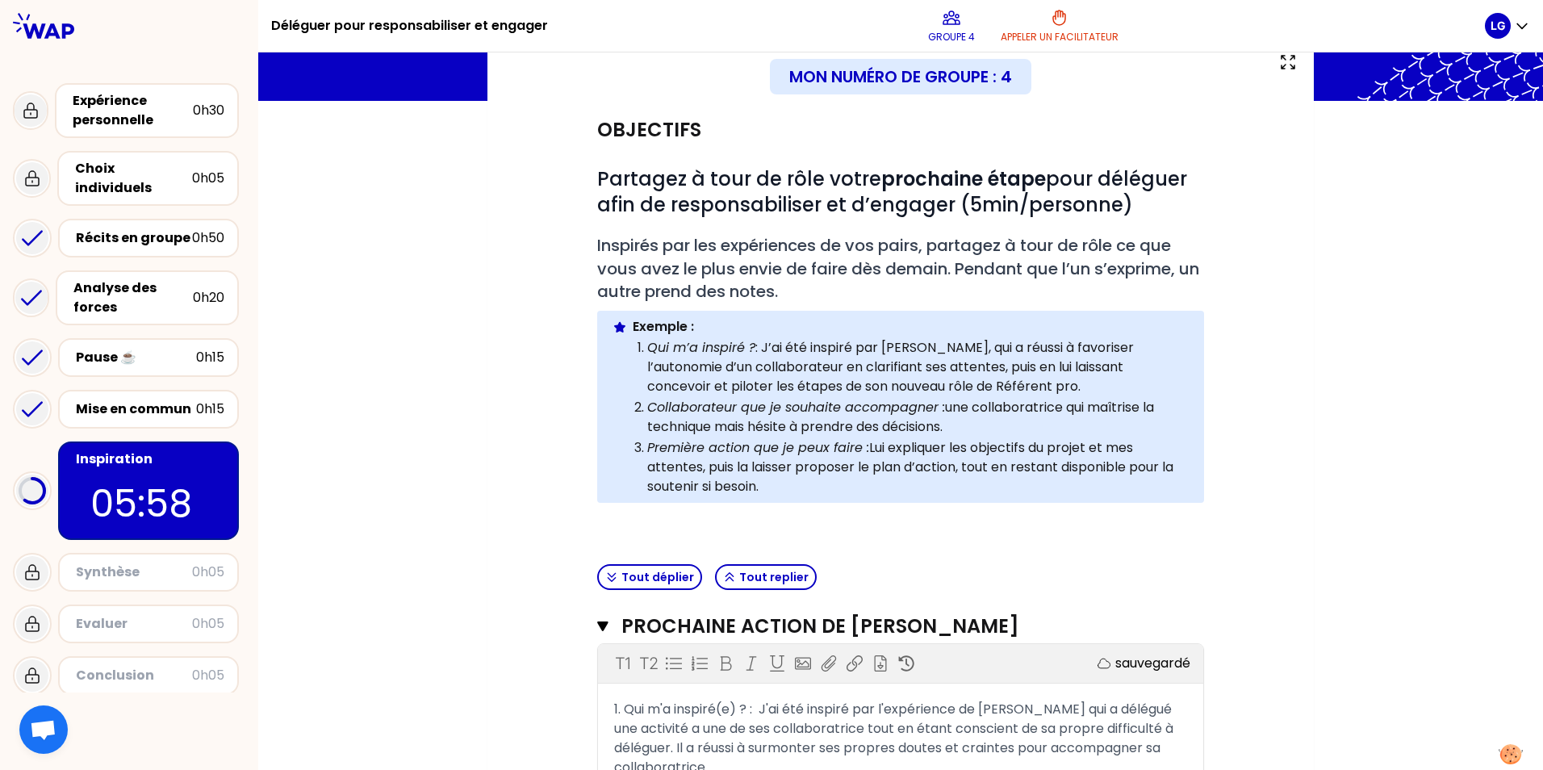
scroll to position [266, 0]
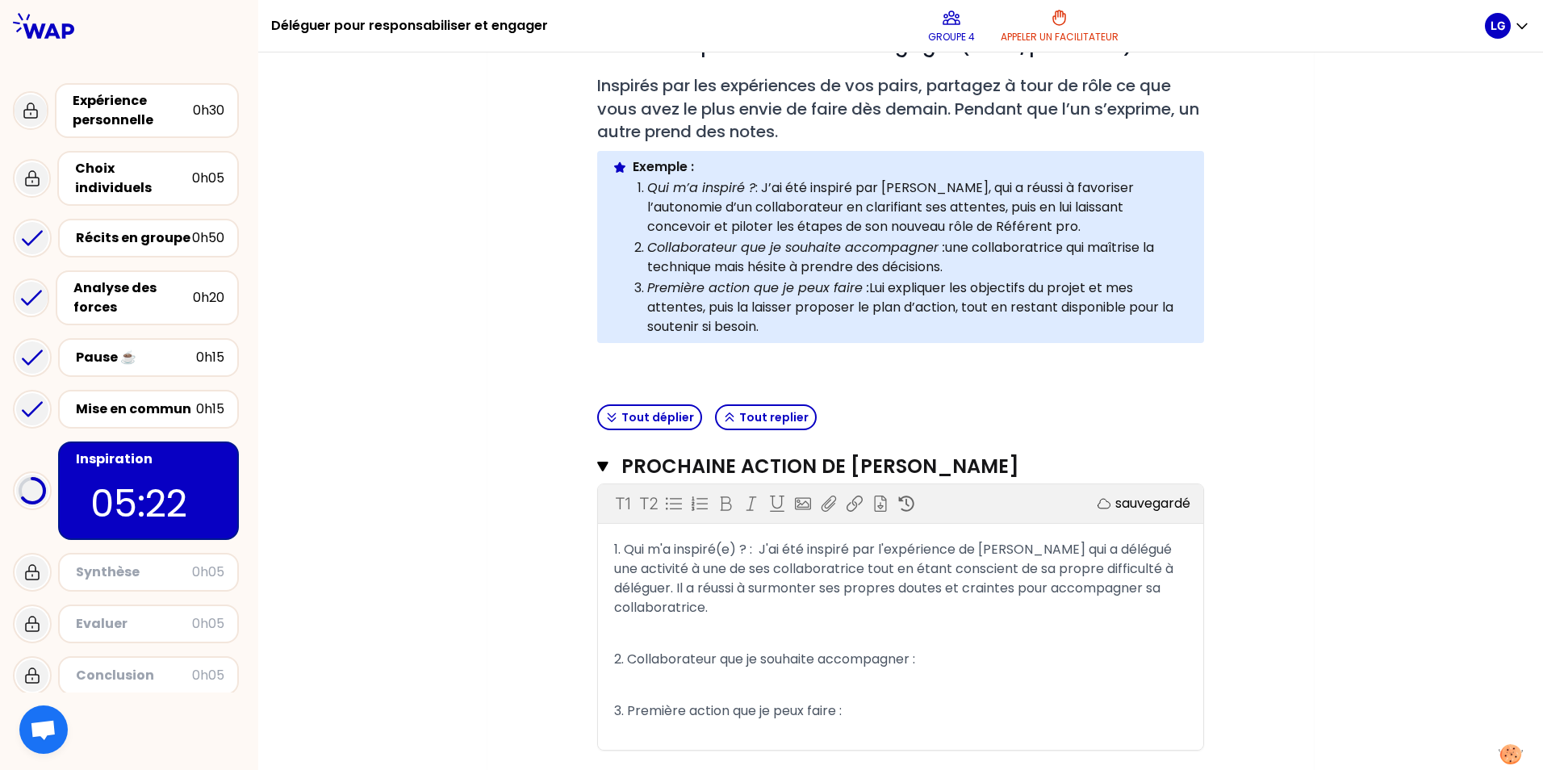
click at [965, 672] on p "2. Collaborateur que je souhaite accompagner :" at bounding box center [900, 659] width 573 height 26
click at [875, 724] on p "3. Première action que je peux faire :" at bounding box center [900, 711] width 573 height 26
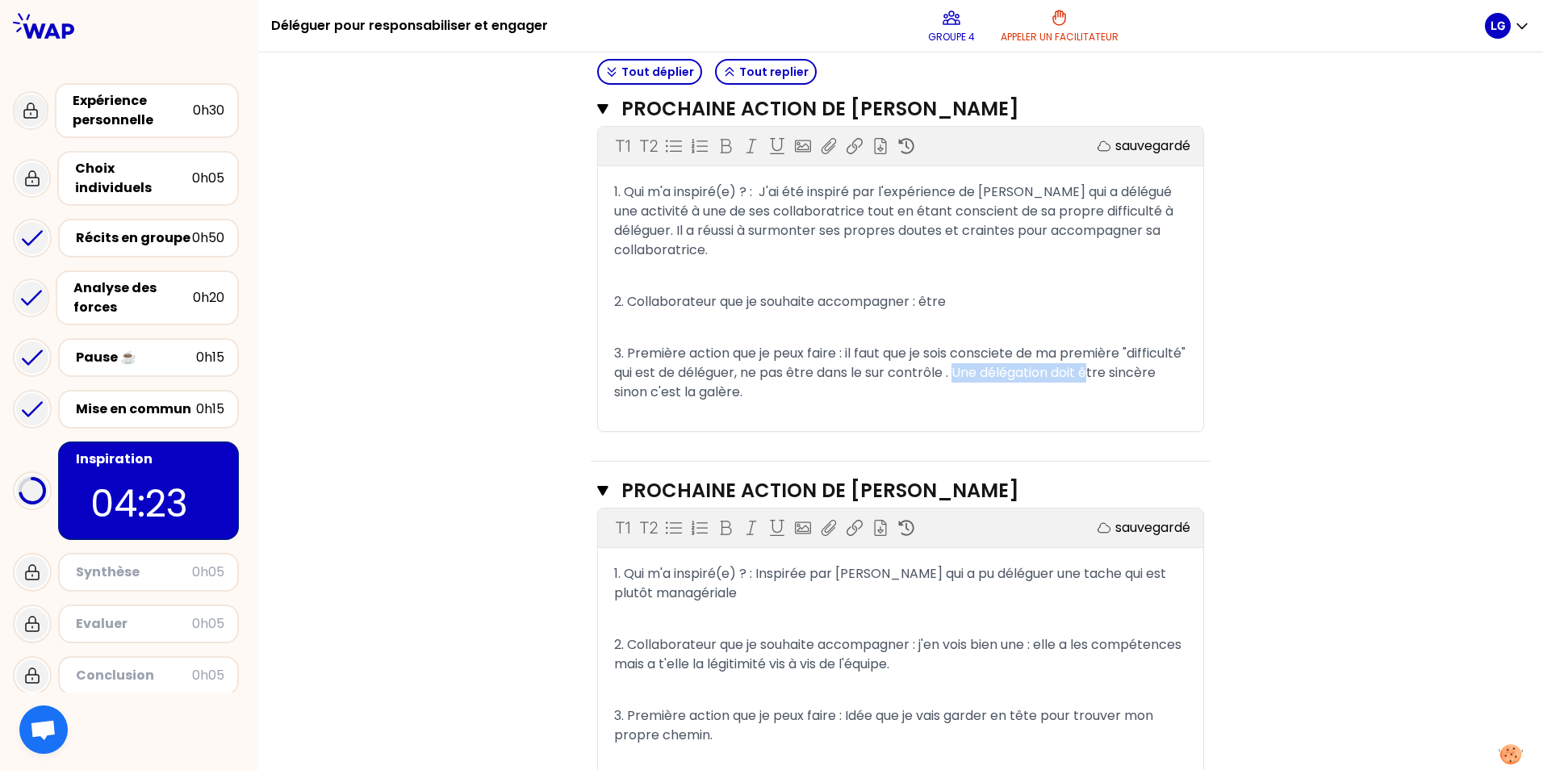
drag, startPoint x: 1019, startPoint y: 411, endPoint x: 1144, endPoint y: 416, distance: 125.2
click at [1149, 401] on span "3. Première action que je peux faire : il faut que je sois consciete de ma prem…" at bounding box center [901, 372] width 575 height 57
click at [1136, 405] on p "3. Première action que je peux faire : il faut que je sois consciete de ma prem…" at bounding box center [900, 373] width 573 height 65
drag, startPoint x: 998, startPoint y: 393, endPoint x: 953, endPoint y: 421, distance: 53.3
click at [953, 405] on p "3. Première action que je peux faire : il faut que je sois consciete de ma prem…" at bounding box center [900, 373] width 573 height 65
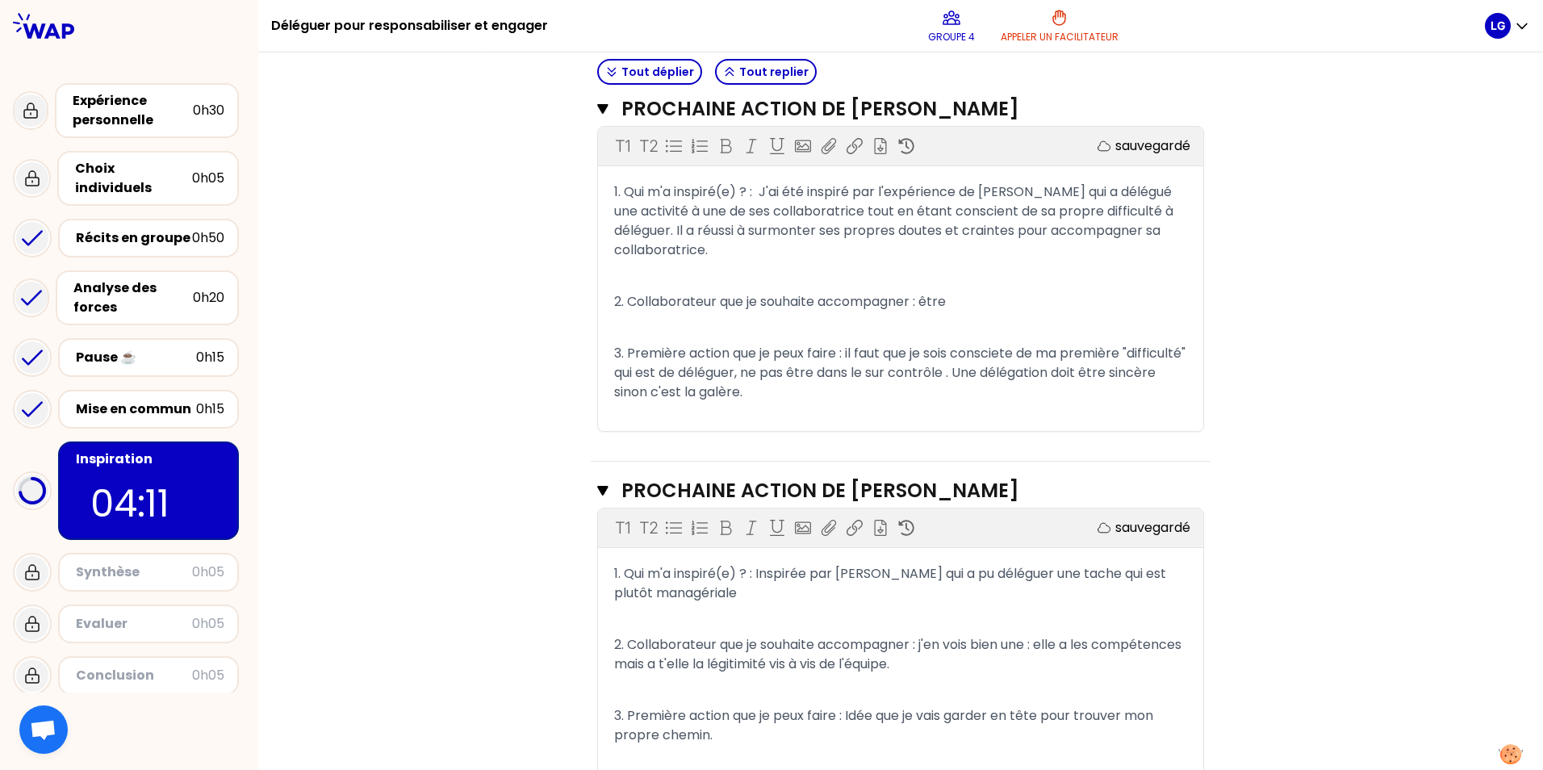
click at [1002, 393] on span "3. Première action que je peux faire : il faut que je sois consciete de ma prem…" at bounding box center [901, 372] width 575 height 57
click at [916, 311] on span "2. Collaborateur que je souhaite accompagner : être" at bounding box center [780, 301] width 332 height 19
click at [806, 405] on p "3. Première action que je peux faire : il faut que je sois consciente de ma pre…" at bounding box center [900, 373] width 573 height 65
click at [919, 311] on span "2. Collaborateur que je souhaite accompagner :à voir selon l'équipe." at bounding box center [827, 301] width 427 height 19
click at [1044, 311] on span "2. Collaborateur que je souhaite accompagner : à voir selon l'équipe." at bounding box center [829, 301] width 430 height 19
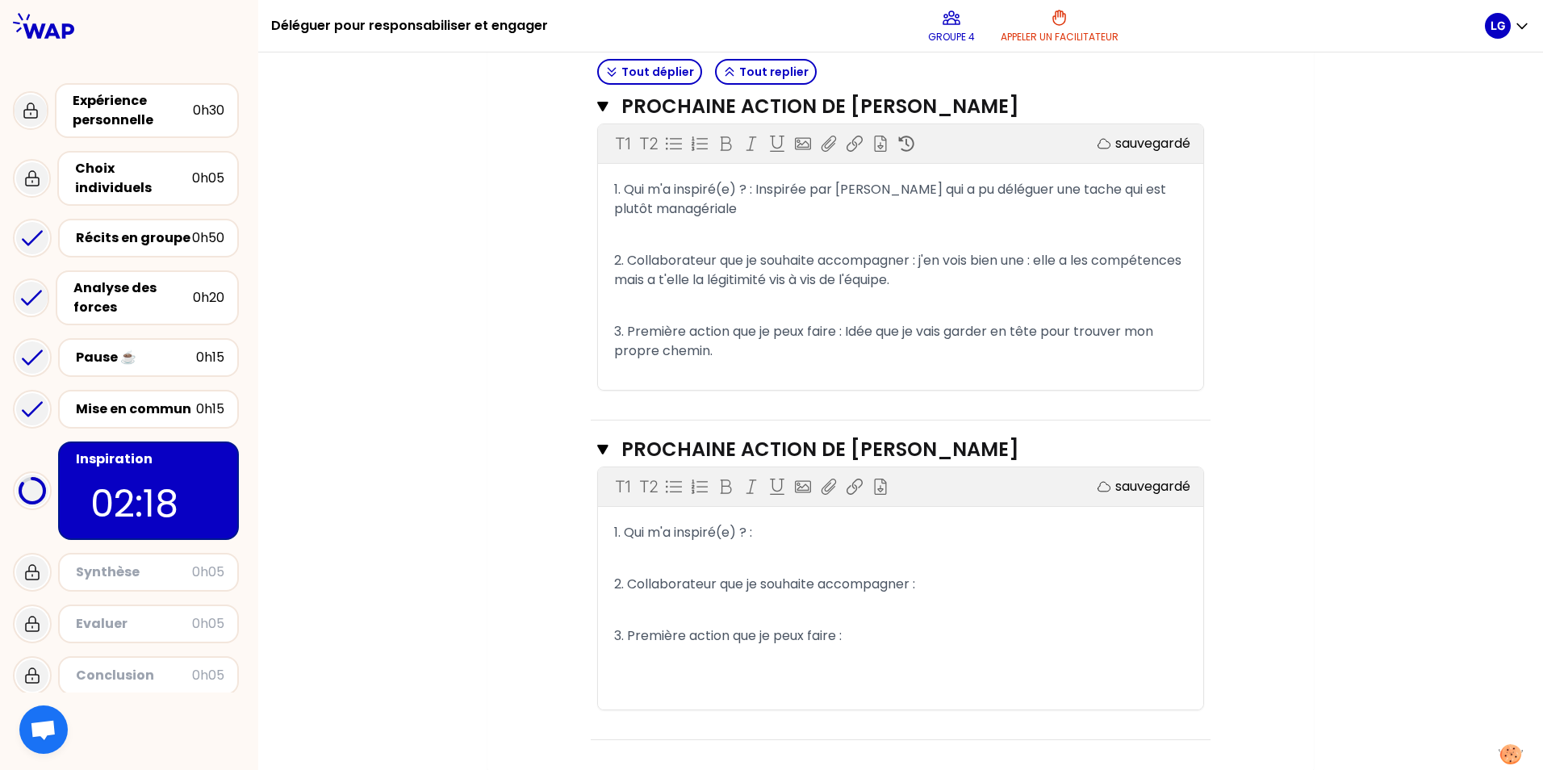
scroll to position [1069, 0]
click at [784, 529] on p "1. Qui m'a inspiré(e) ? :" at bounding box center [900, 530] width 573 height 26
click at [931, 588] on p "2. Collaborateur que je souhaite accompagner :" at bounding box center [900, 582] width 573 height 26
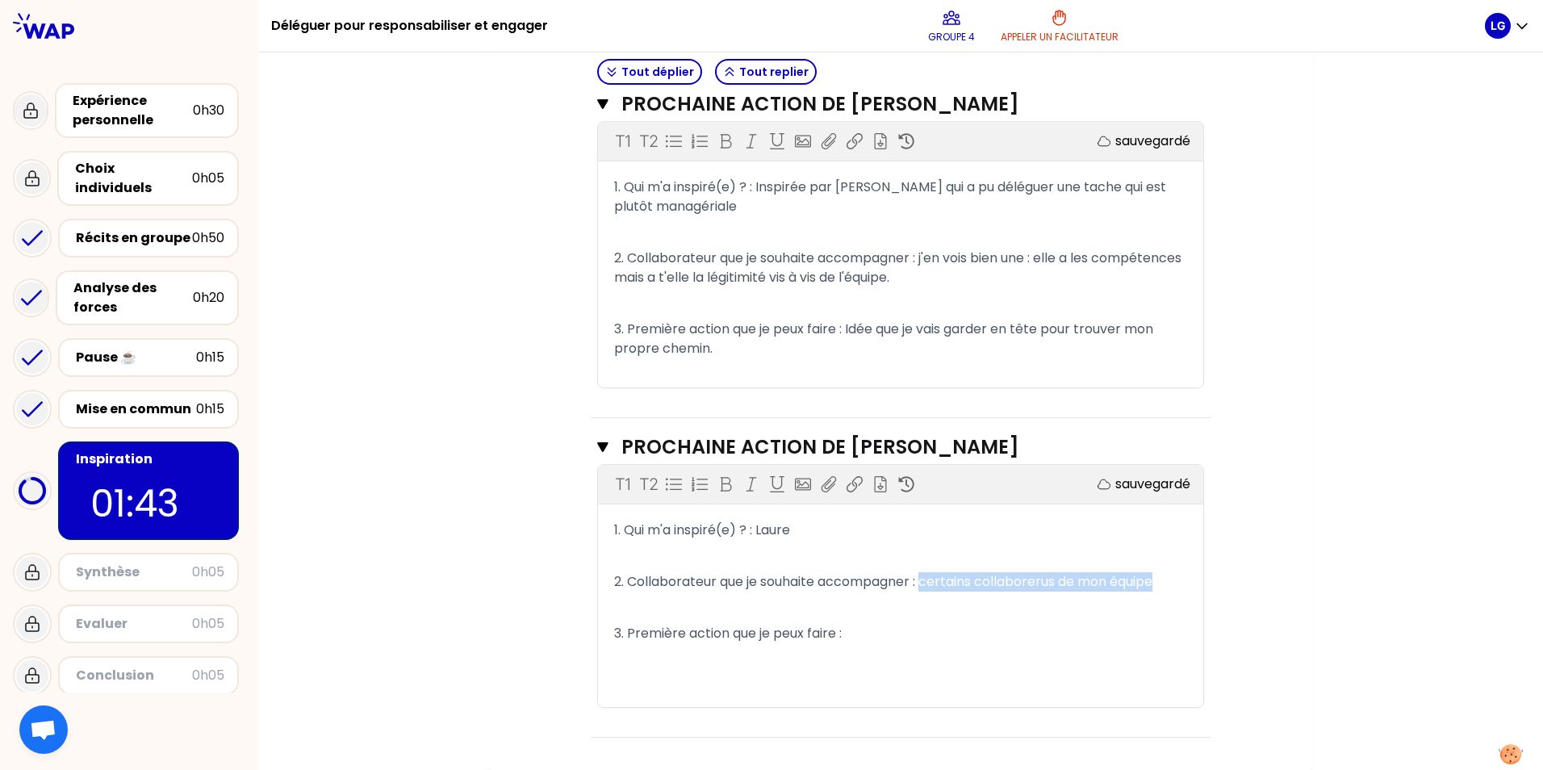
drag, startPoint x: 922, startPoint y: 584, endPoint x: 1160, endPoint y: 588, distance: 237.3
click at [1153, 588] on span "2. Collaborateur que je souhaite accompagner : certains collaborerus de mon équ…" at bounding box center [883, 581] width 538 height 19
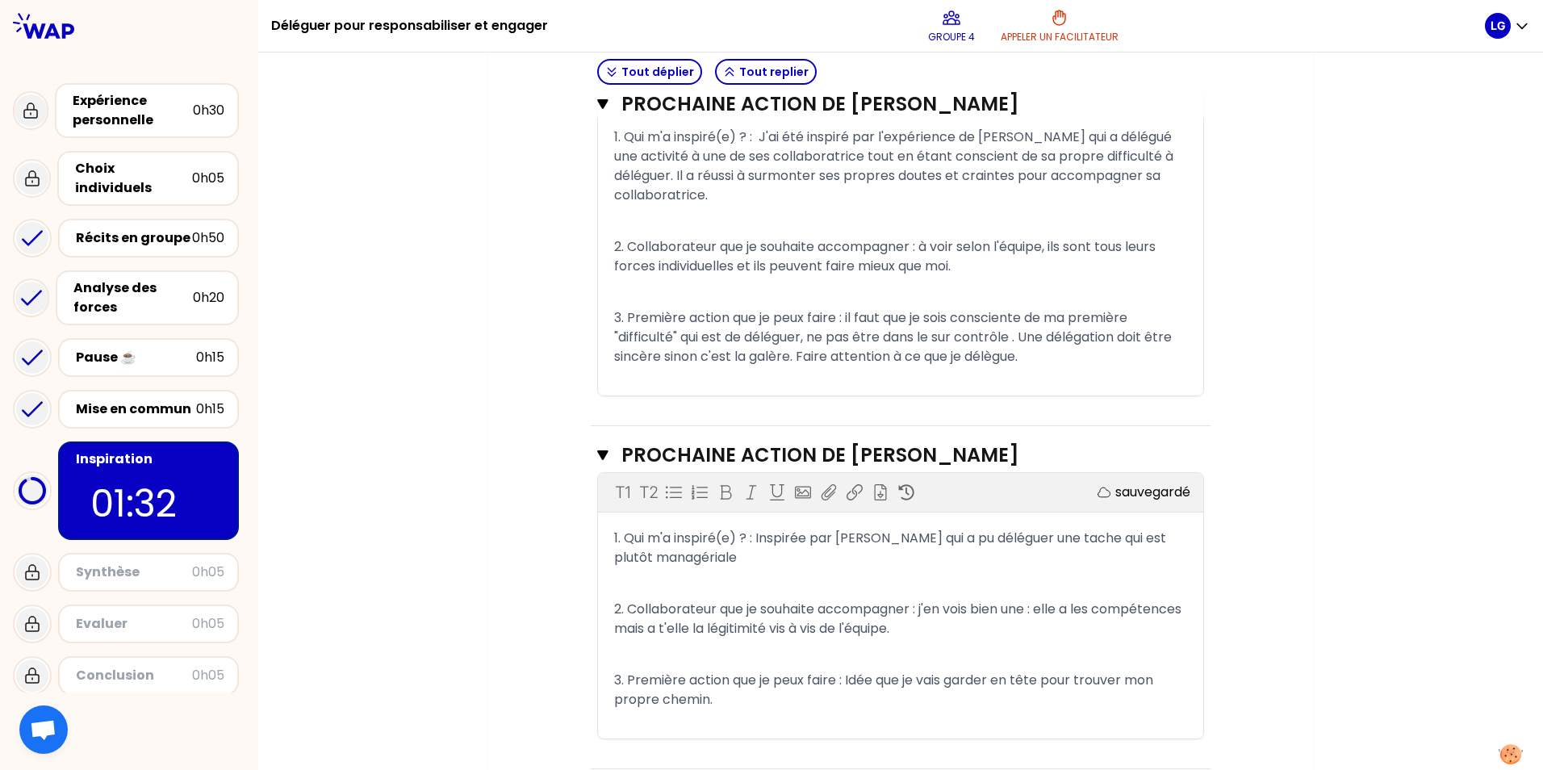
scroll to position [584, 0]
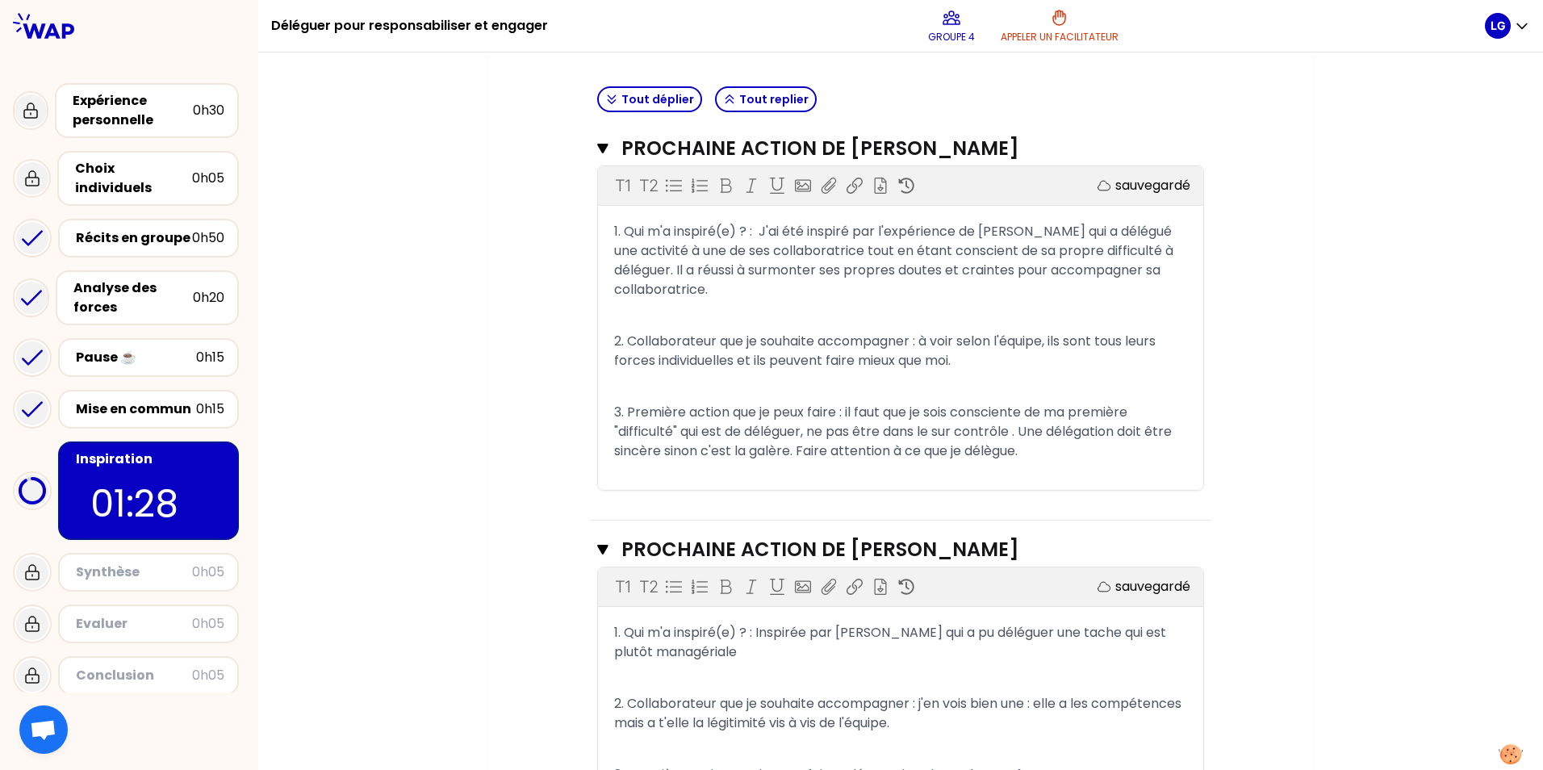
click at [1028, 464] on p "3. Première action que je peux faire : il faut que je sois consciente de ma pre…" at bounding box center [900, 432] width 573 height 65
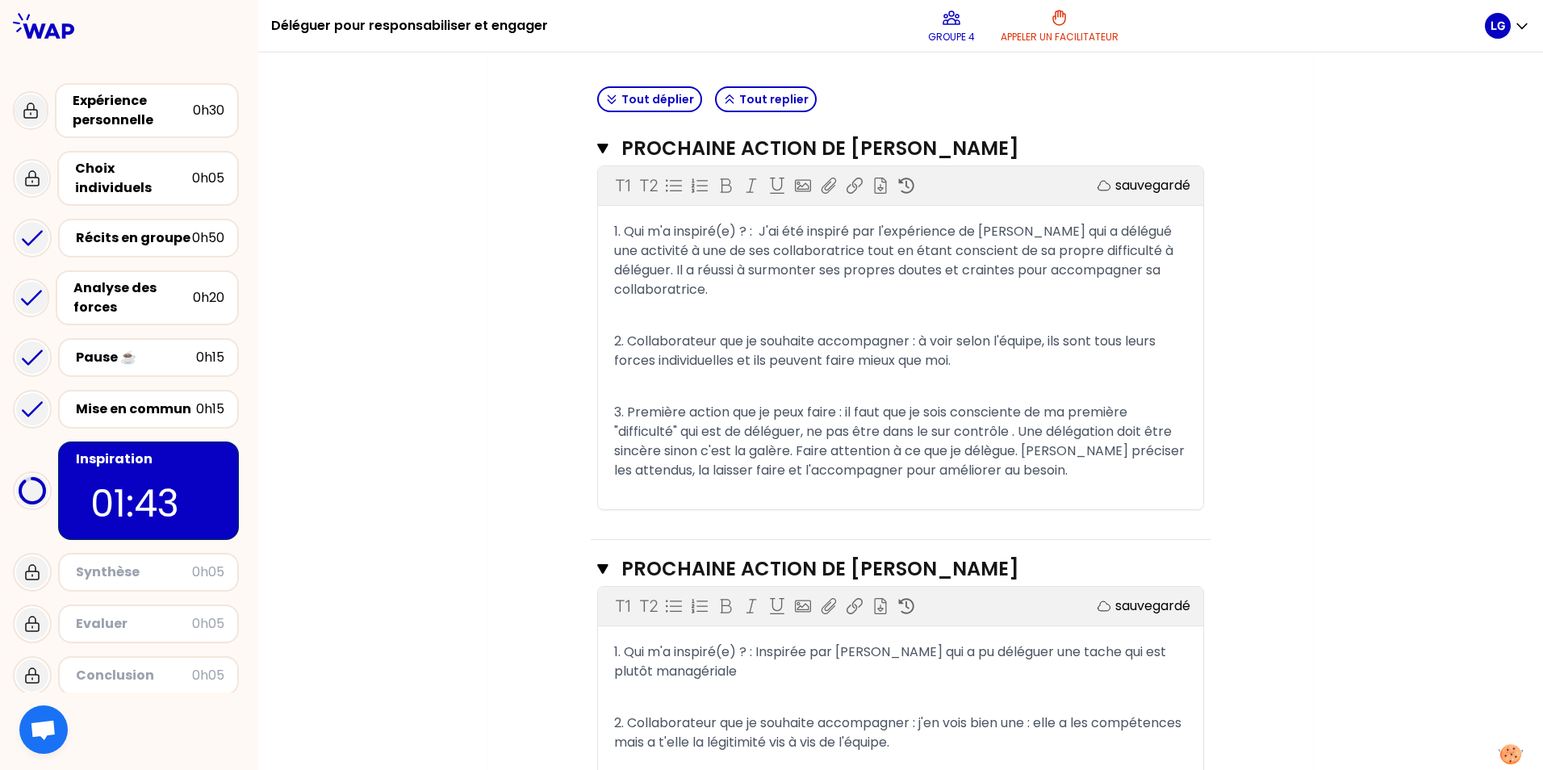
click at [1042, 479] on span "3. Première action que je peux faire : il faut que je sois consciente de ma pre…" at bounding box center [901, 441] width 574 height 77
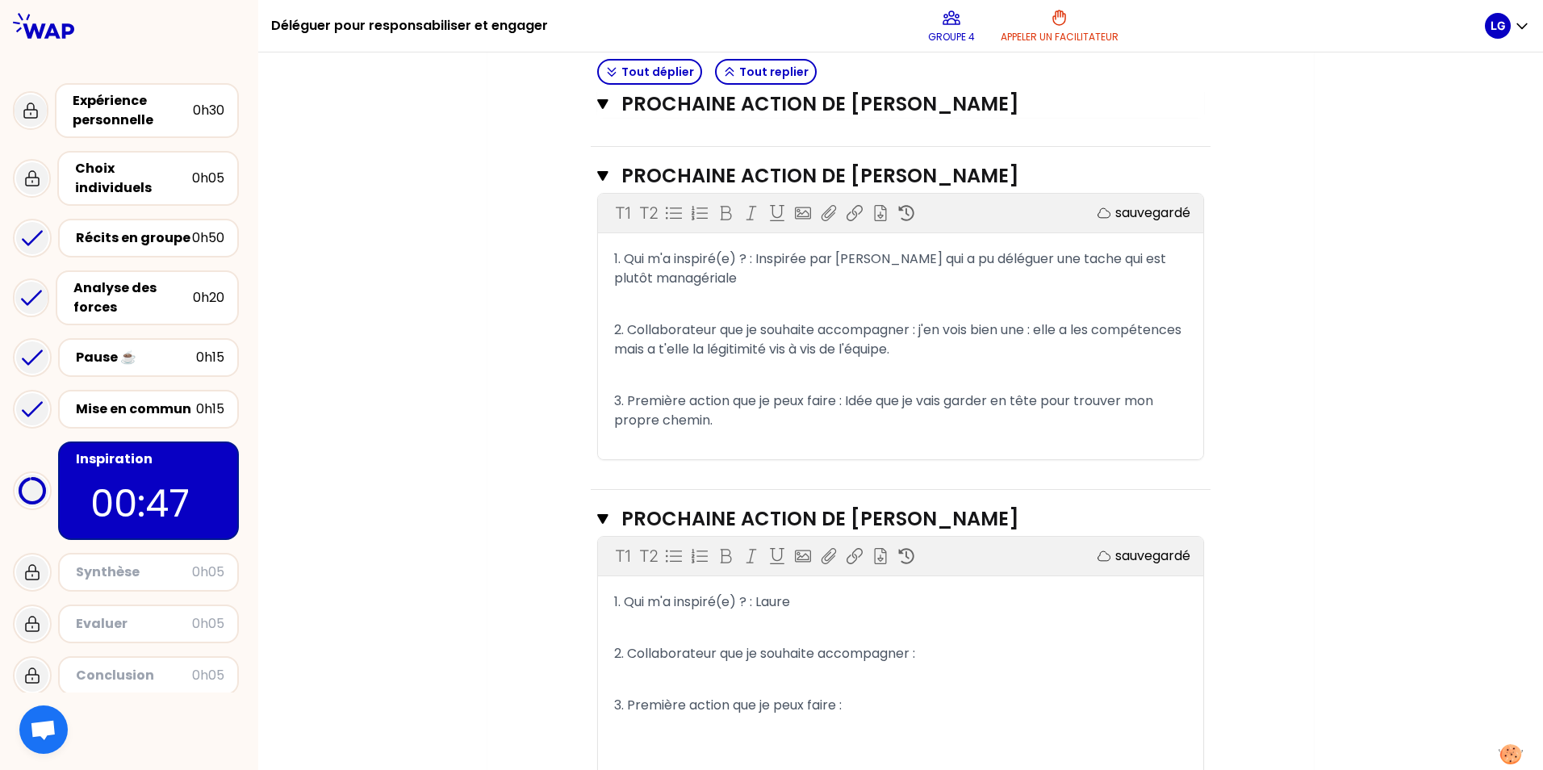
scroll to position [1088, 0]
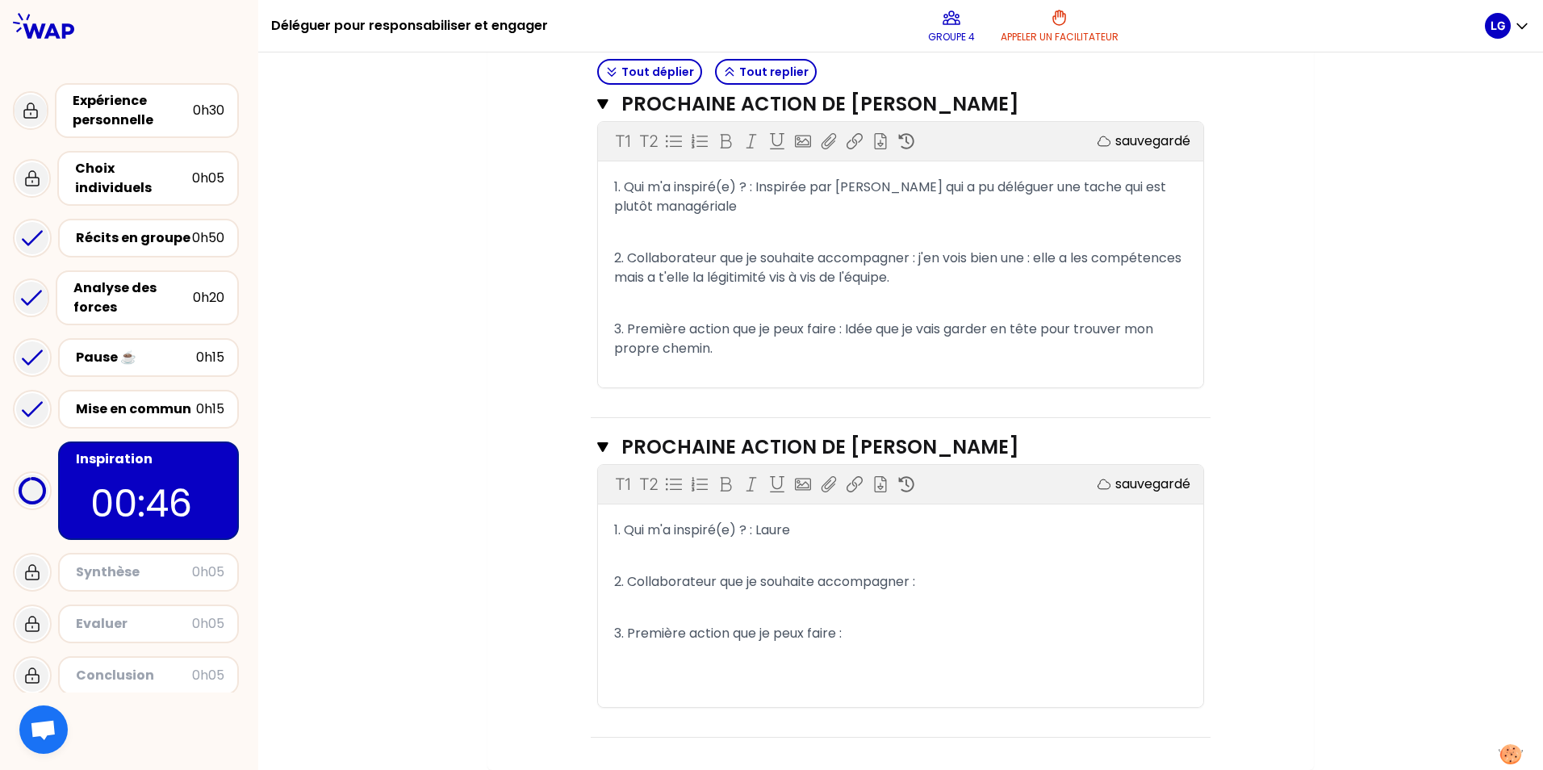
click at [915, 587] on span "2. Collaborateur que je souhaite accompagner :" at bounding box center [764, 581] width 301 height 19
click at [869, 633] on p "3. Première action que je peux faire :" at bounding box center [900, 634] width 573 height 26
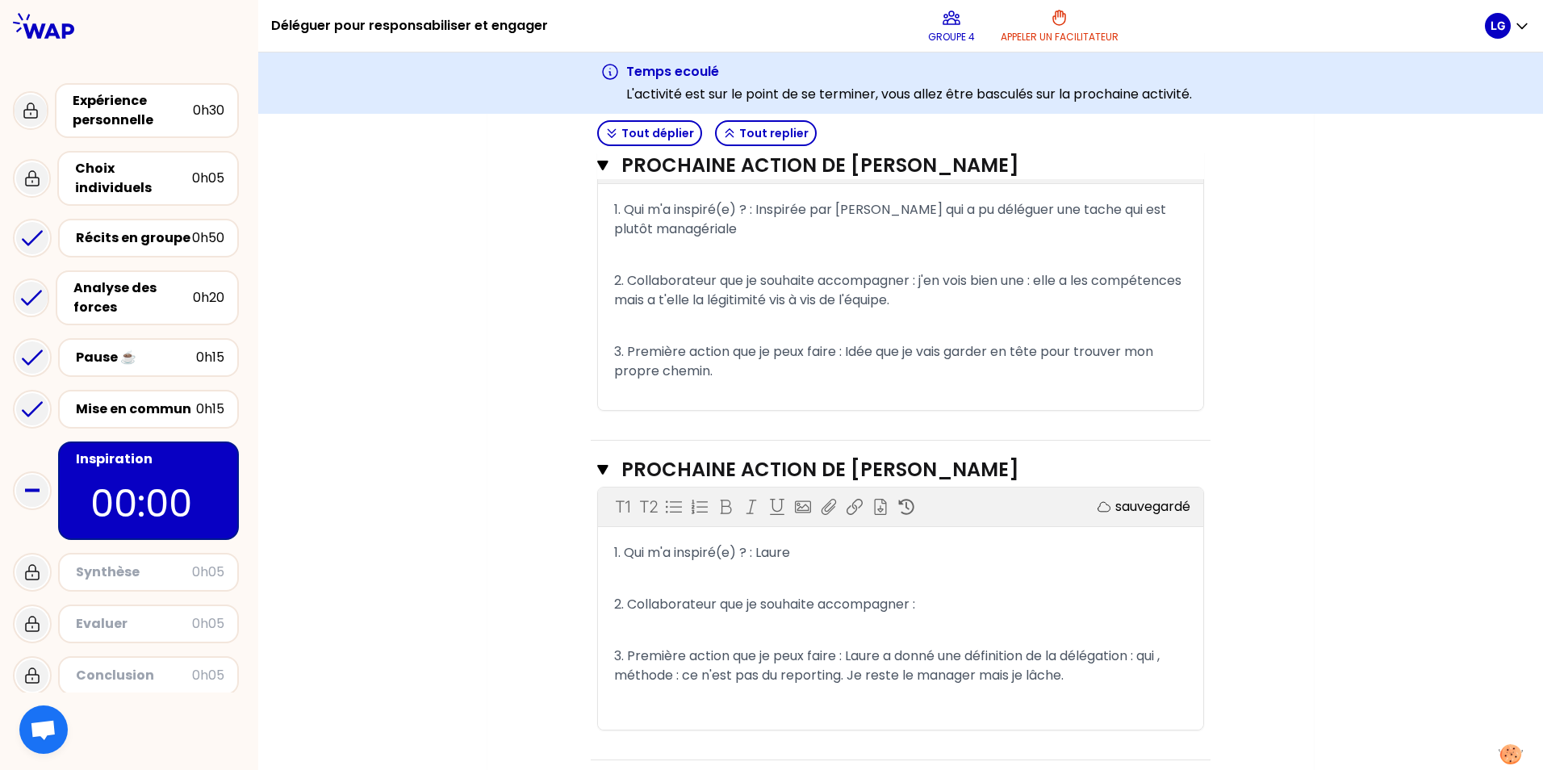
click at [1176, 688] on p "3. Première action que je peux faire : Laure a donné une définition de la délég…" at bounding box center [900, 665] width 573 height 45
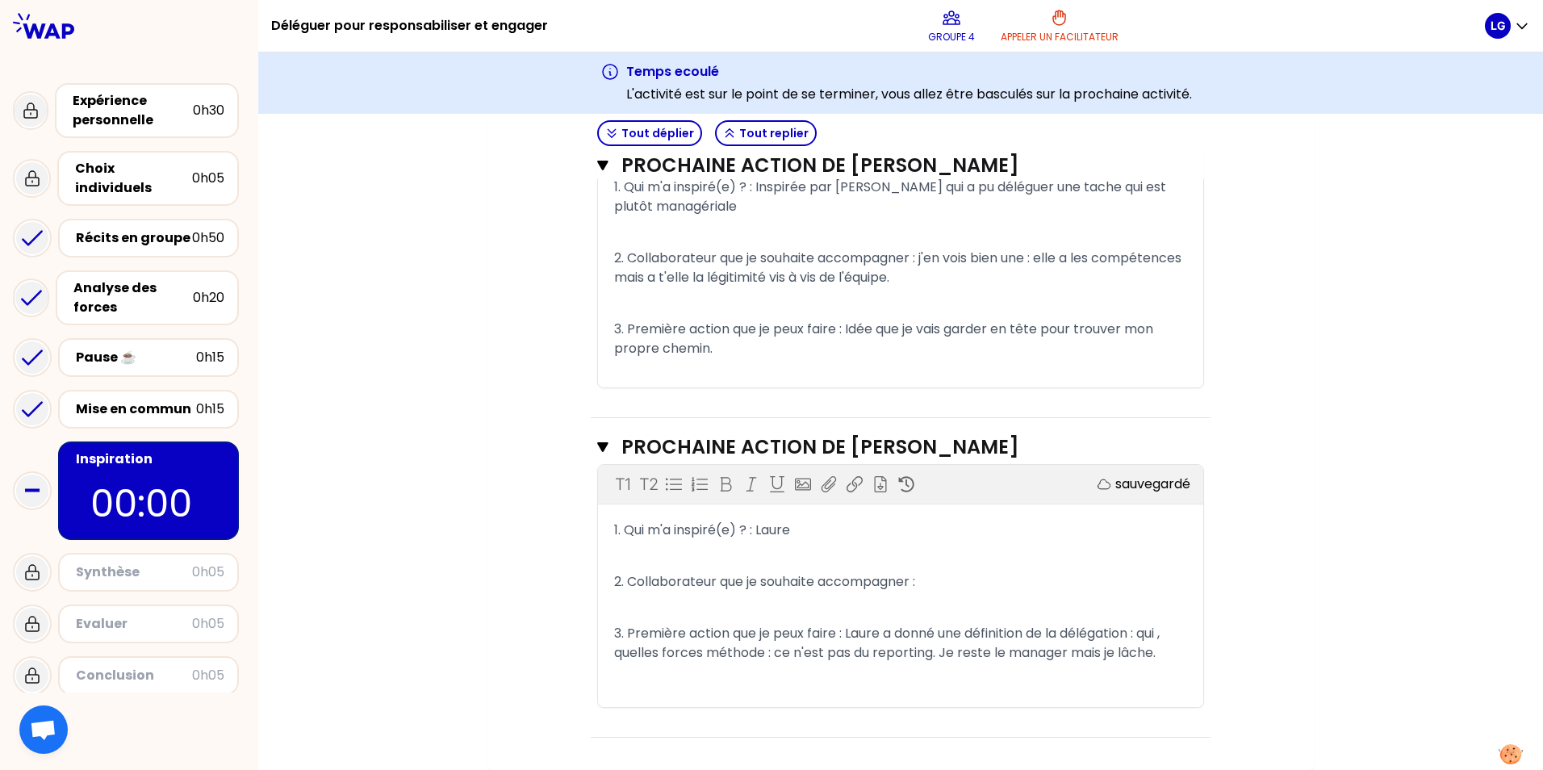
scroll to position [1149, 0]
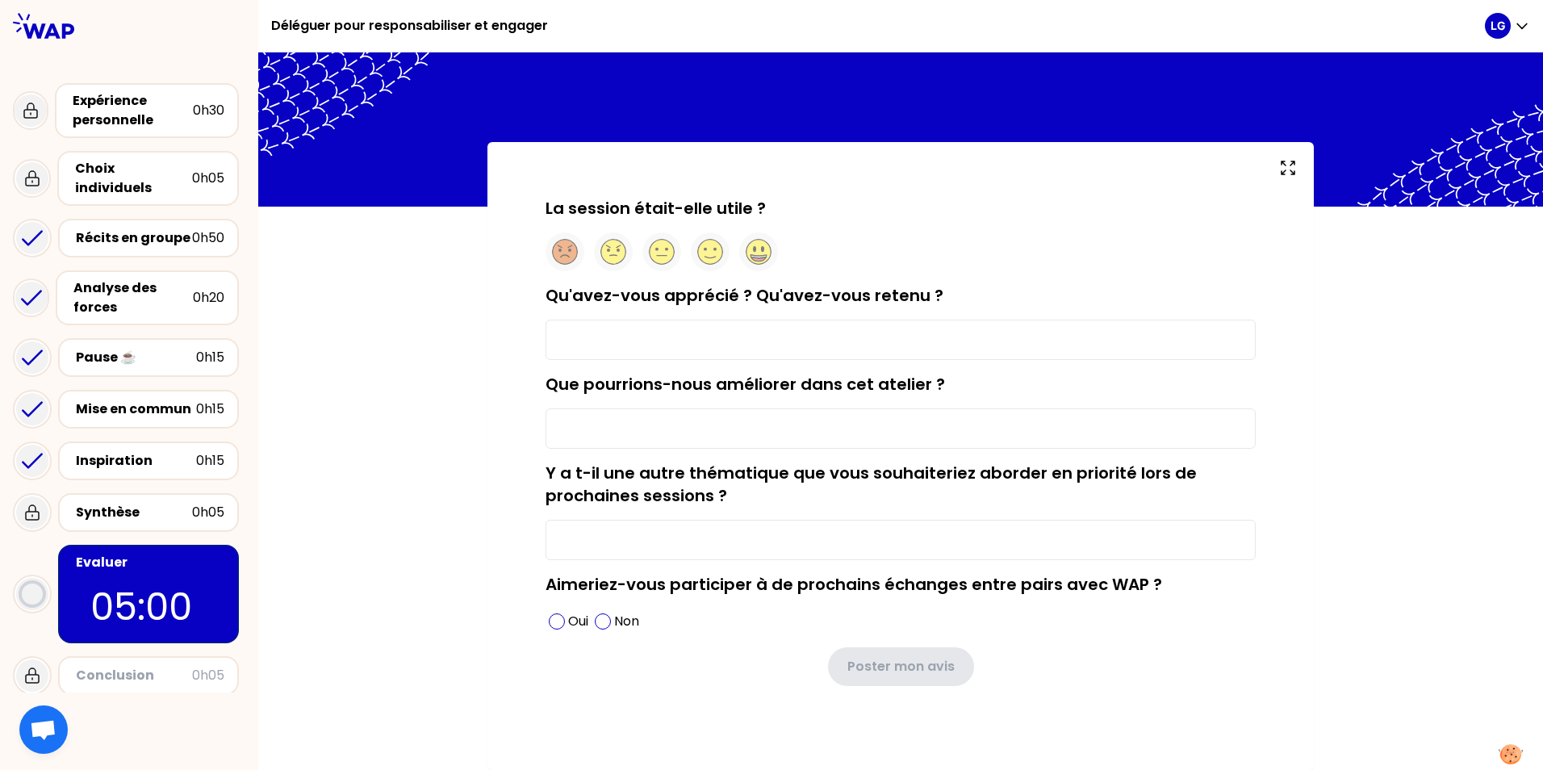
scroll to position [1, 0]
click at [756, 257] on icon at bounding box center [758, 256] width 15 height 3
click at [624, 333] on input "Qu'avez-vous apprécié ? Qu'avez-vous retenu ?" at bounding box center [901, 340] width 710 height 40
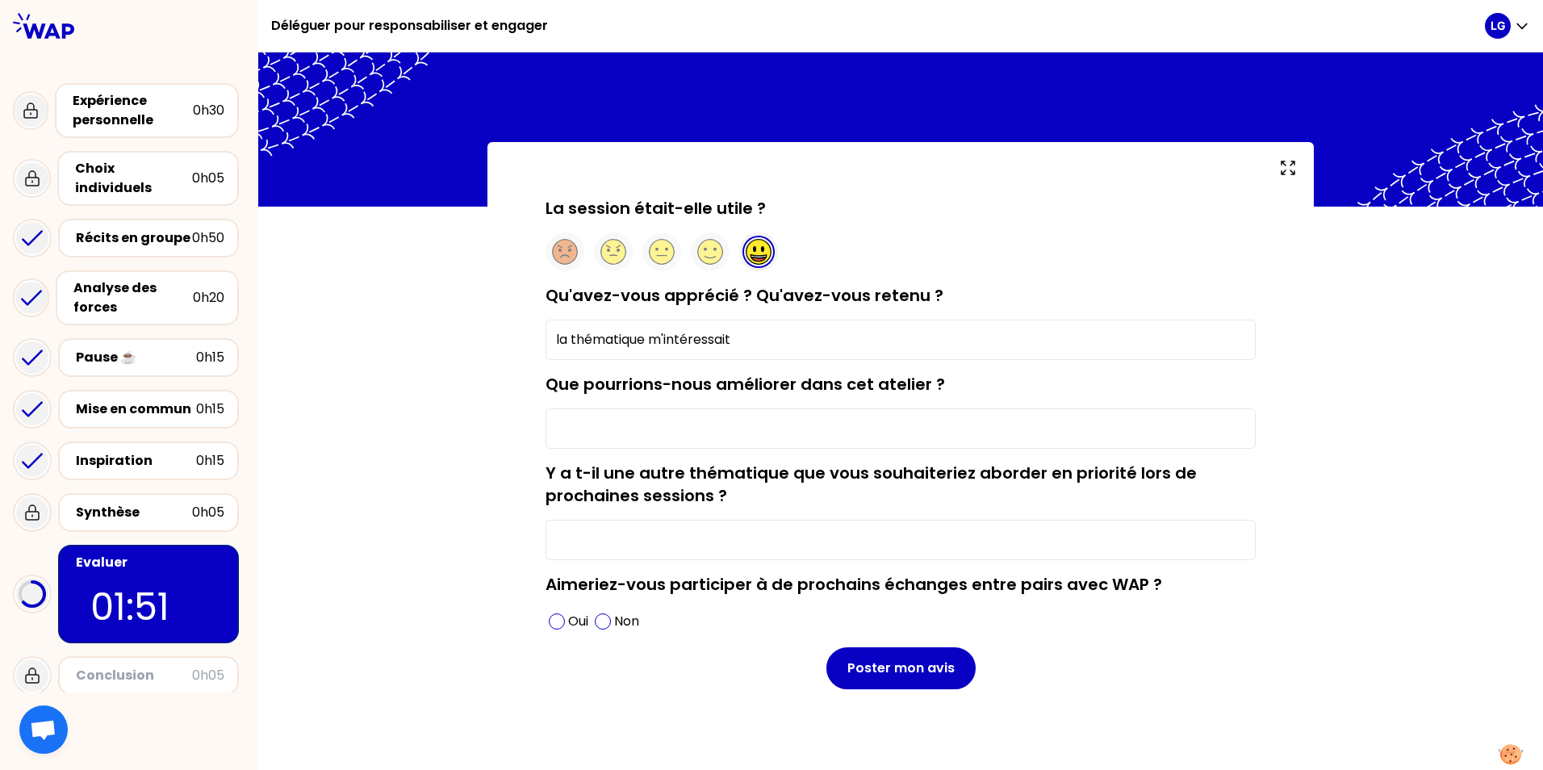
click at [735, 342] on input "la thématique m'intéressait" at bounding box center [901, 340] width 710 height 40
type input "la thématique m'intéressait et entendre des collègues partager leurs délégation…"
click at [713, 413] on input "Que pourrions-nous améliorer dans cet atelier ?" at bounding box center [901, 428] width 710 height 40
type input "Rien, tempo ok"
click at [720, 537] on input "Y a t-il une autre thématique que vous souhaiteriez aborder en priorité lors de…" at bounding box center [901, 540] width 710 height 40
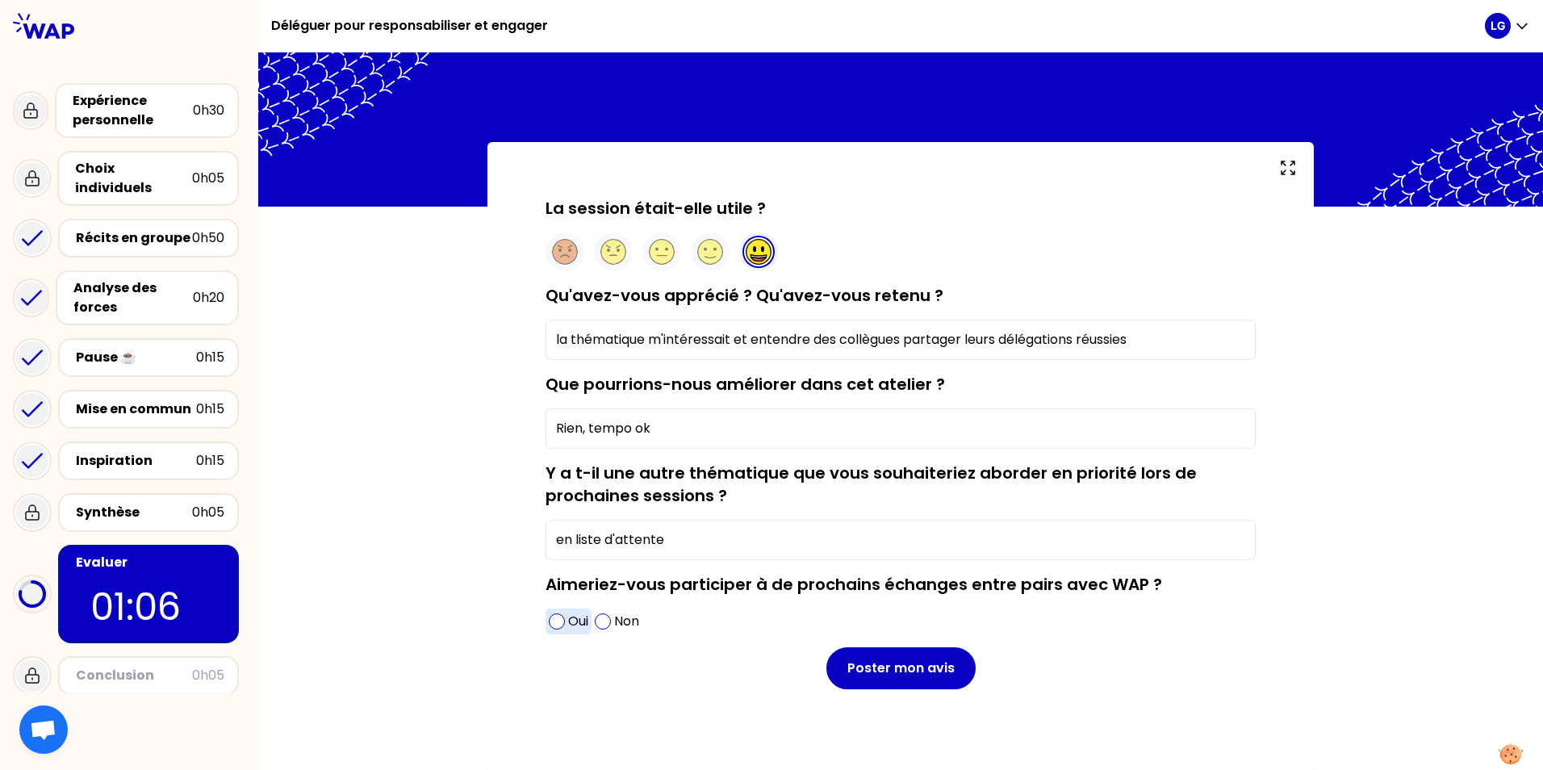
type input "en liste d'attente"
click at [558, 623] on span at bounding box center [557, 621] width 16 height 16
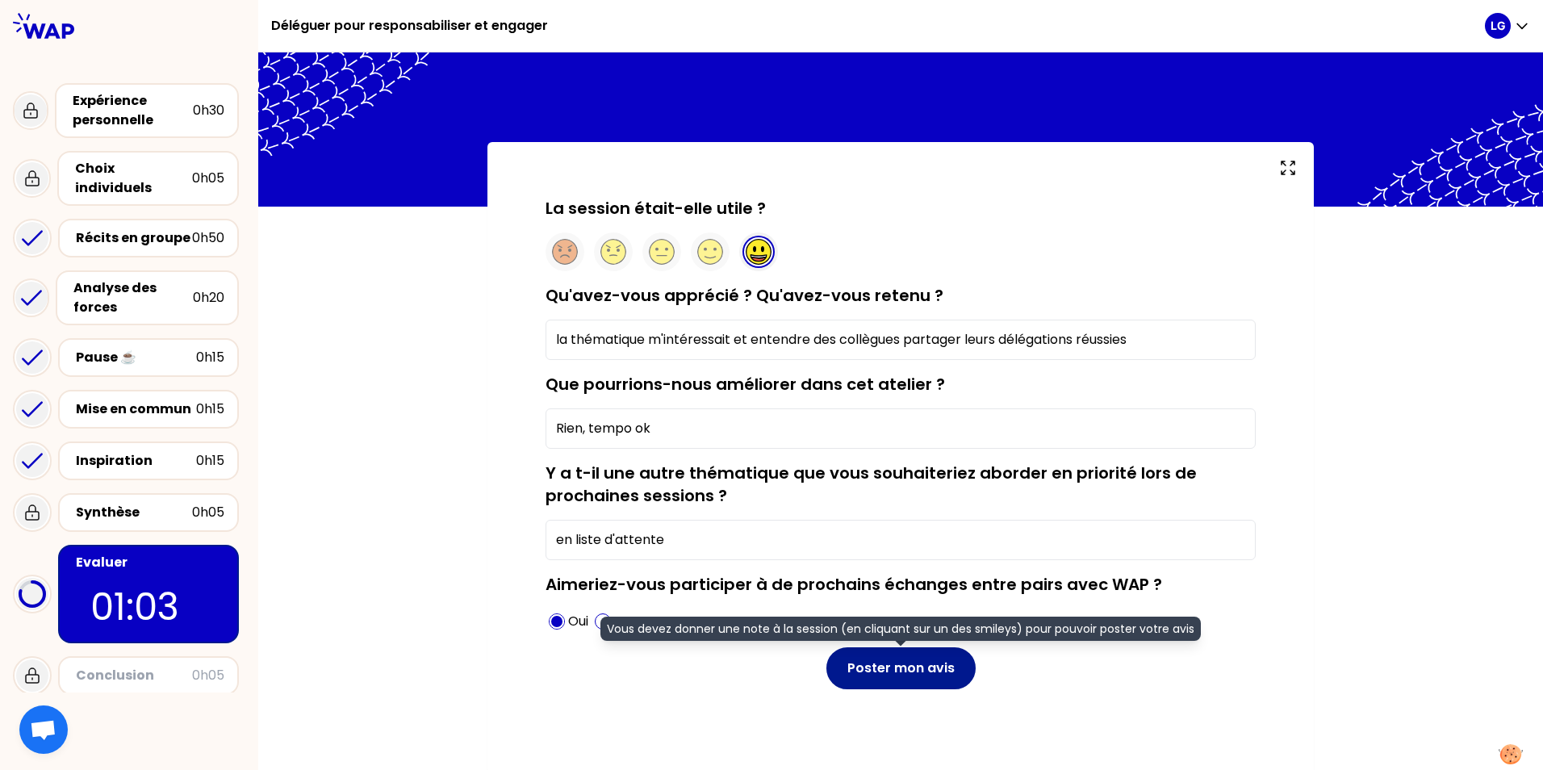
click at [918, 671] on button "Poster mon avis" at bounding box center [900, 668] width 149 height 42
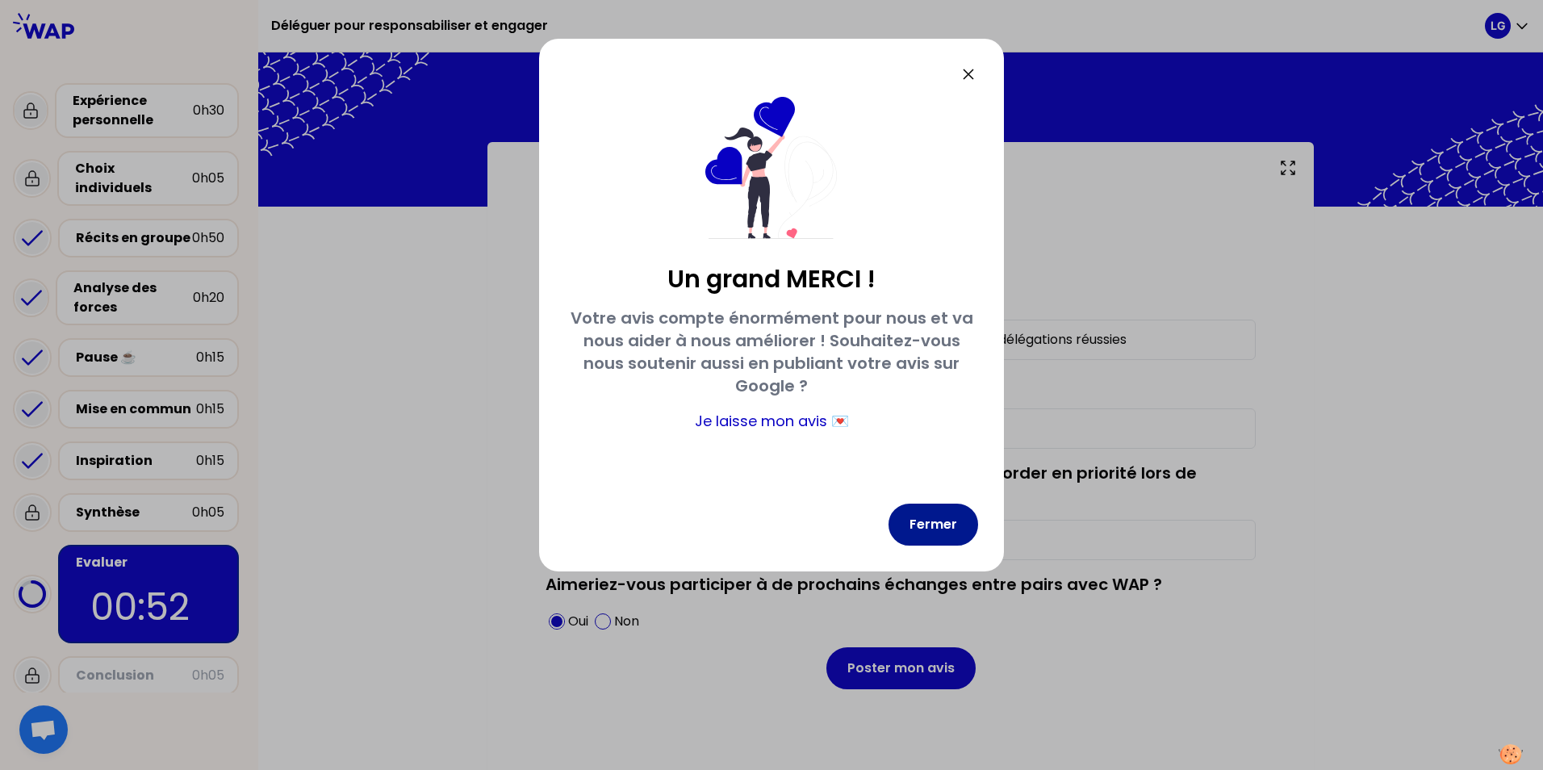
click at [934, 522] on button "Fermer" at bounding box center [934, 525] width 90 height 42
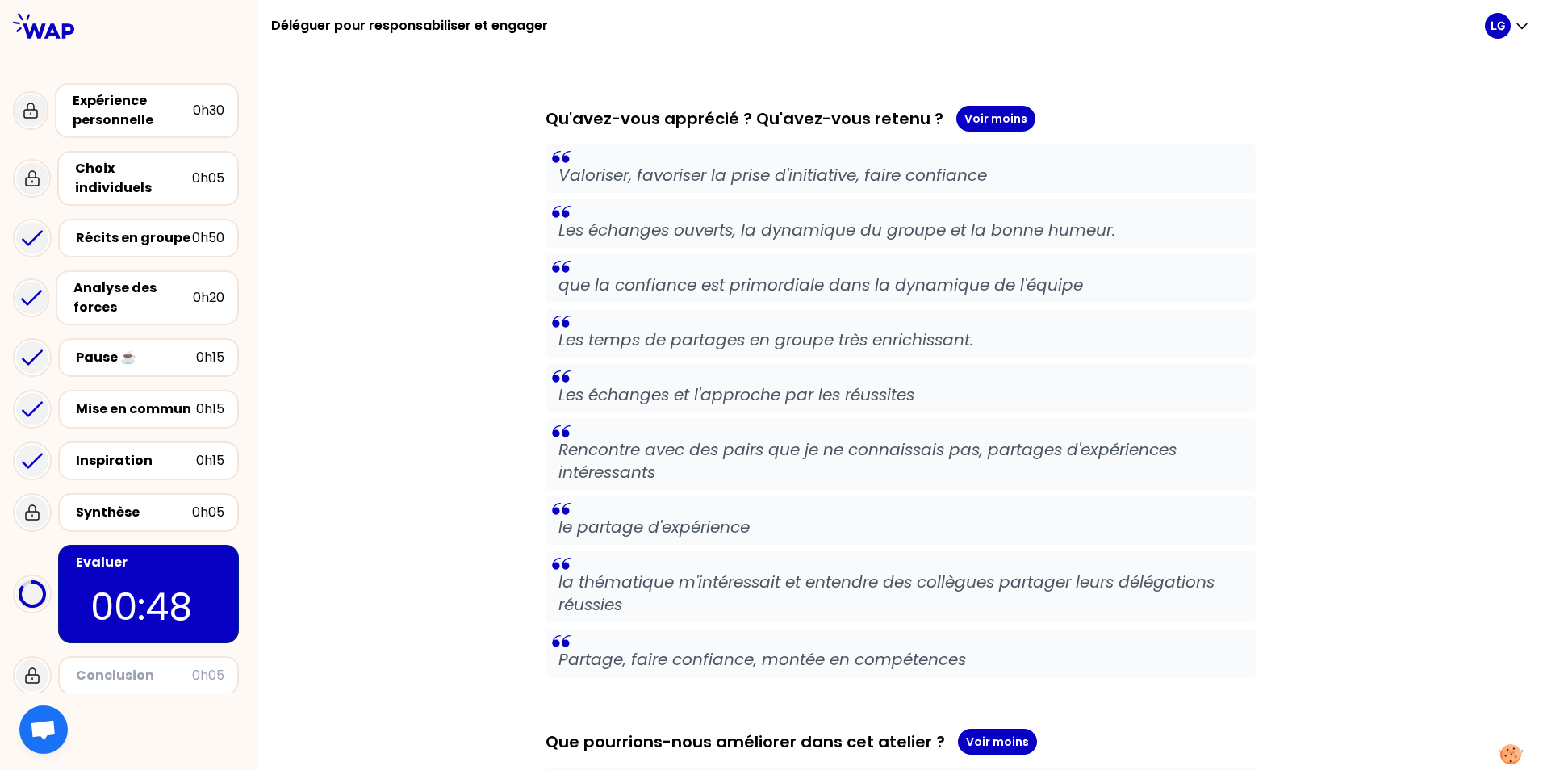
scroll to position [324, 0]
